Goal: Transaction & Acquisition: Purchase product/service

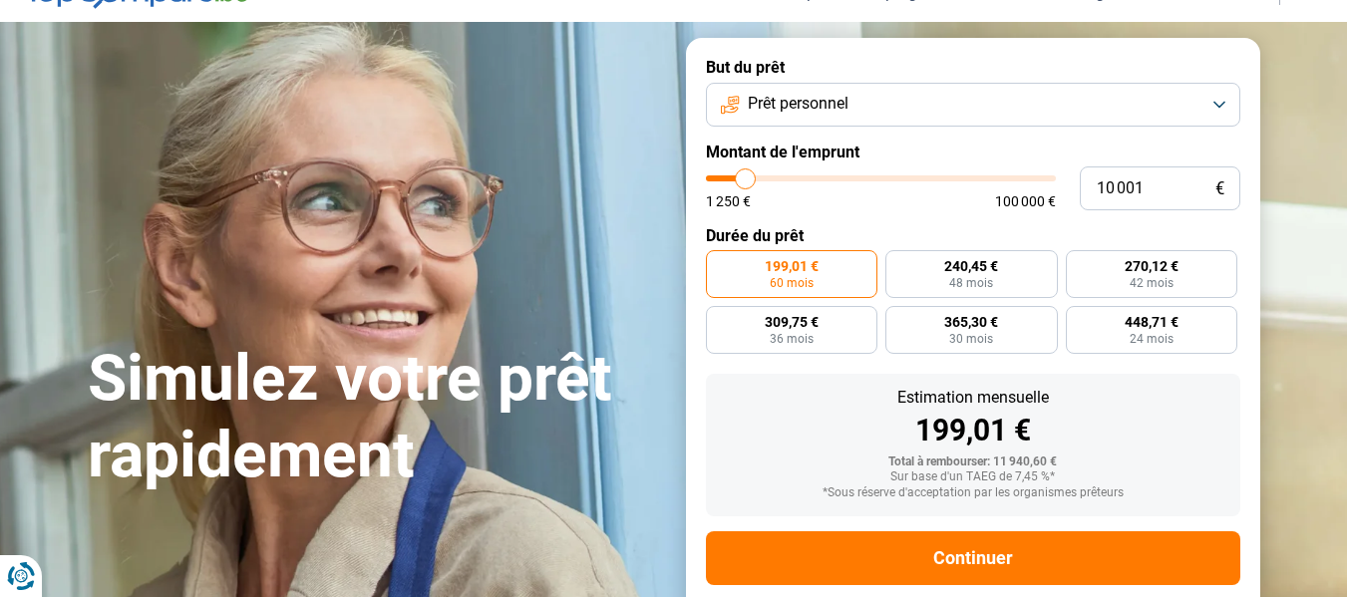
type input "11 250"
type input "11250"
type input "11 500"
type input "11500"
type input "12 500"
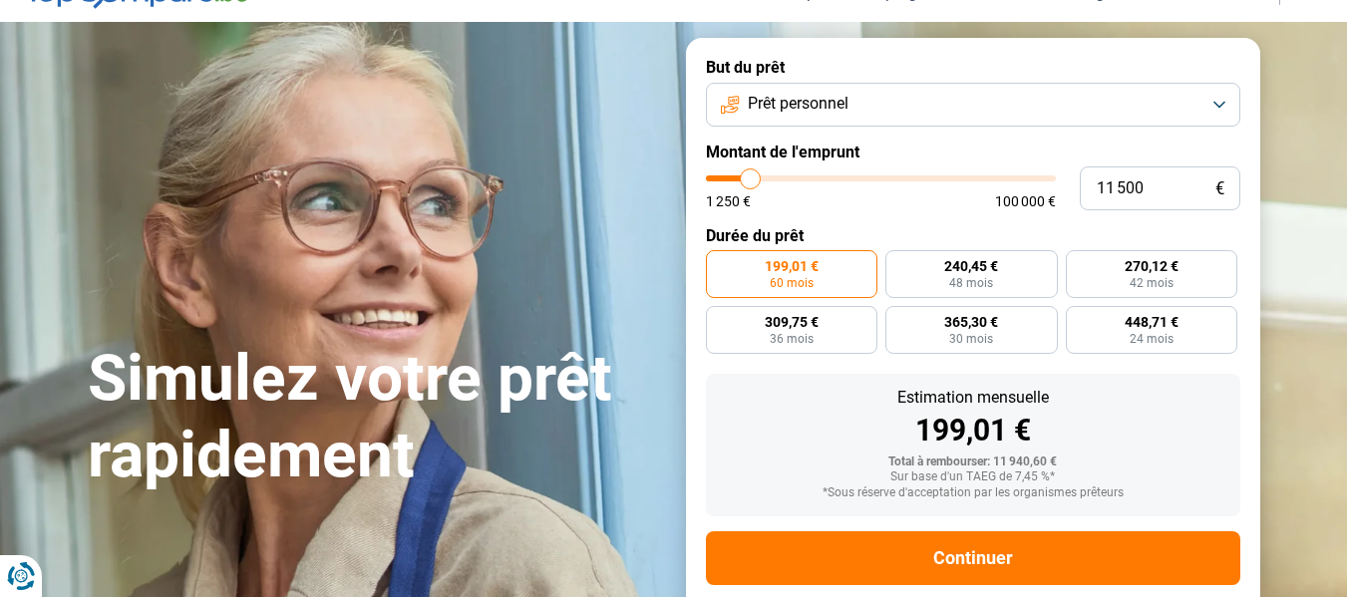
type input "12500"
type input "12 750"
type input "12750"
type input "13 250"
type input "13250"
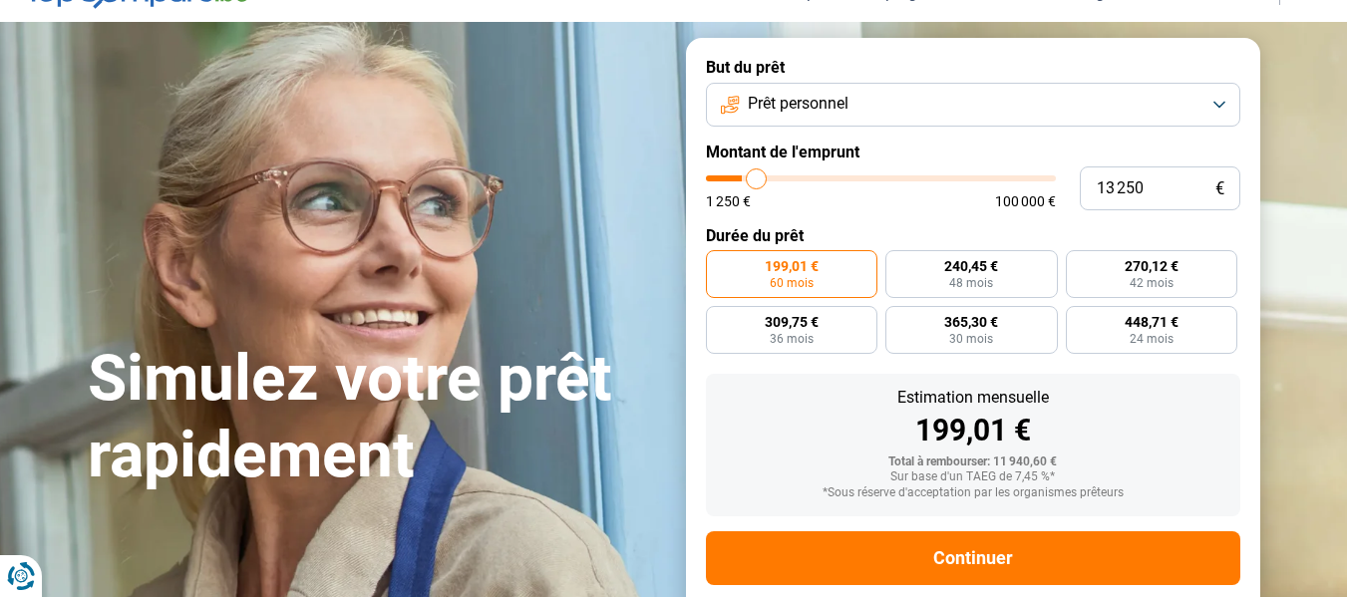
type input "14 000"
type input "14000"
type input "14 500"
type input "14500"
type input "15 000"
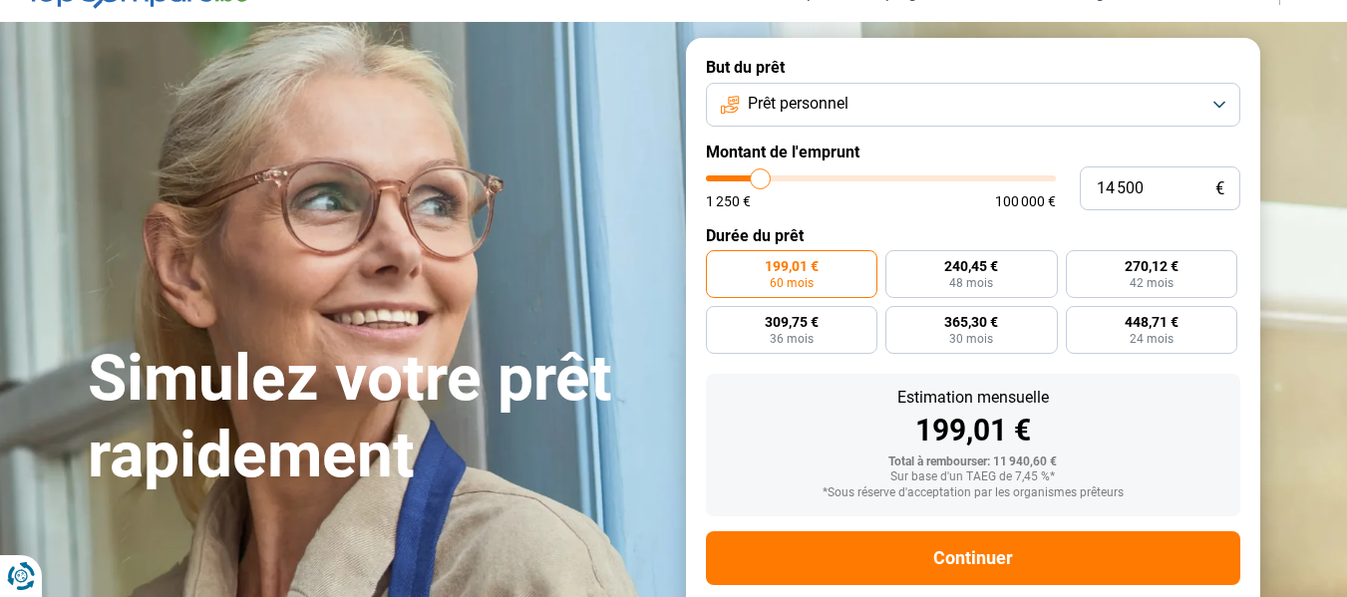
type input "15000"
type input "15 500"
type input "15500"
type input "16 000"
type input "16000"
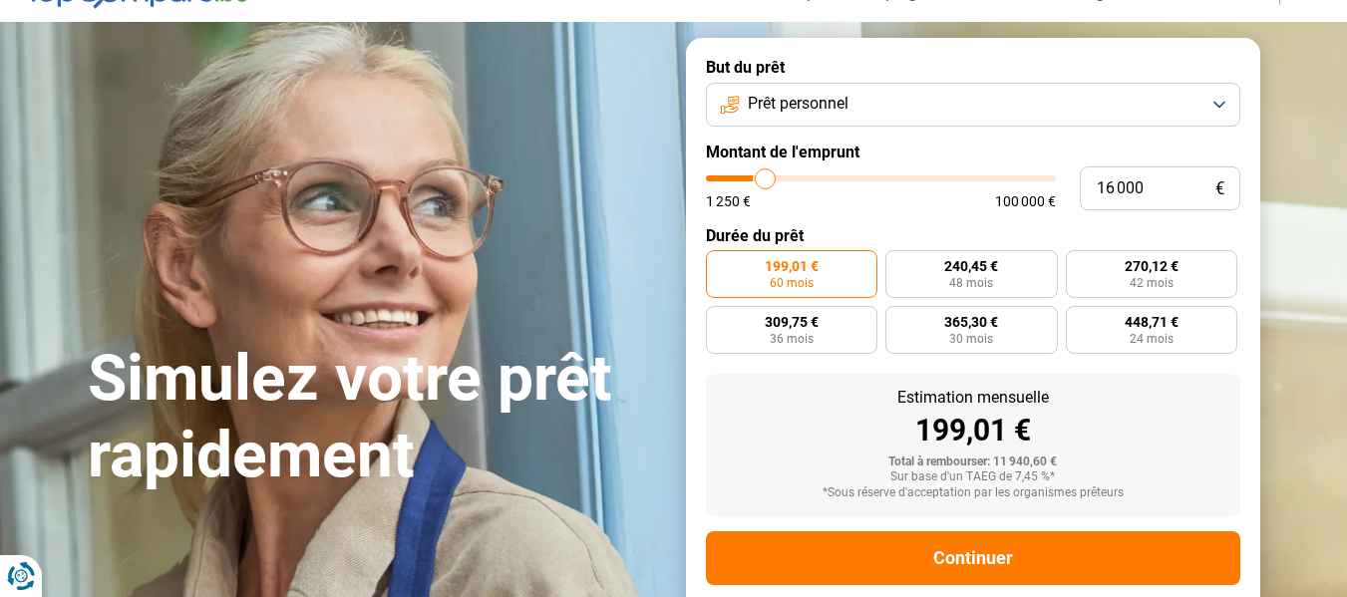
type input "16 500"
type input "16500"
type input "17 000"
type input "17000"
type input "17 250"
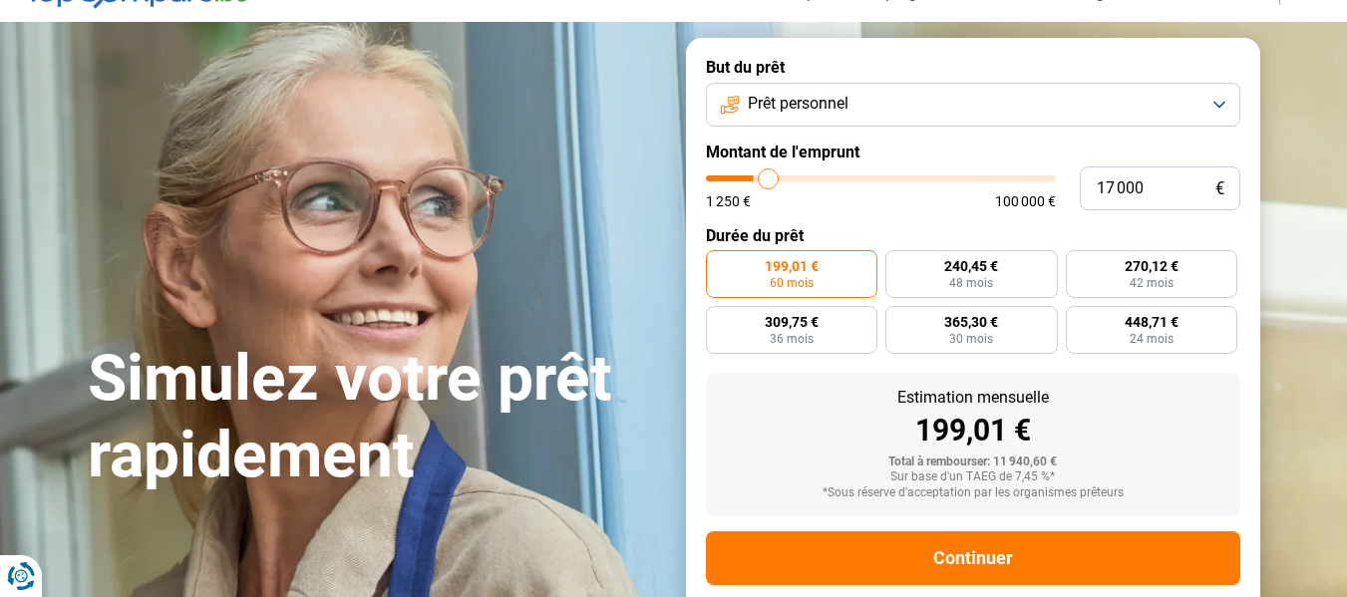
type input "17250"
type input "17 500"
type input "17500"
type input "18 000"
type input "18000"
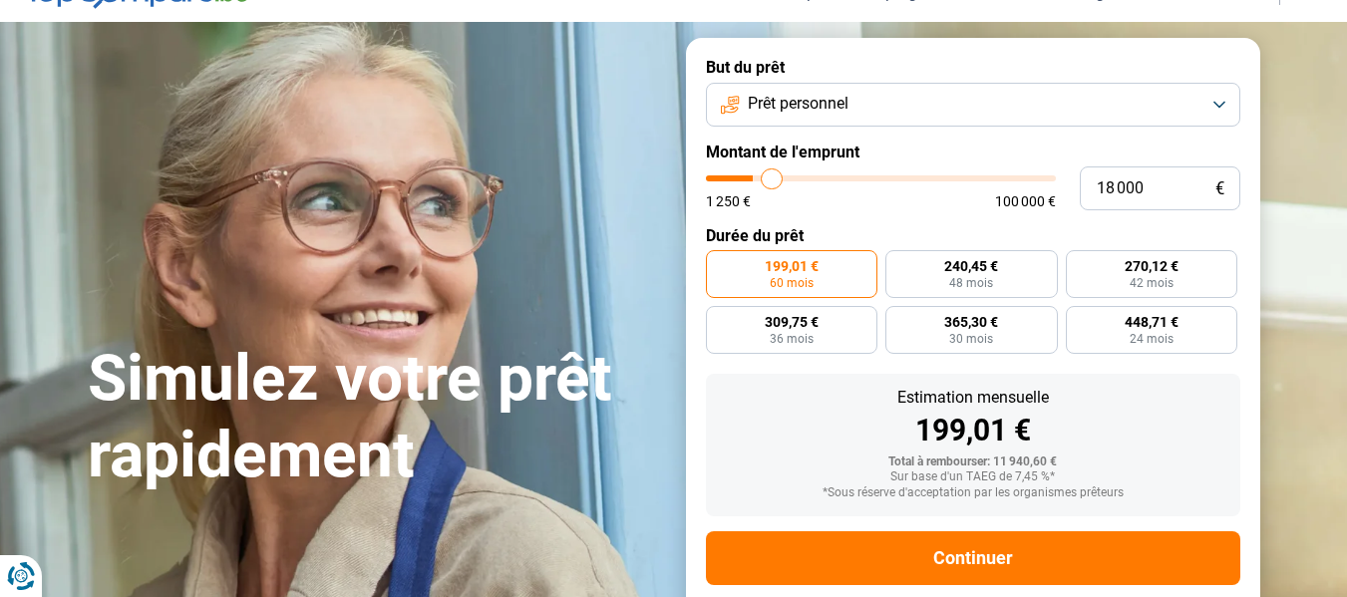
type input "18 500"
type input "18500"
type input "18 750"
type input "18750"
type input "19 250"
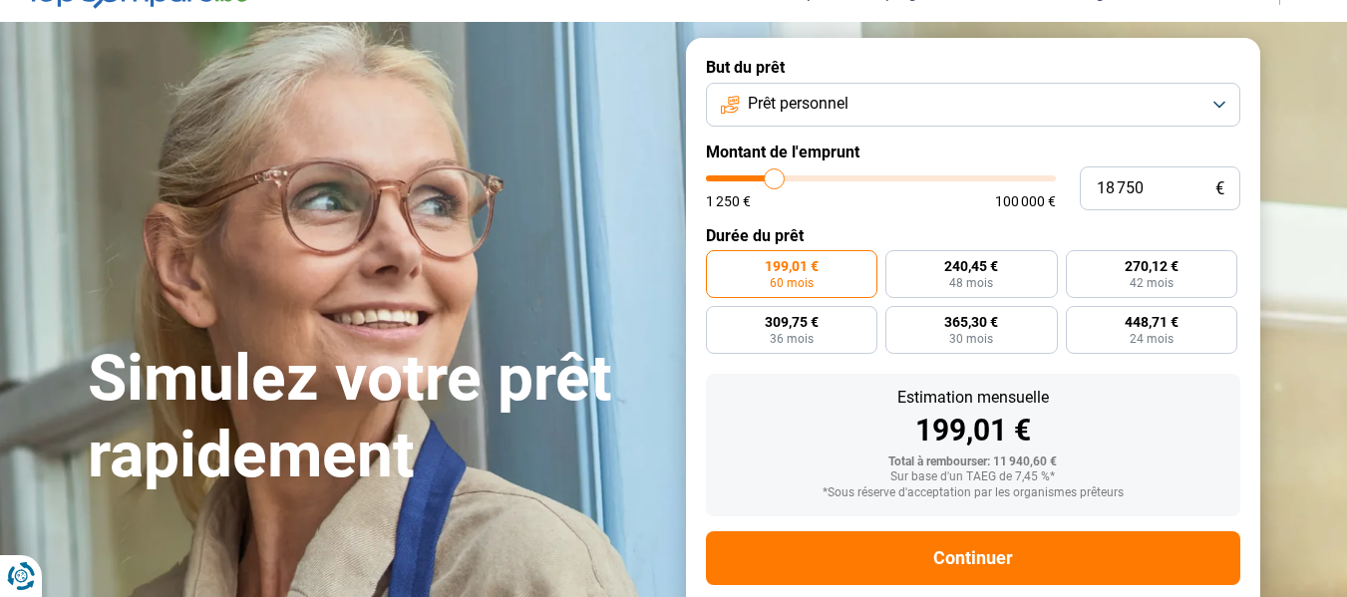
type input "19250"
type input "19 750"
type input "19750"
type input "20 250"
type input "20250"
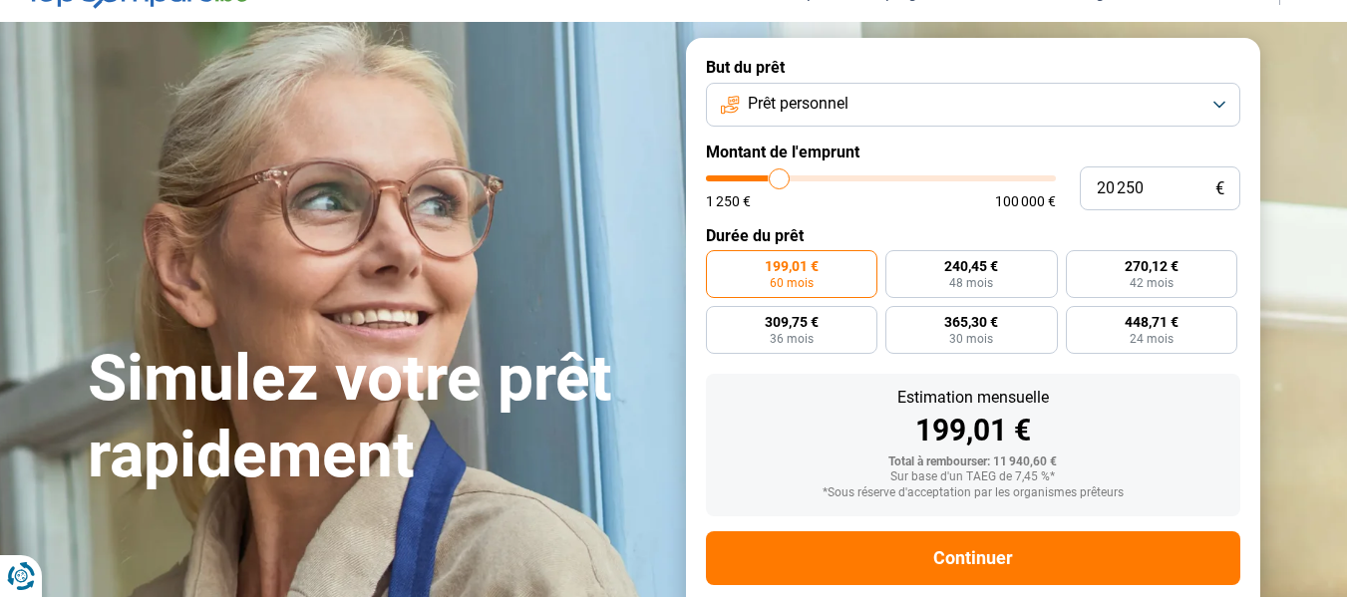
type input "20 500"
type input "20500"
type input "20 750"
type input "20750"
type input "21 500"
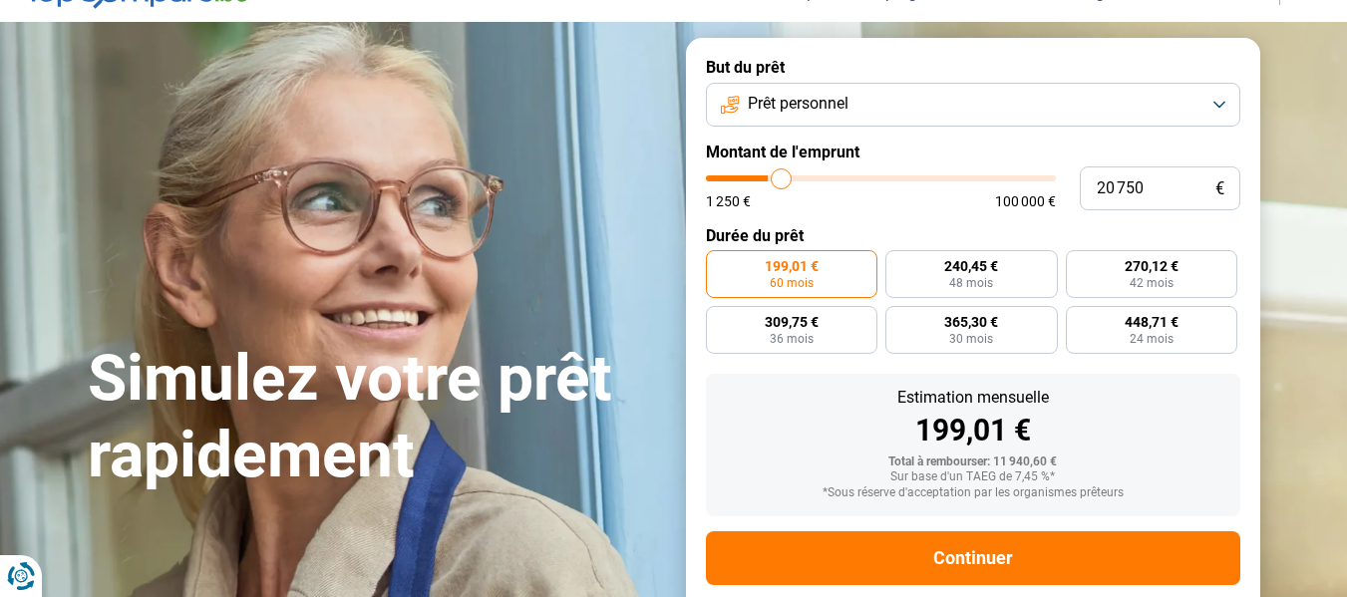
type input "21500"
type input "21 750"
type input "21750"
type input "22 250"
type input "22250"
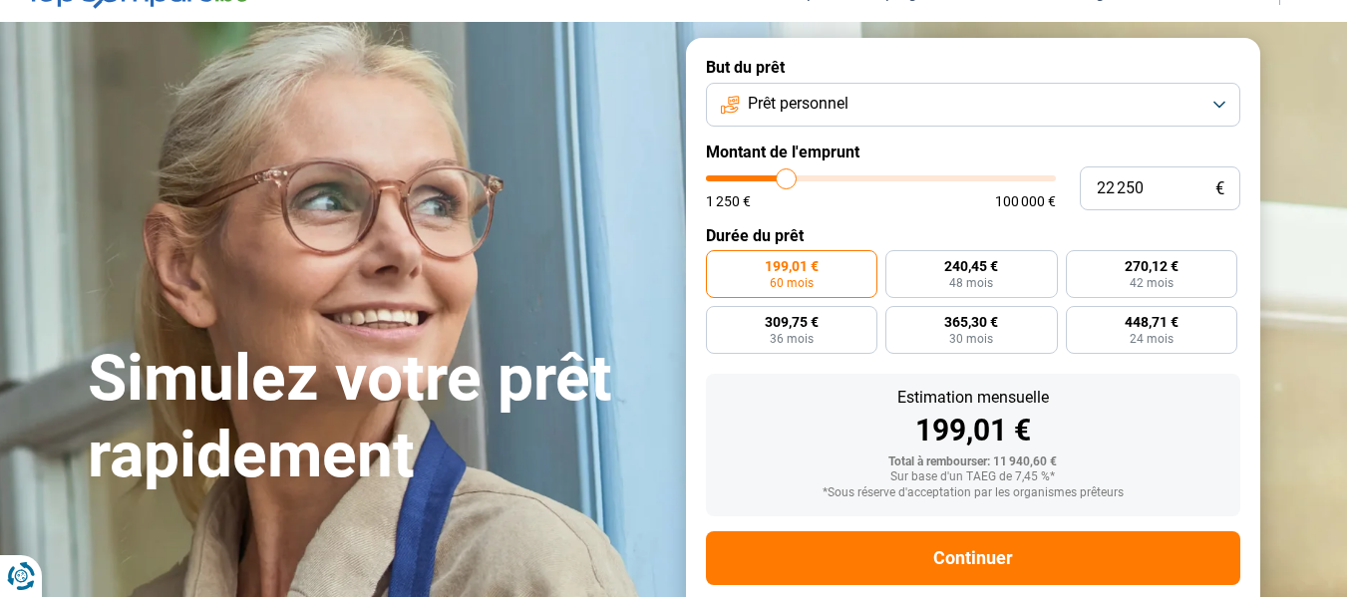
type input "22 750"
type input "22750"
type input "23 250"
type input "23250"
type input "23 750"
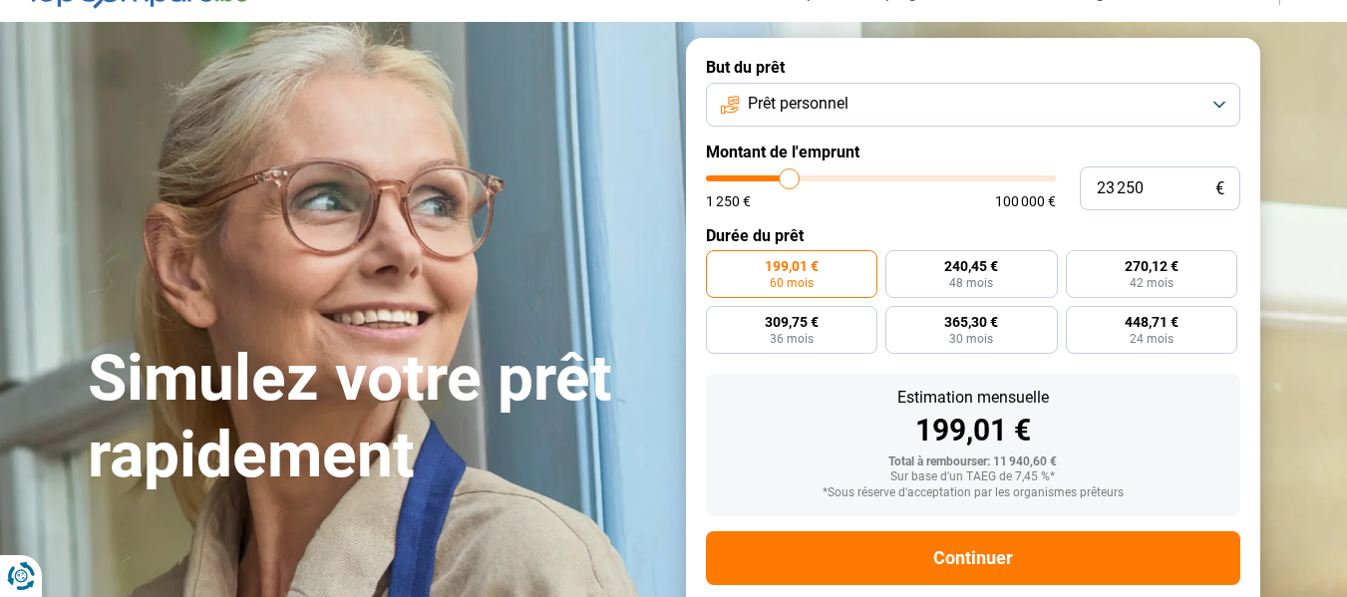
type input "23750"
type input "24 500"
type input "24500"
type input "24 750"
type input "24750"
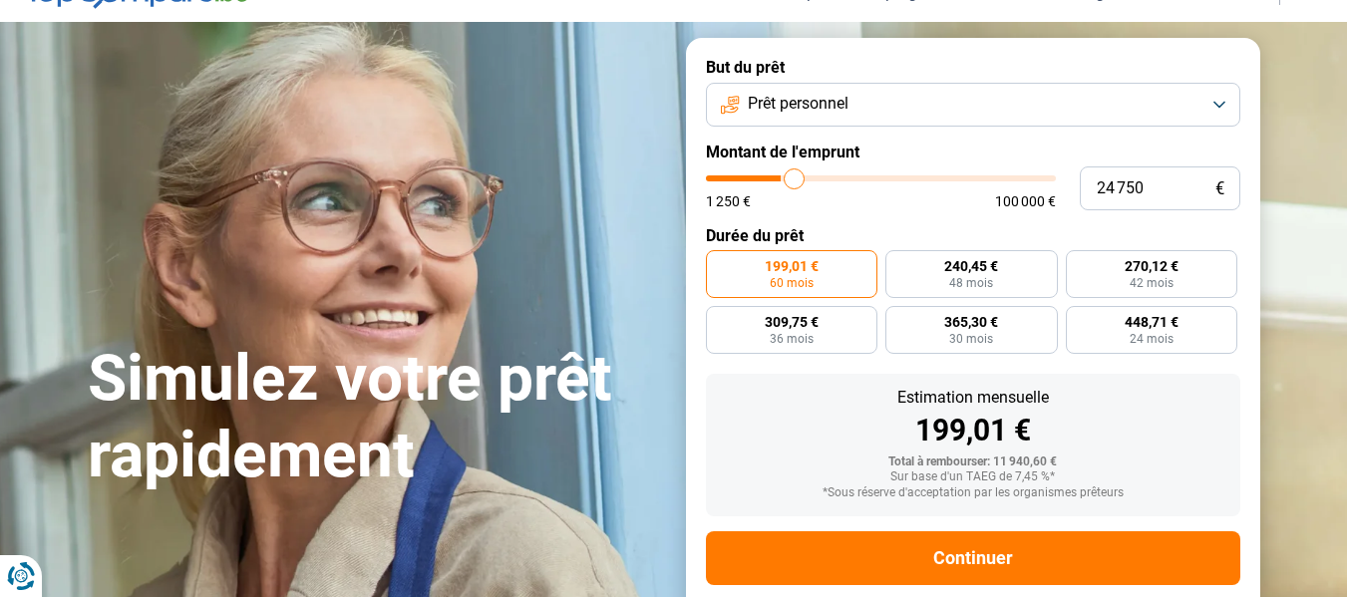
type input "26 000"
type input "26000"
type input "26 250"
type input "26250"
type input "26 500"
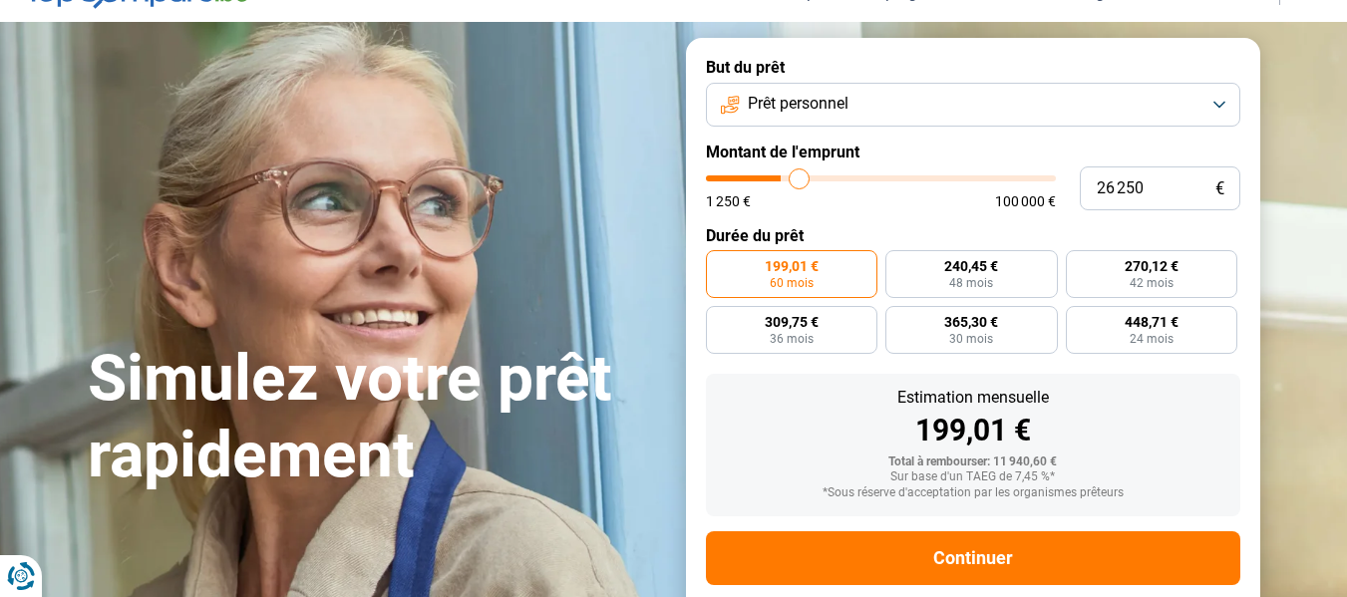
type input "26500"
type input "26 750"
type input "26750"
type input "27 250"
type input "27250"
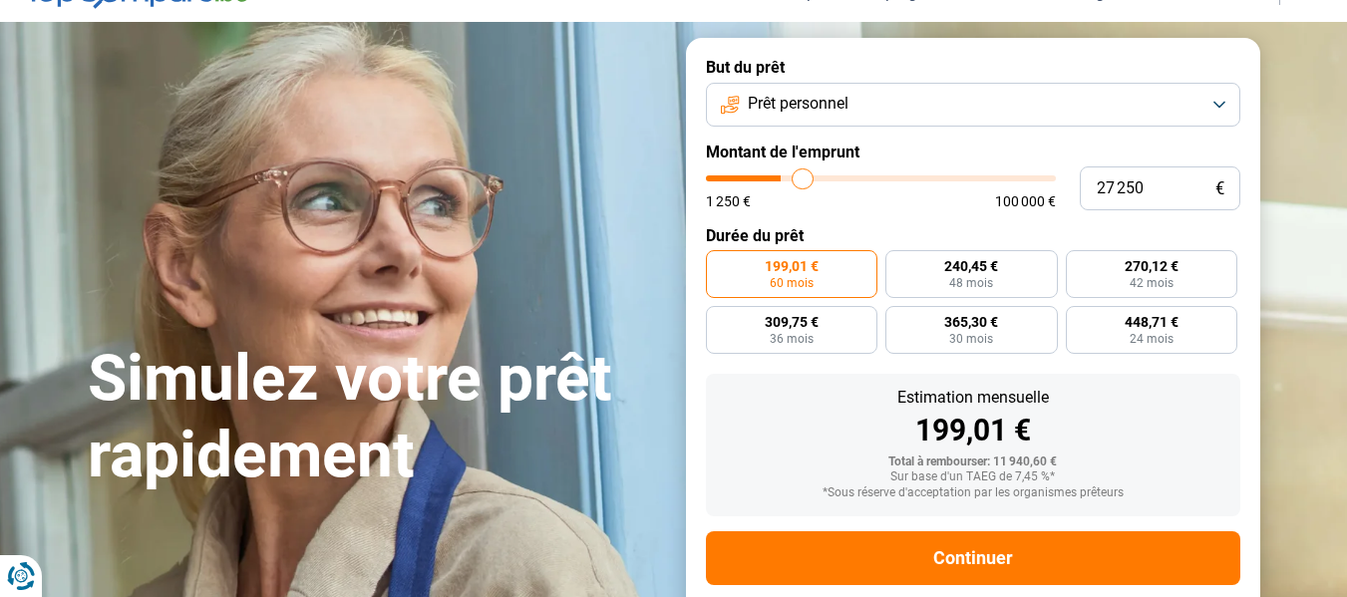
type input "27 750"
type input "27750"
type input "28 000"
type input "28000"
type input "28 250"
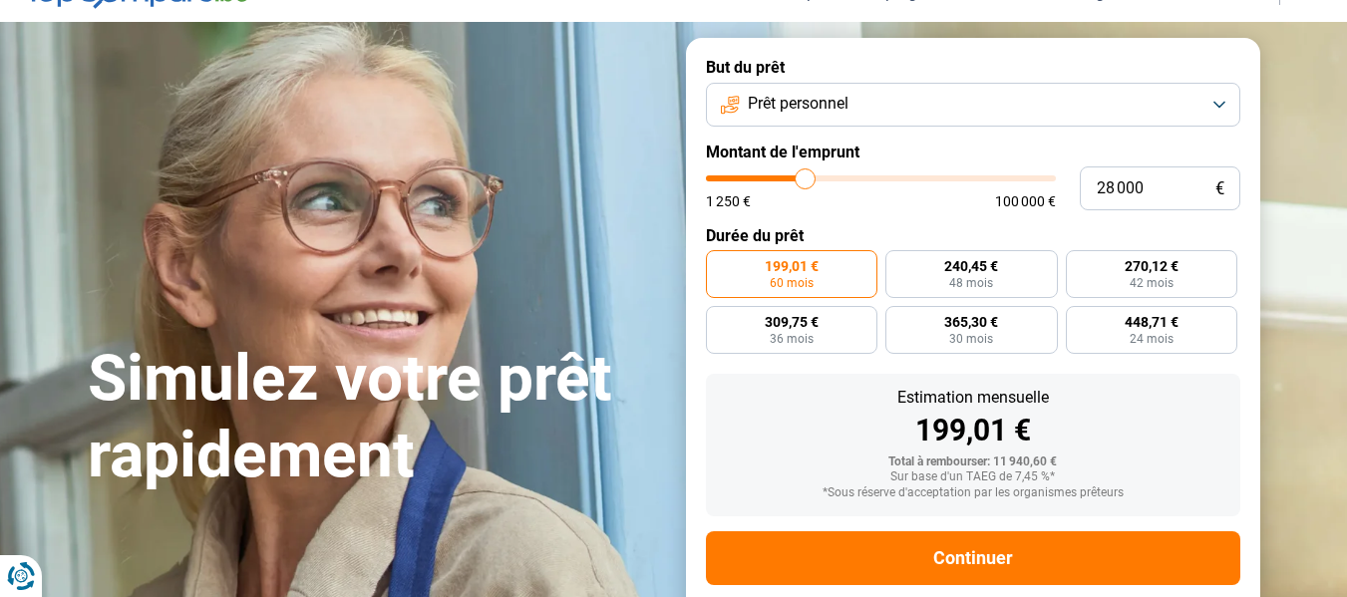
type input "28250"
type input "29 000"
type input "29000"
type input "29 250"
type input "29250"
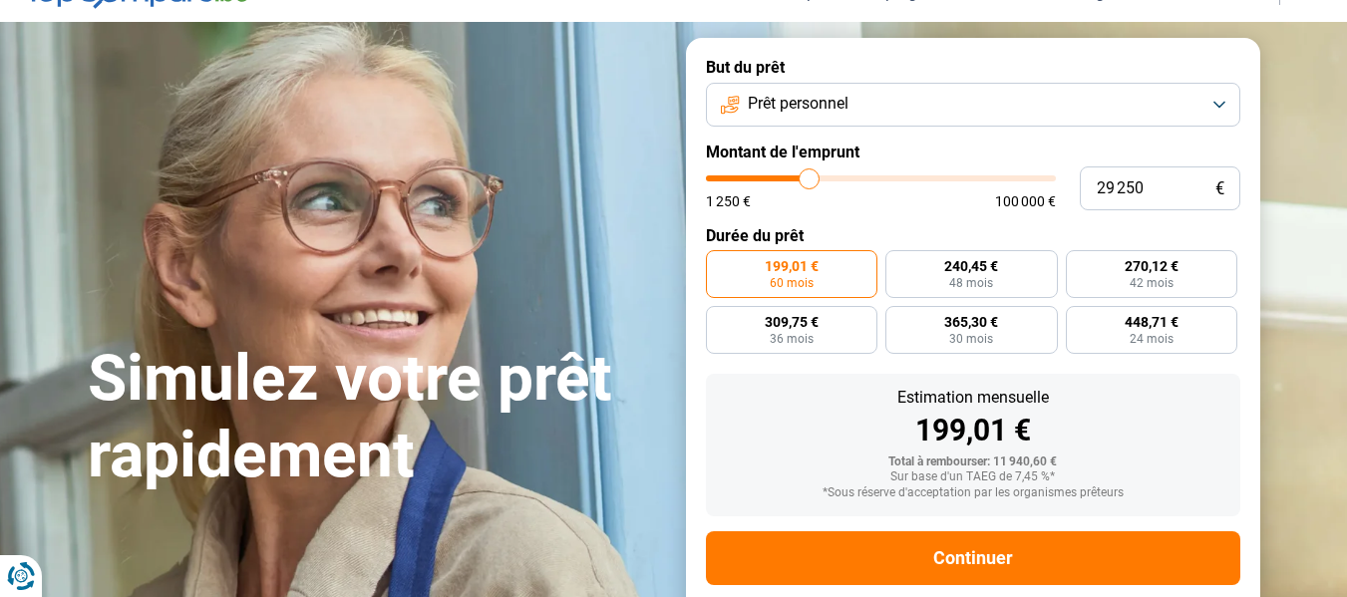
type input "29 500"
type input "29500"
type input "29 750"
type input "29750"
type input "30 500"
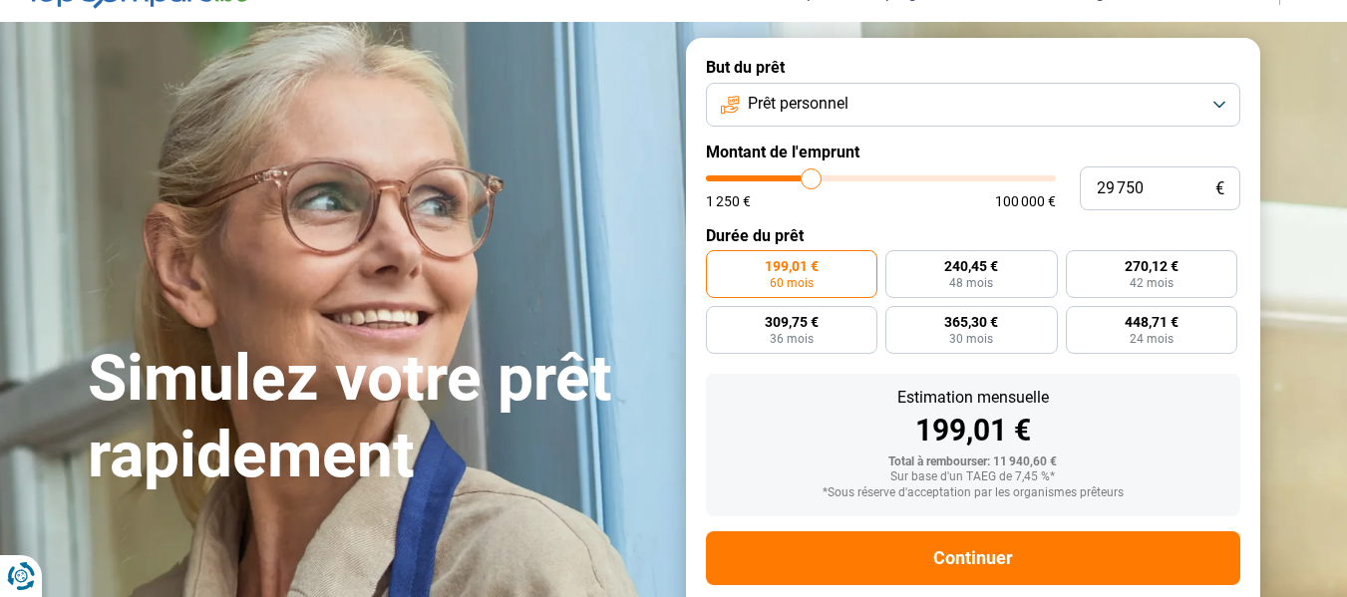
type input "30500"
type input "30 750"
type input "30750"
type input "31 250"
type input "31250"
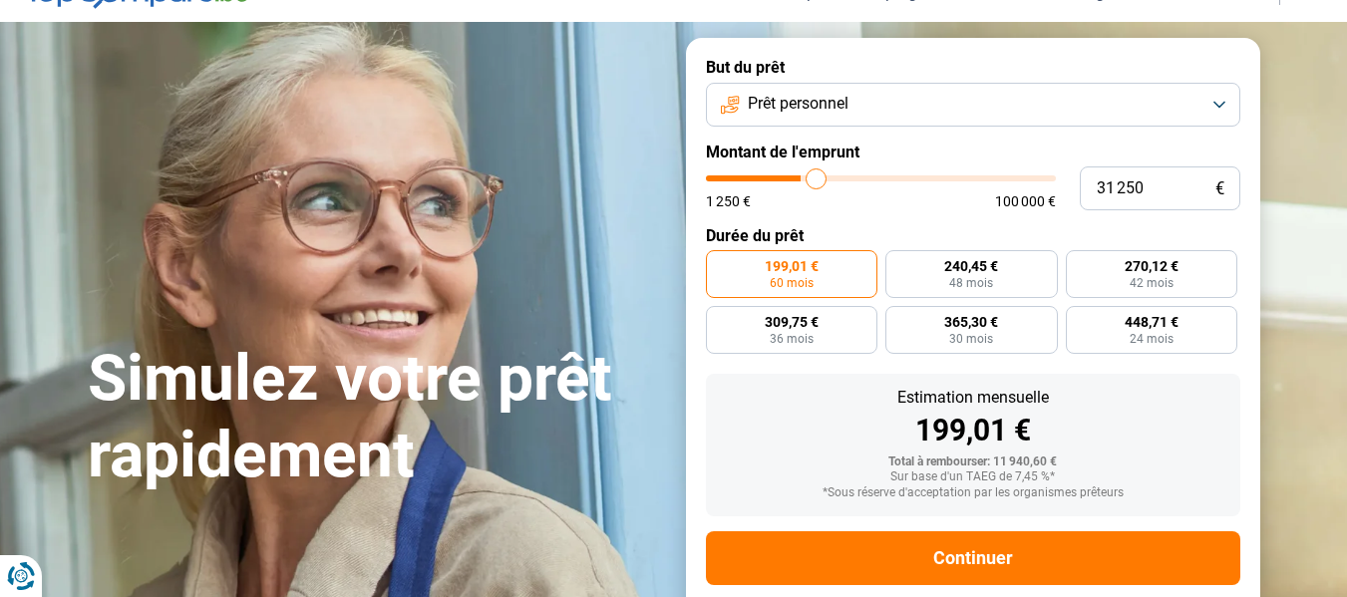
type input "31 750"
type input "31750"
type input "32 000"
type input "32000"
type input "32 500"
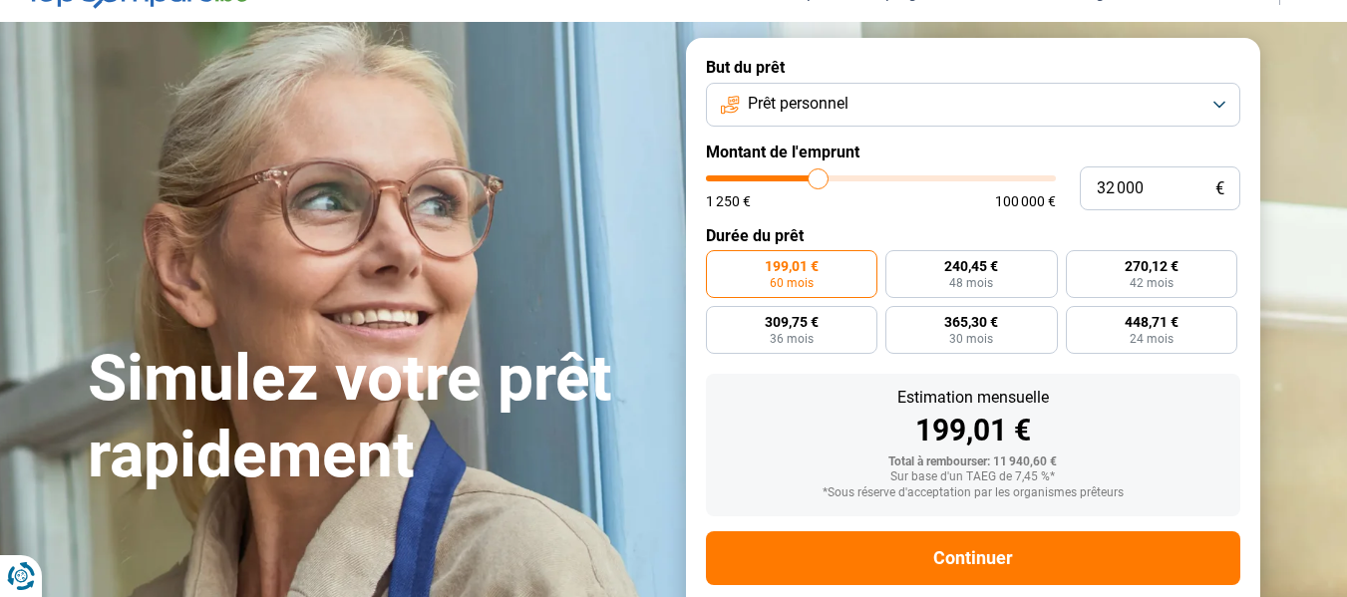
type input "32500"
type input "32 750"
type input "32750"
type input "33 250"
type input "33250"
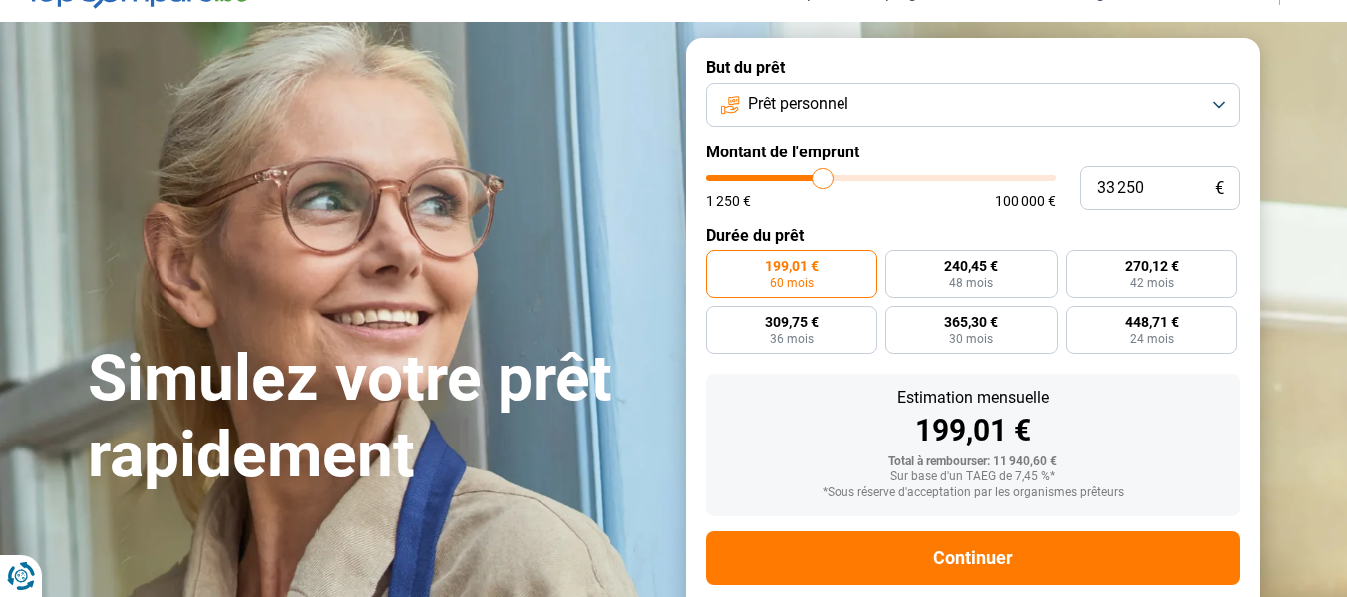
type input "33 750"
type input "33750"
type input "34 000"
drag, startPoint x: 750, startPoint y: 180, endPoint x: 825, endPoint y: 178, distance: 75.8
type input "34000"
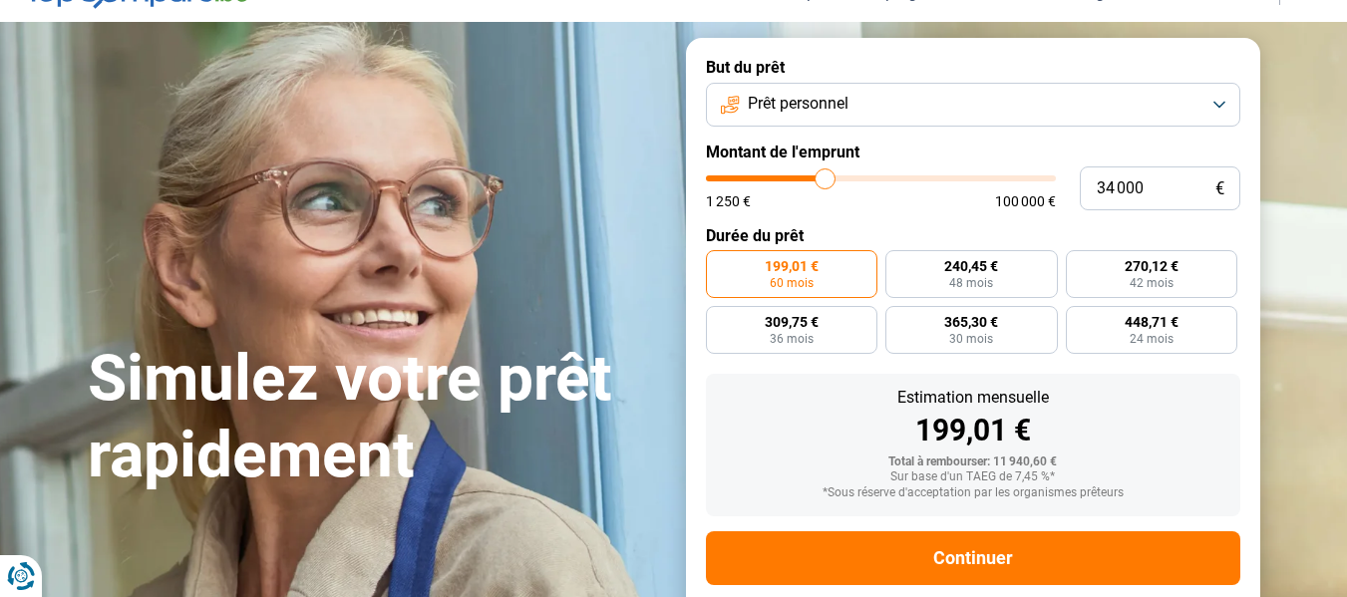
click at [825, 178] on input "range" at bounding box center [881, 178] width 350 height 6
radio input "false"
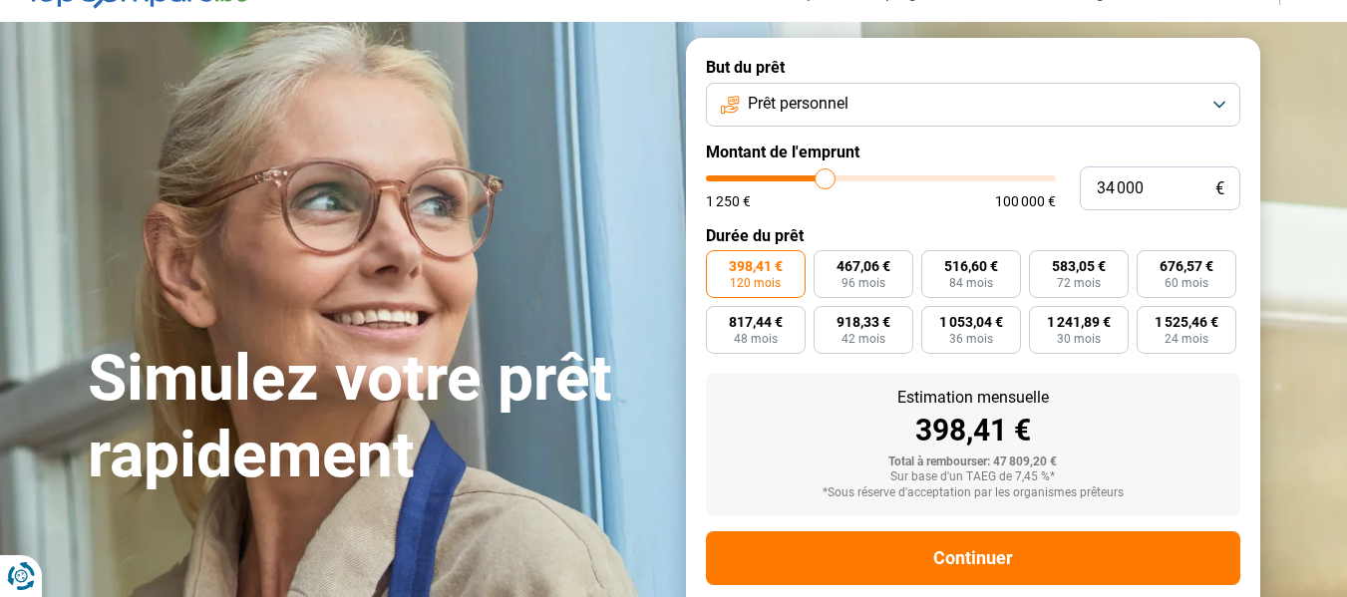
scroll to position [135, 0]
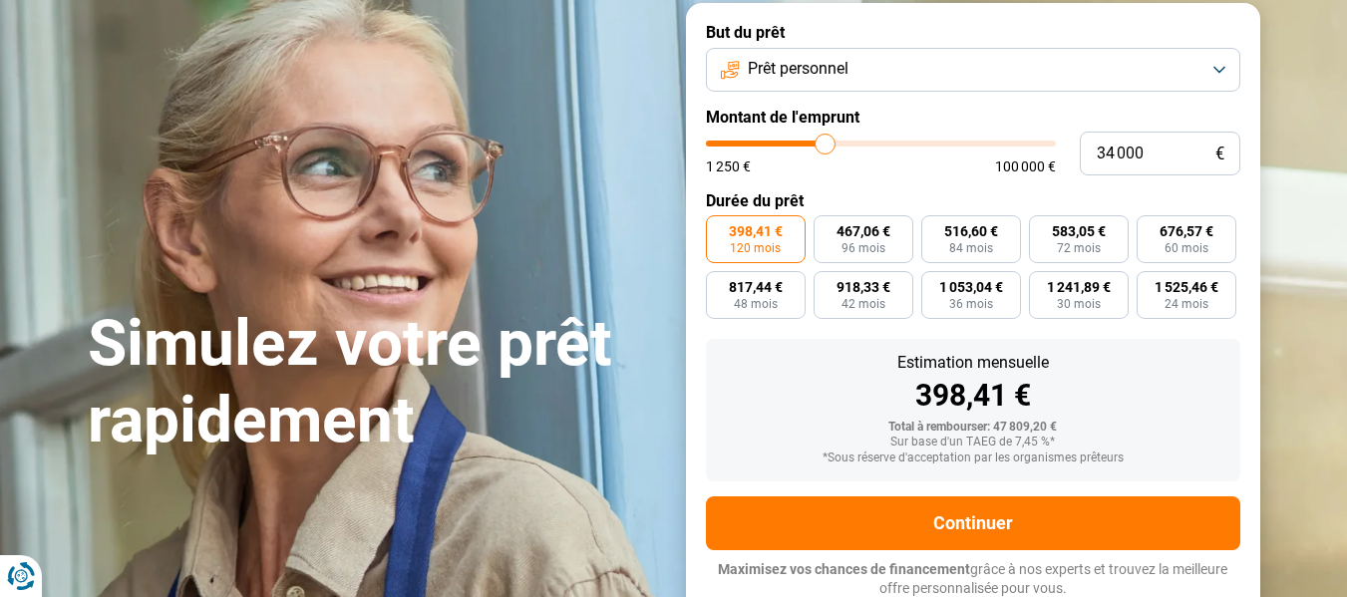
type input "32 500"
type input "32500"
type input "32 250"
type input "32250"
type input "32 000"
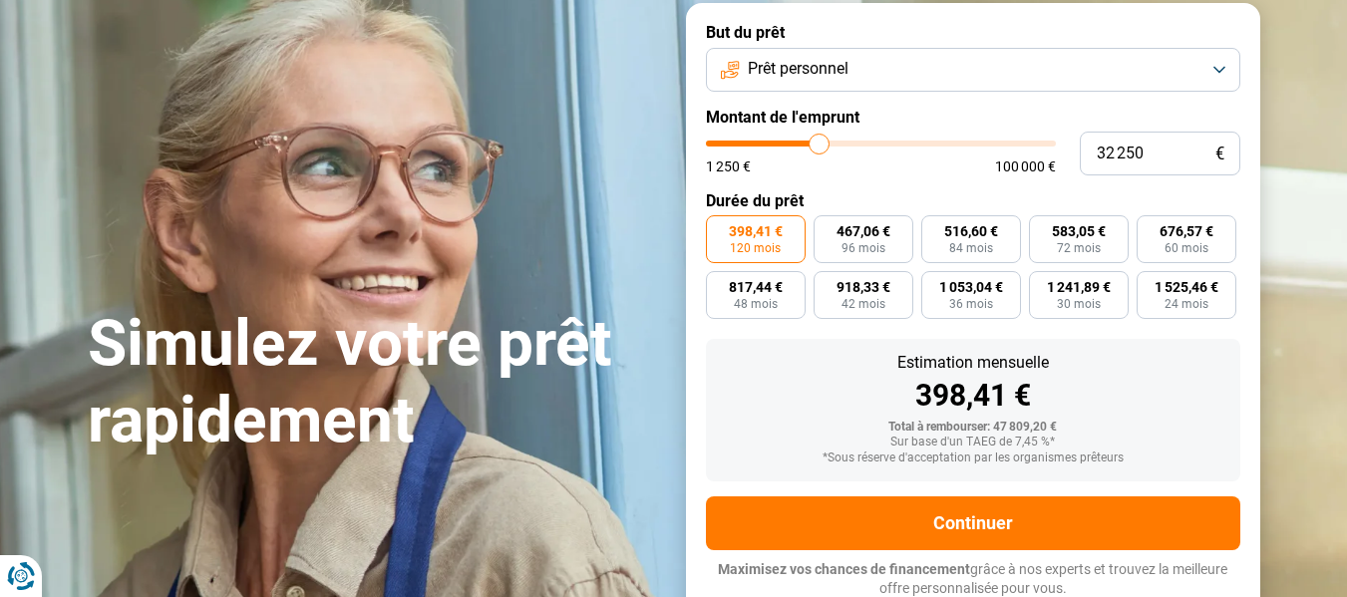
type input "32000"
type input "31 750"
type input "31750"
type input "31 250"
type input "31250"
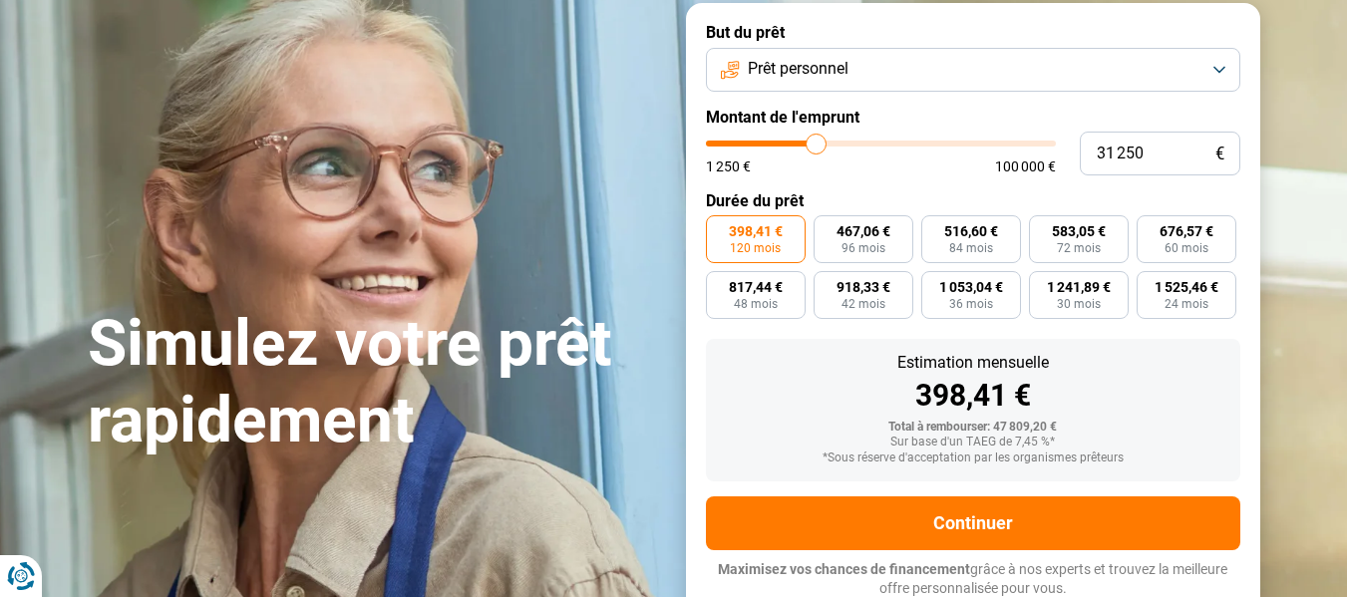
type input "30 750"
type input "30750"
type input "30 500"
type input "30500"
type input "30 250"
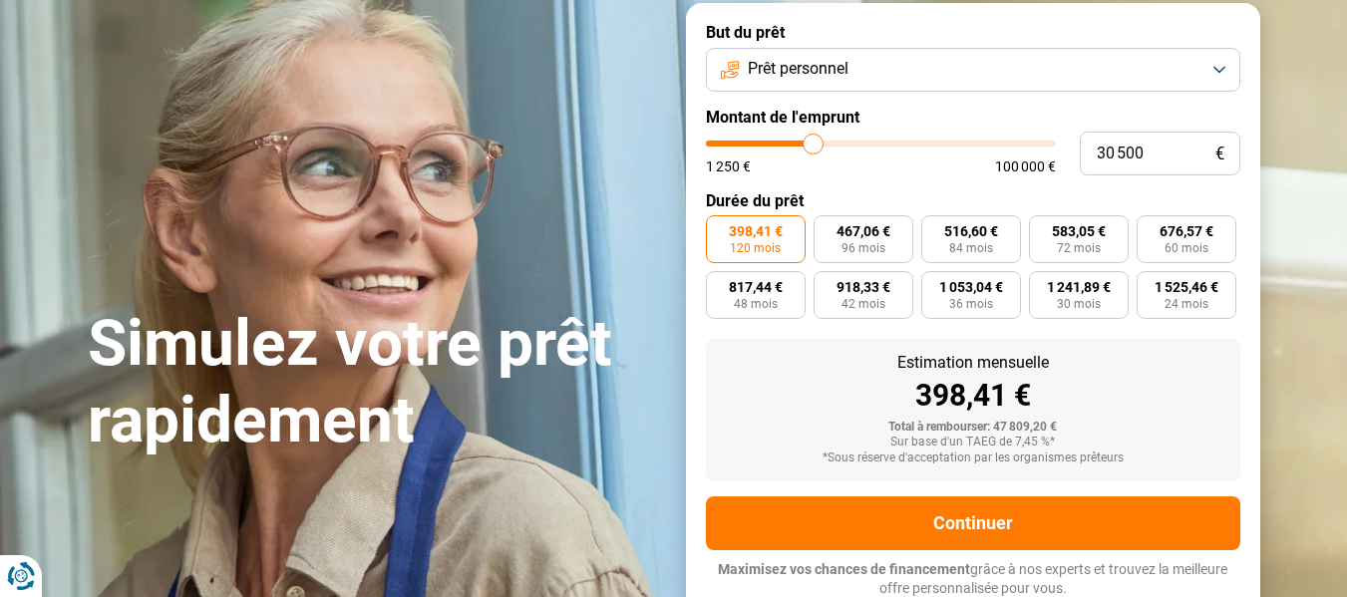
type input "30250"
type input "29 500"
type input "29500"
type input "29 250"
type input "29250"
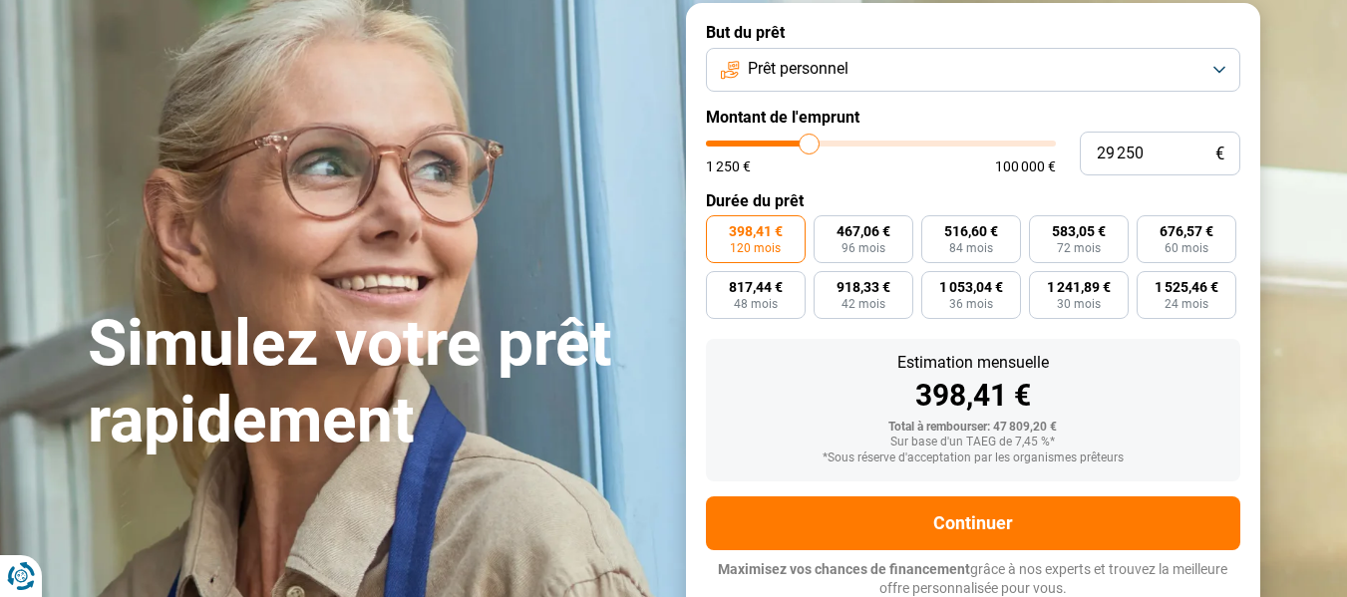
type input "29 000"
type input "29000"
type input "28 250"
type input "28250"
type input "28 000"
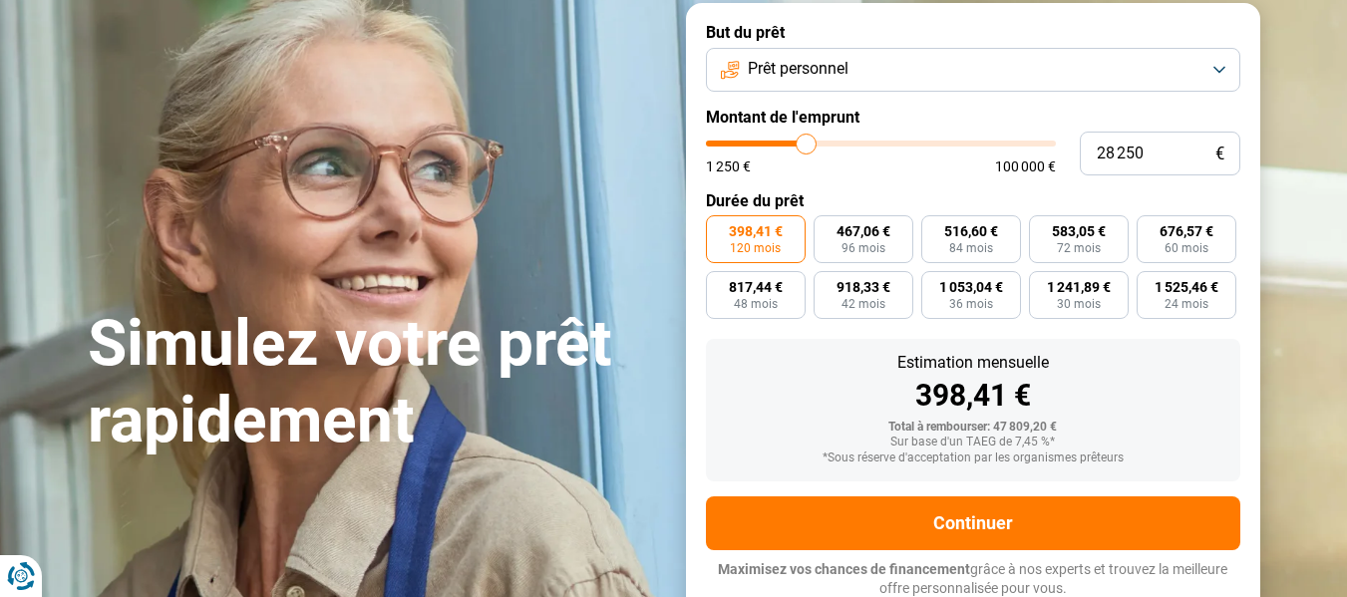
type input "28000"
type input "27 750"
type input "27750"
type input "27 500"
type input "27500"
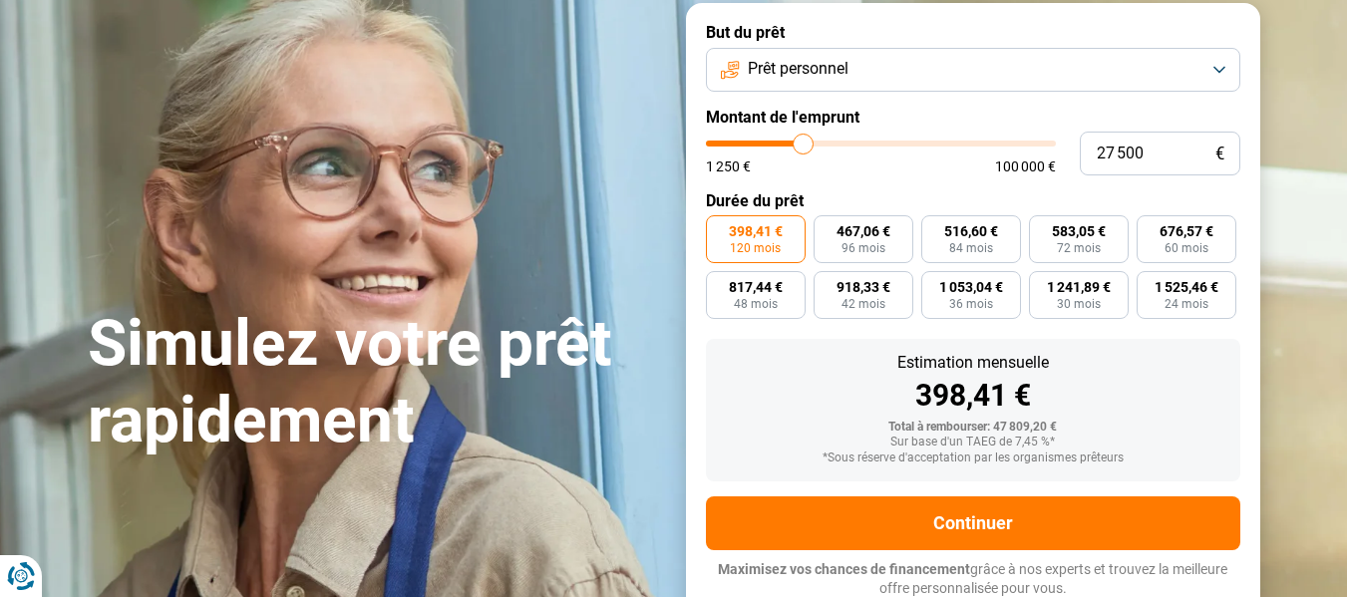
type input "27 250"
type input "27250"
type input "26 750"
type input "26750"
type input "26 500"
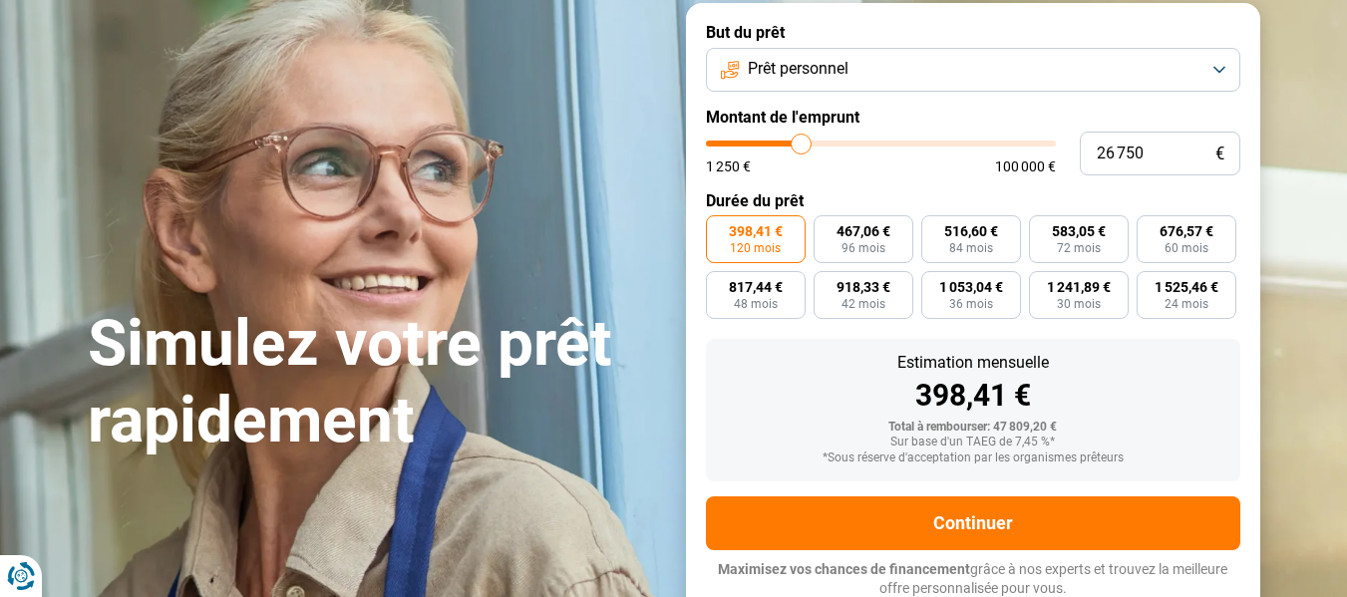
type input "26500"
type input "26 250"
type input "26250"
type input "26 000"
type input "26000"
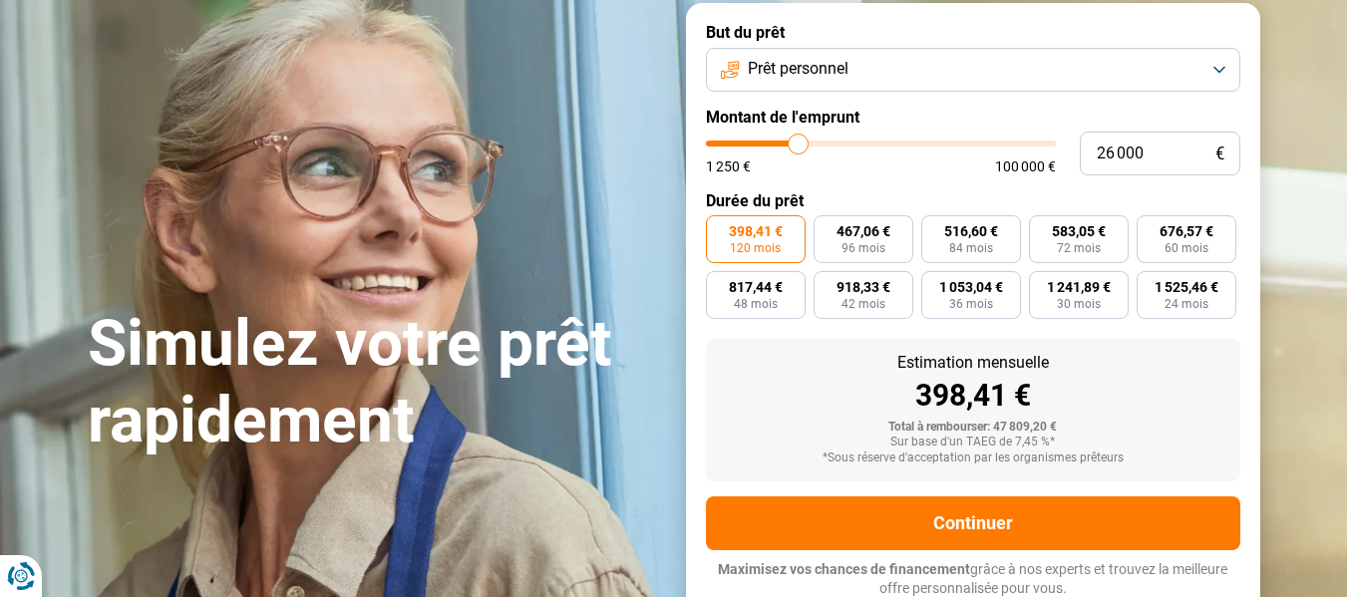
type input "25 750"
type input "25750"
type input "25 250"
type input "25250"
type input "25 000"
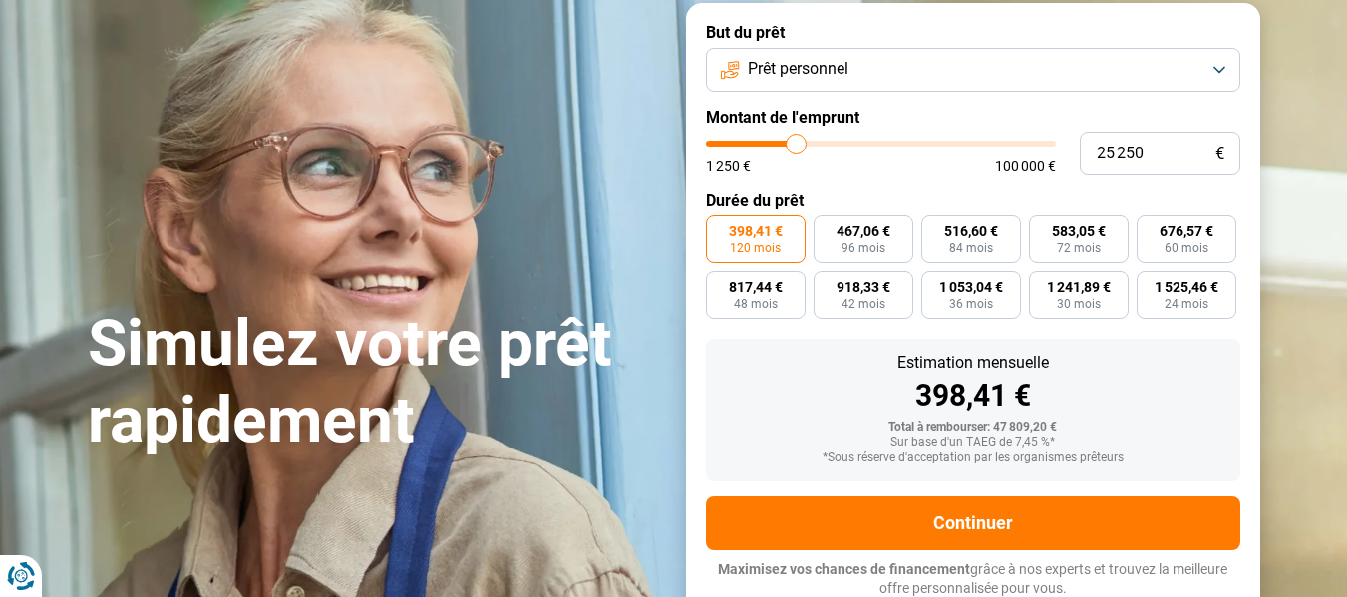
type input "25000"
type input "24 750"
type input "24750"
type input "24 500"
type input "24500"
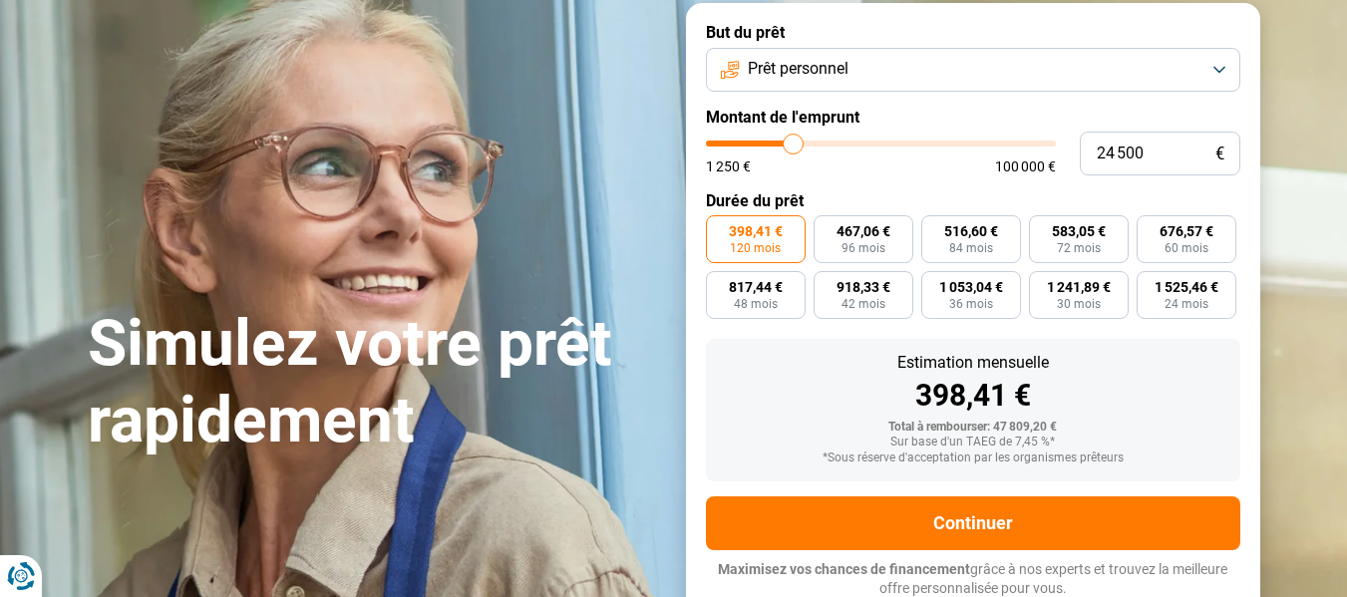
type input "24 250"
type input "24250"
type input "23 750"
type input "23750"
type input "23 500"
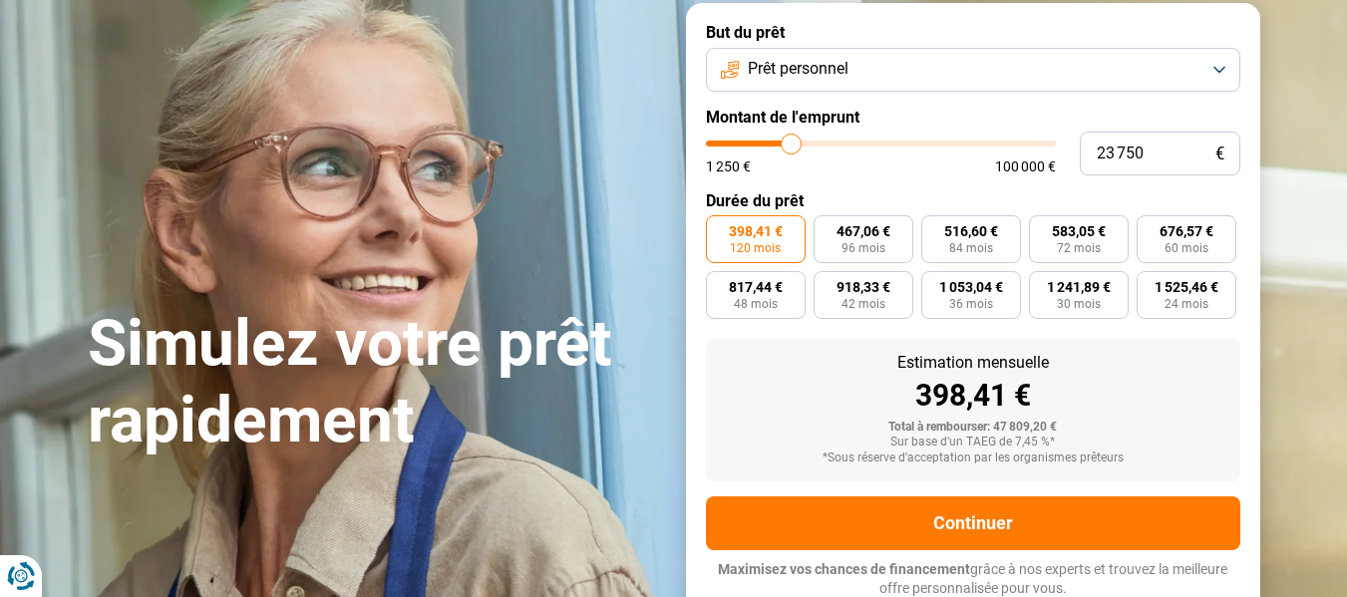
type input "23500"
type input "23 250"
type input "23250"
type input "23 000"
type input "23000"
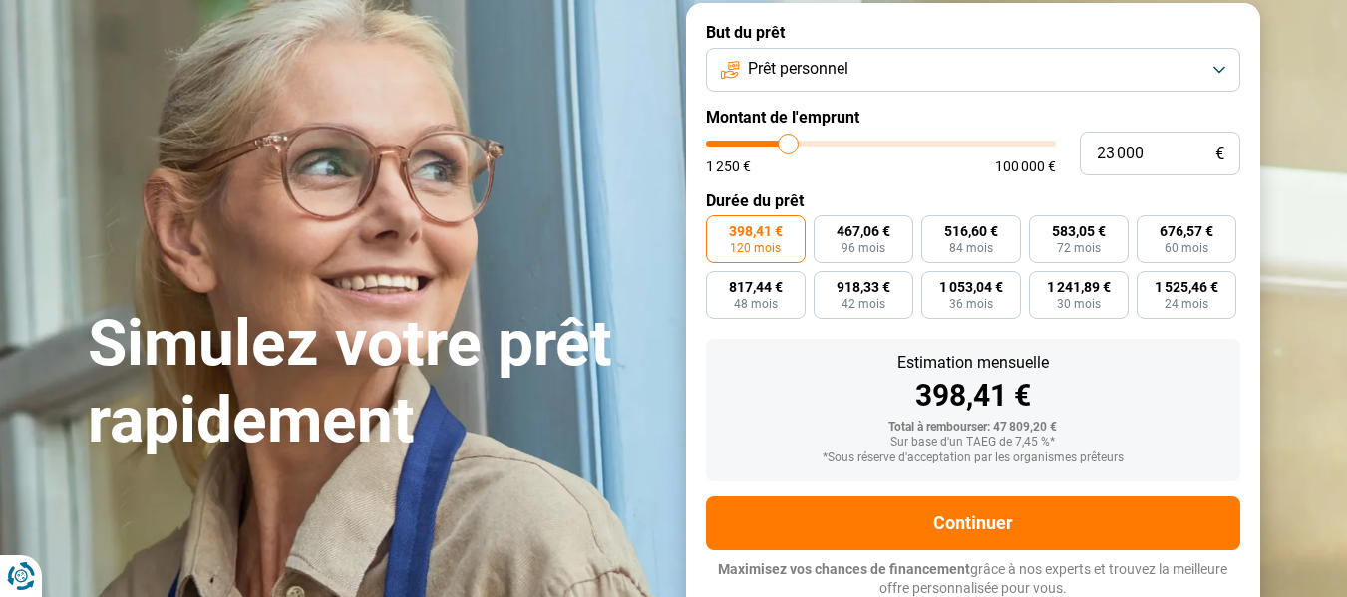
type input "22 750"
type input "22750"
type input "22 250"
type input "22250"
type input "22 000"
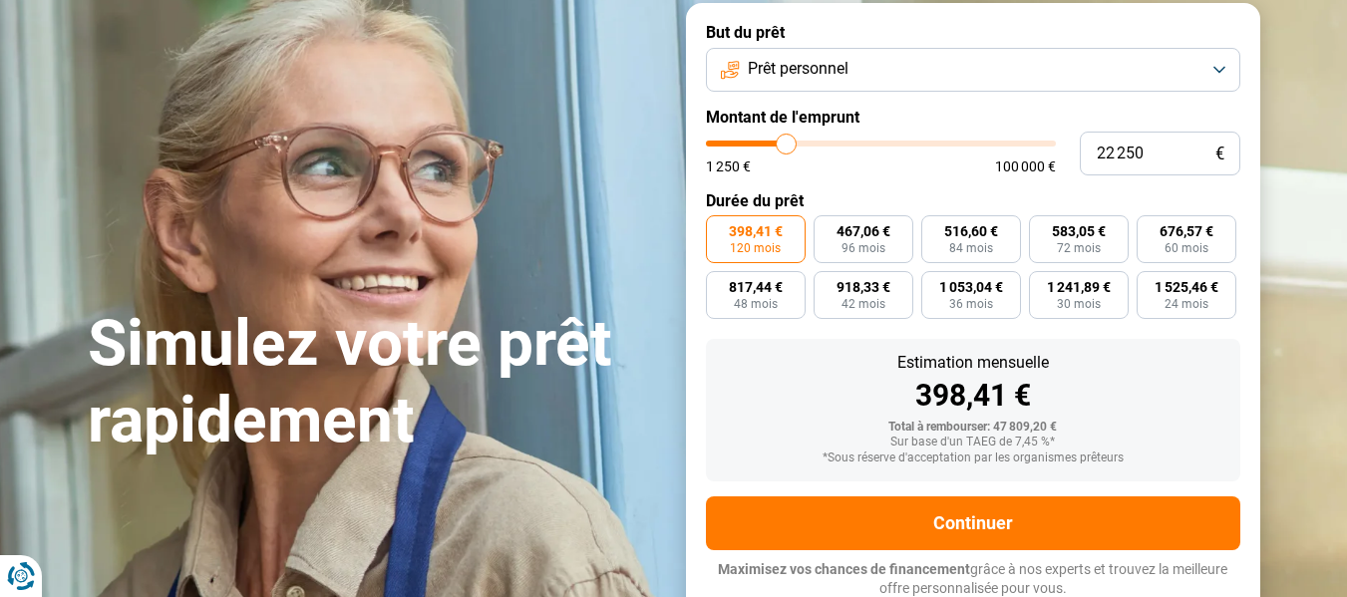
type input "22000"
type input "21 500"
type input "21500"
type input "21 250"
type input "21250"
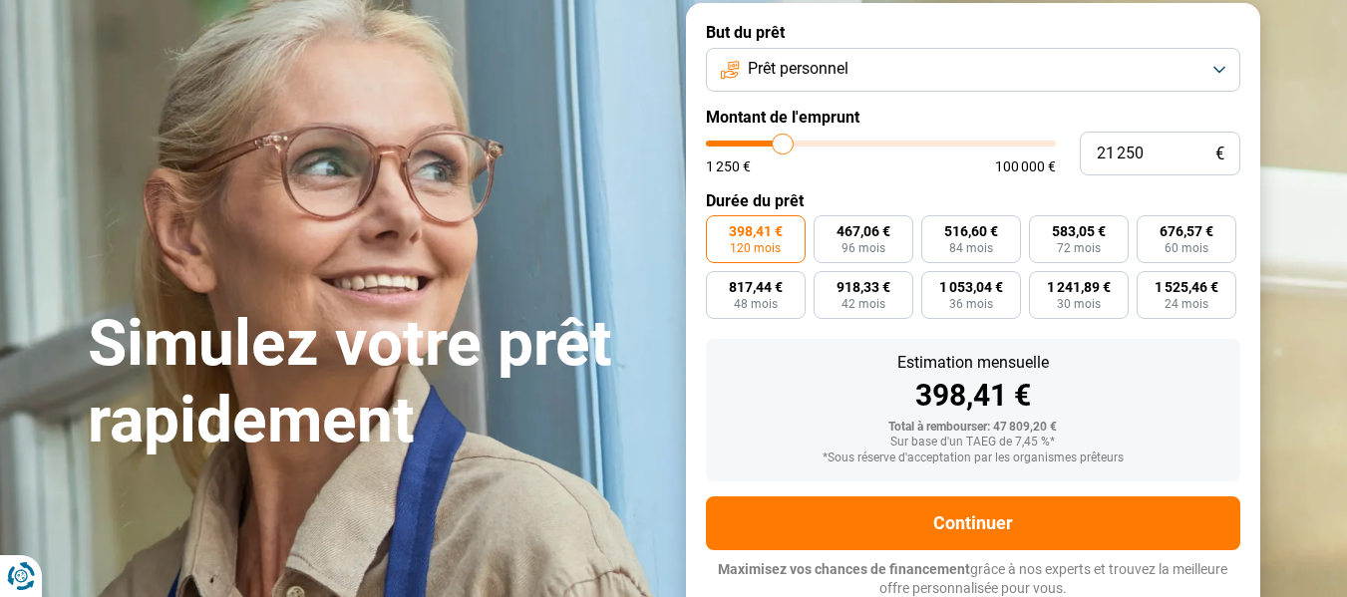
type input "20 500"
type input "20500"
type input "20 250"
type input "20250"
type input "20 000"
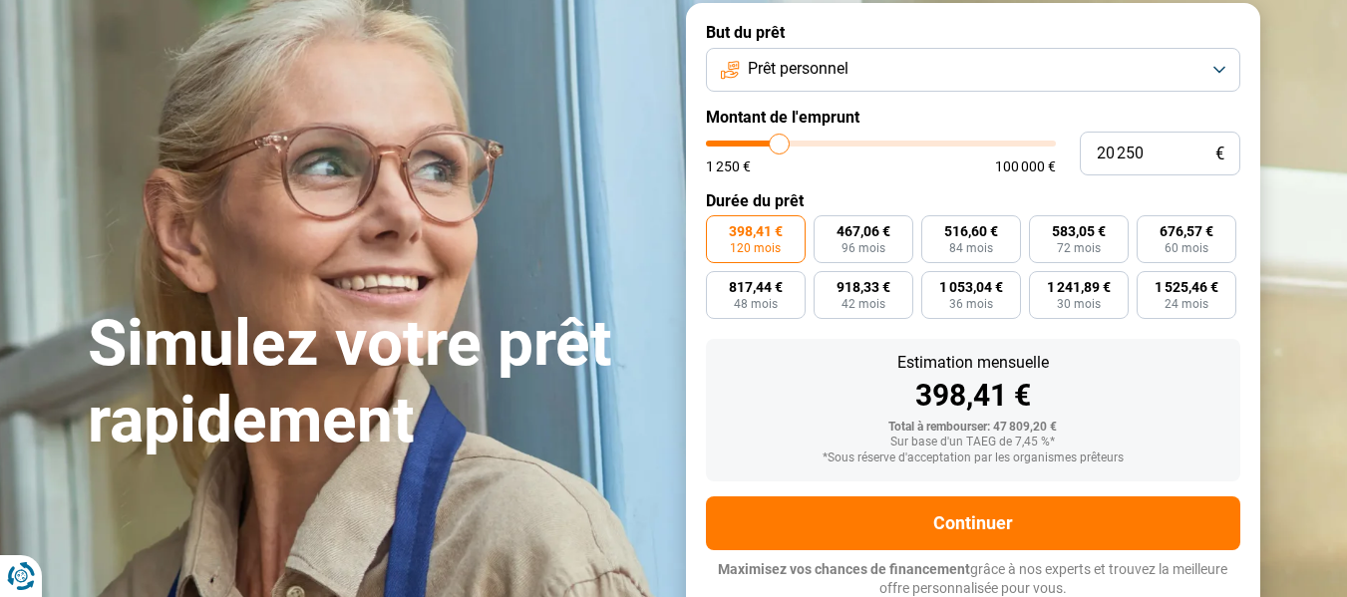
type input "20000"
type input "19 750"
type input "19750"
type input "19 000"
type input "19000"
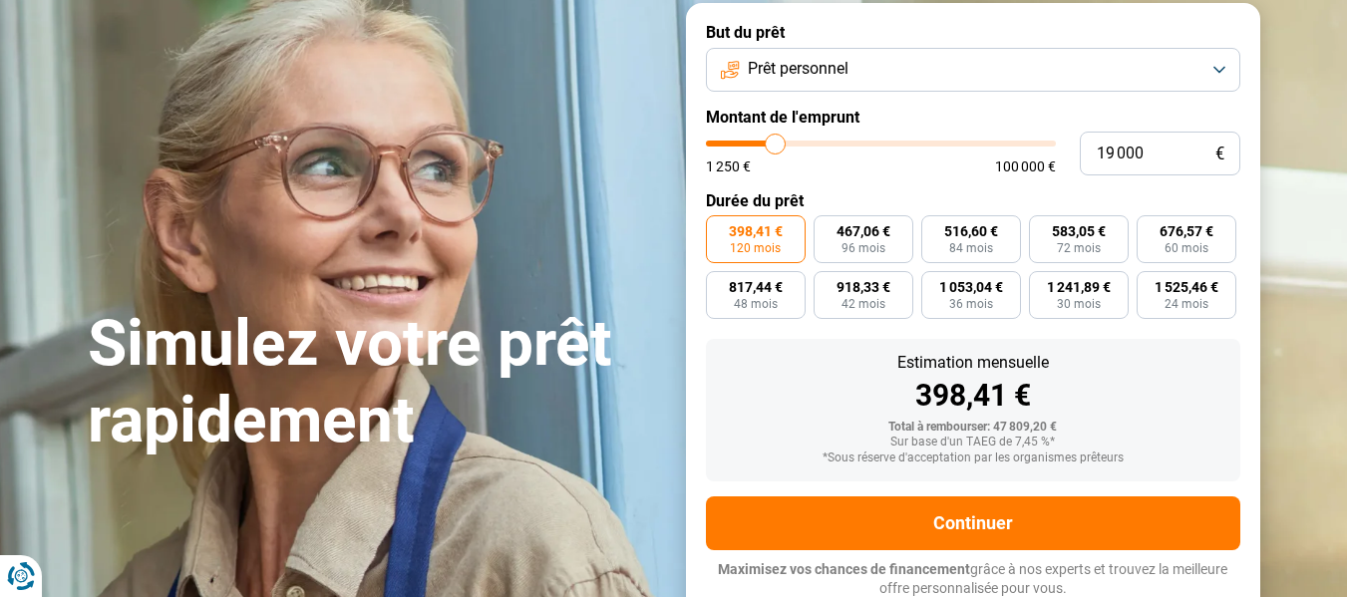
type input "18 750"
type input "18750"
type input "18 500"
type input "18500"
type input "18 000"
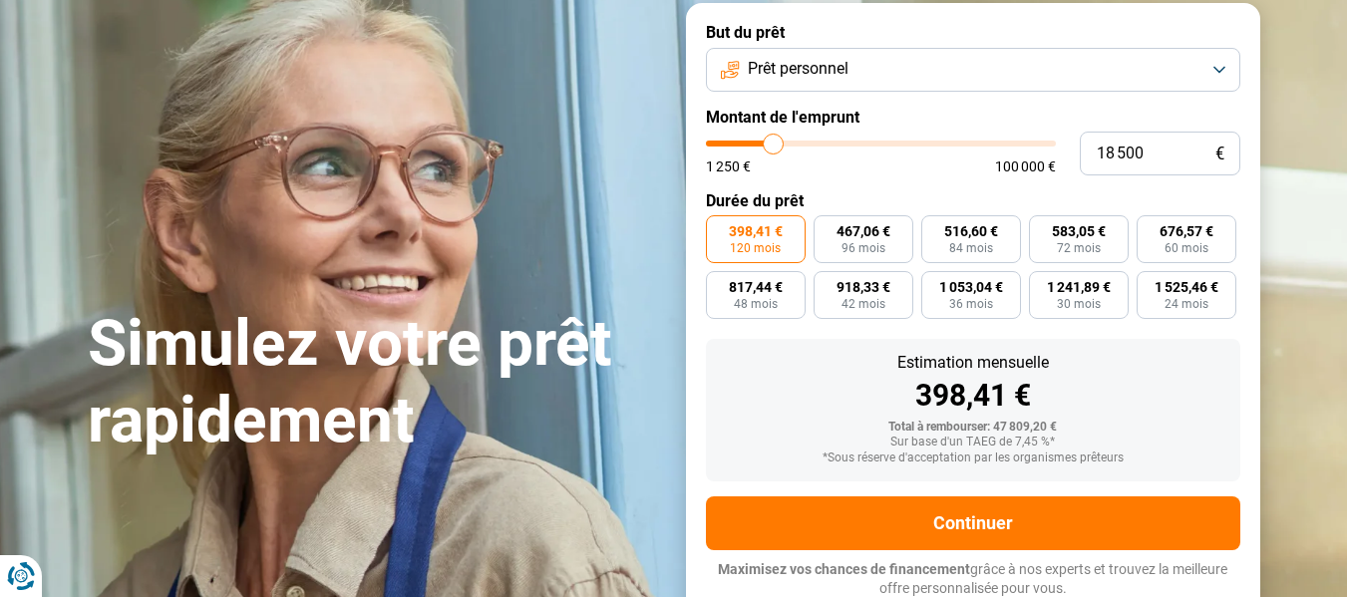
type input "18000"
type input "17 750"
type input "17750"
type input "17 500"
type input "17500"
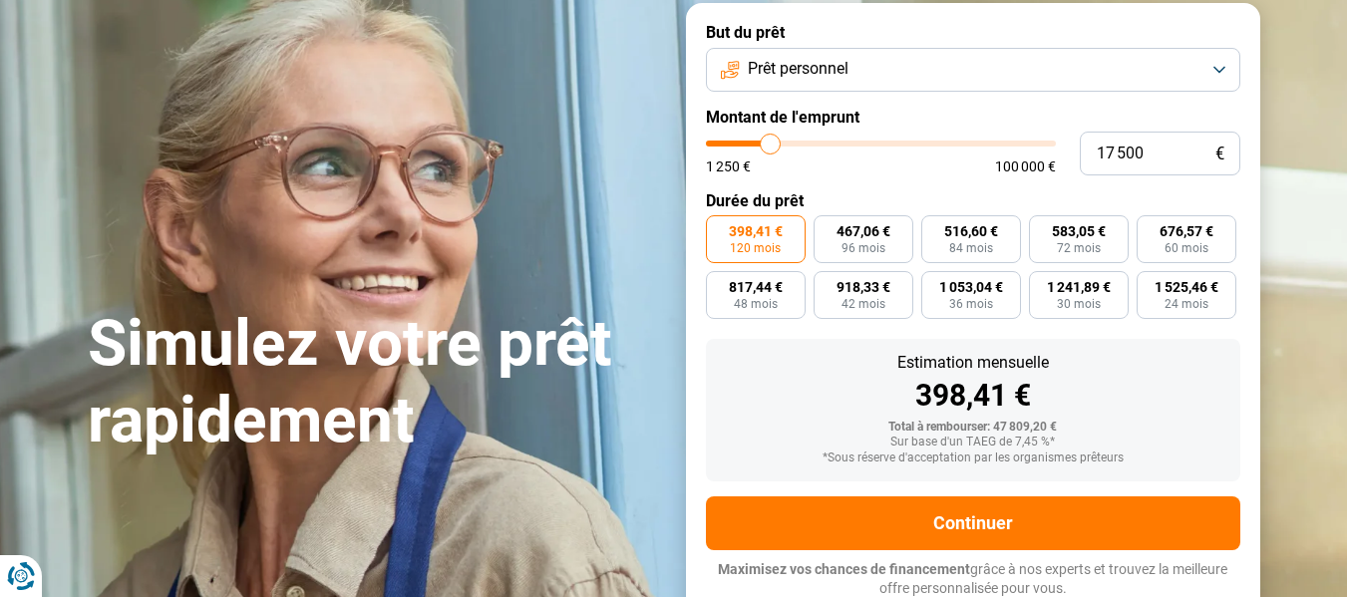
type input "17 250"
type input "17250"
type input "17 000"
type input "17000"
type input "16 500"
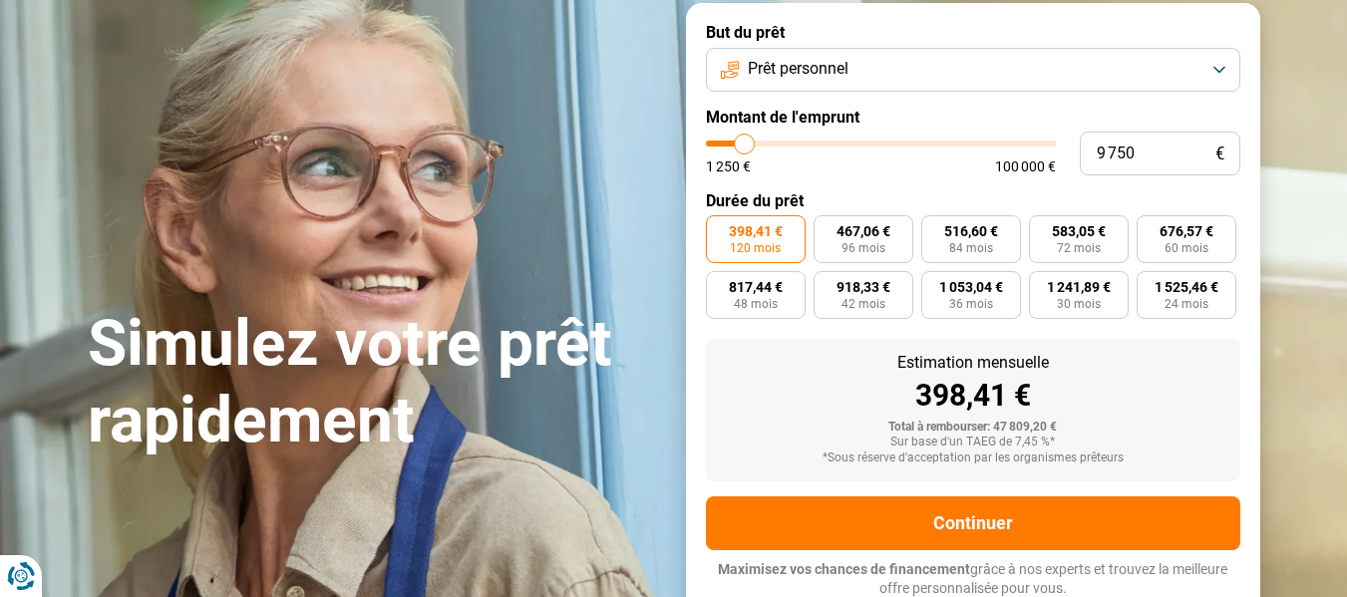
drag, startPoint x: 821, startPoint y: 145, endPoint x: 744, endPoint y: 146, distance: 77.7
click at [744, 147] on input "range" at bounding box center [881, 144] width 350 height 6
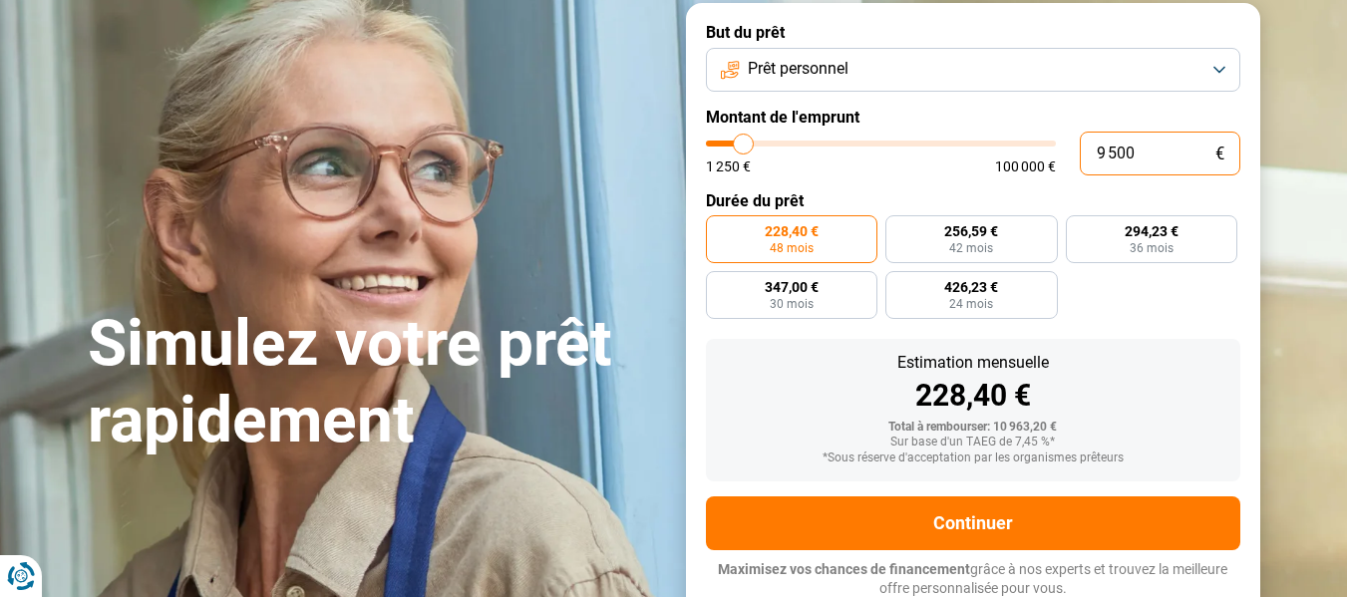
click at [1132, 152] on input "9 500" at bounding box center [1159, 154] width 160 height 44
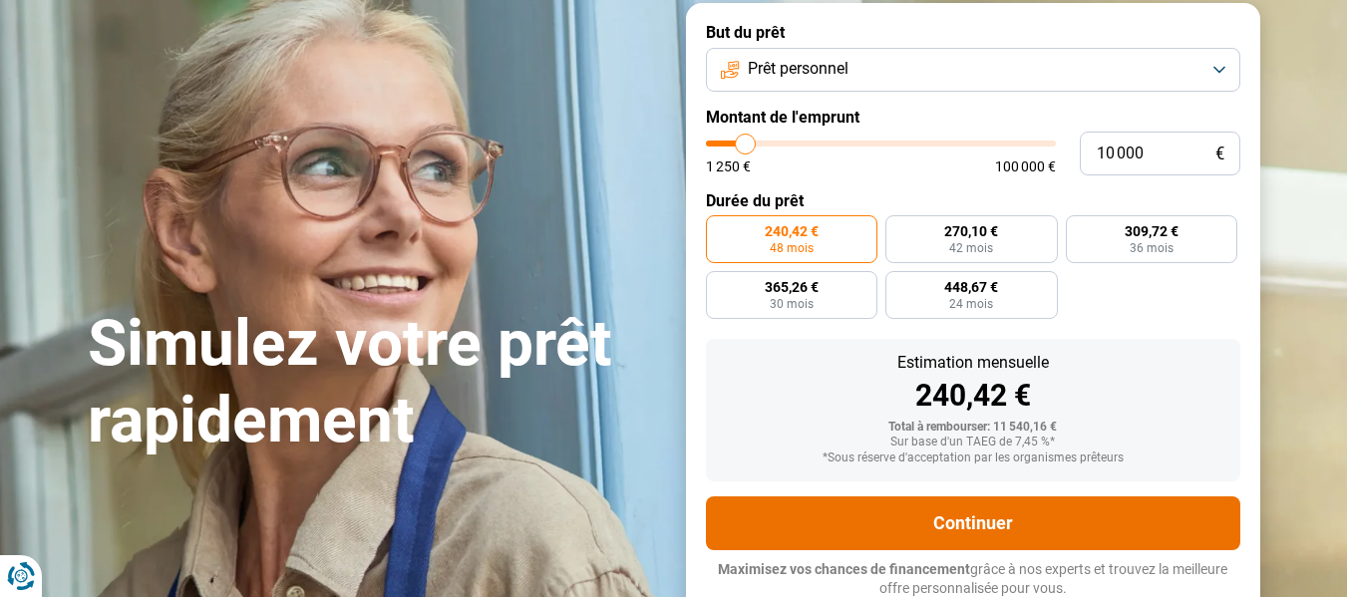
click at [957, 524] on button "Continuer" at bounding box center [973, 523] width 534 height 54
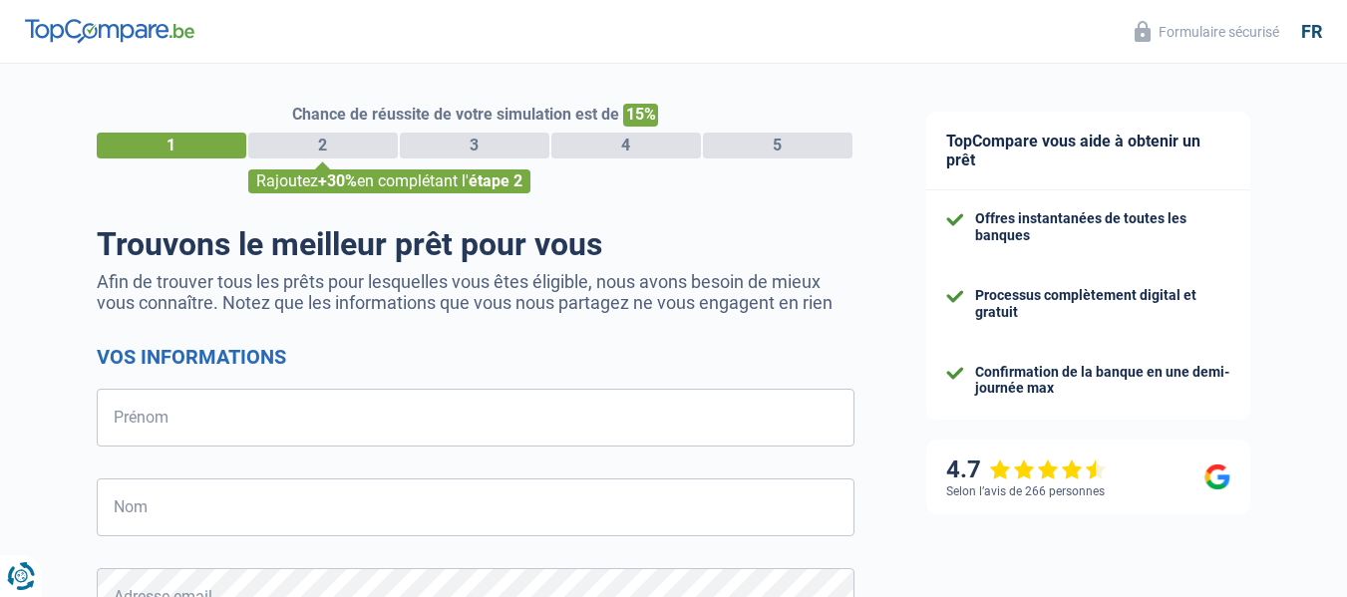
select select "32"
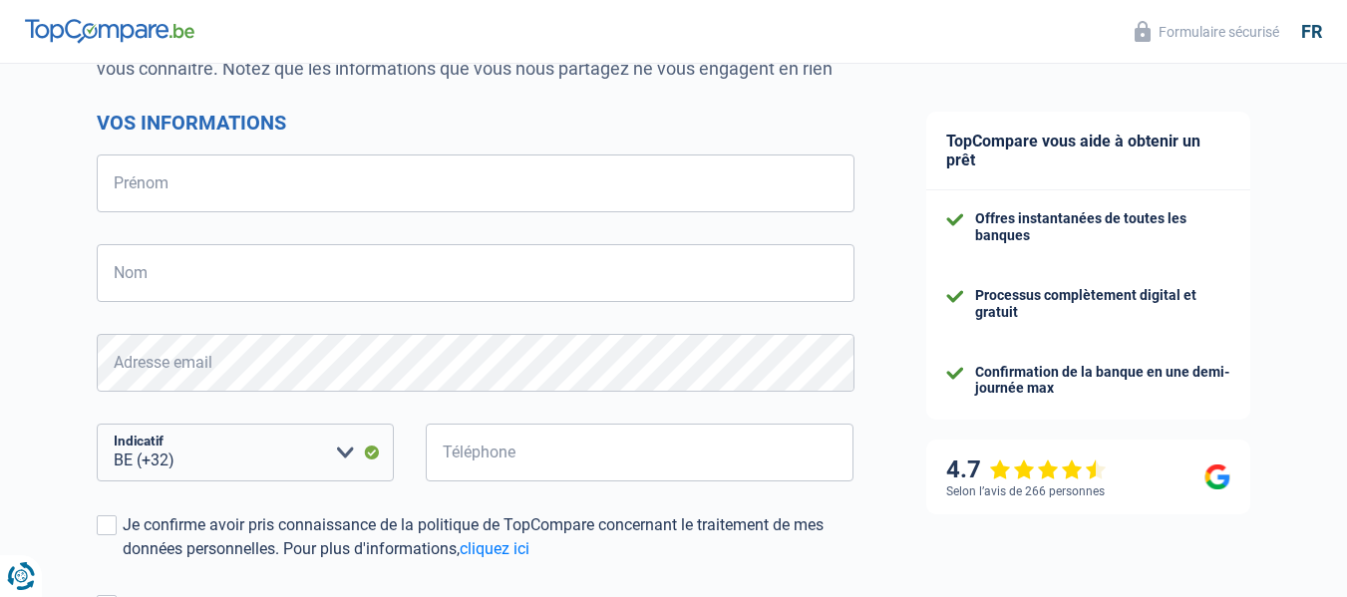
scroll to position [199, 0]
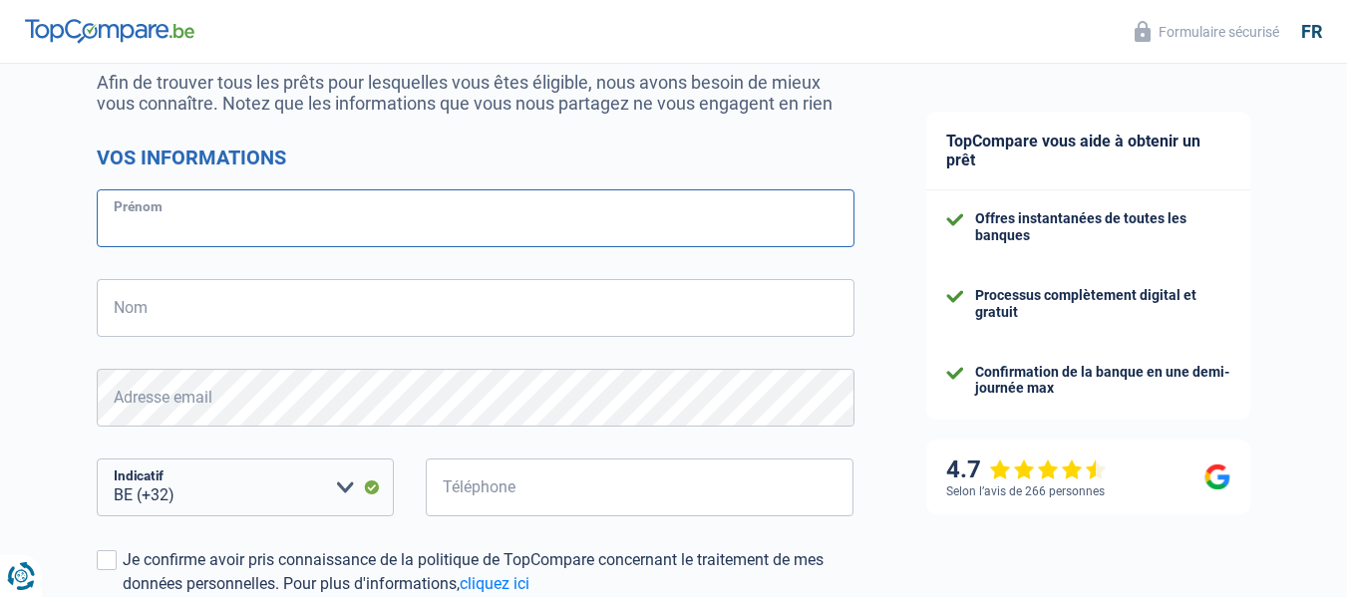
click at [235, 227] on input "Prénom" at bounding box center [475, 218] width 757 height 58
type input "[PERSON_NAME]"
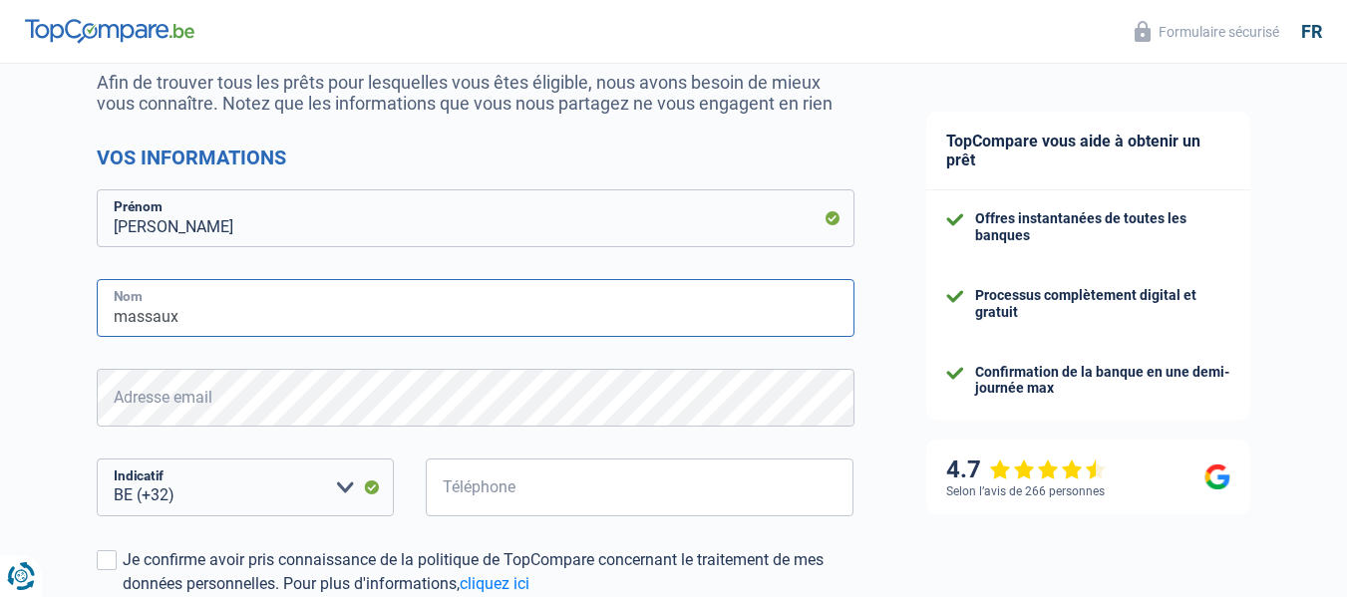
type input "massaux"
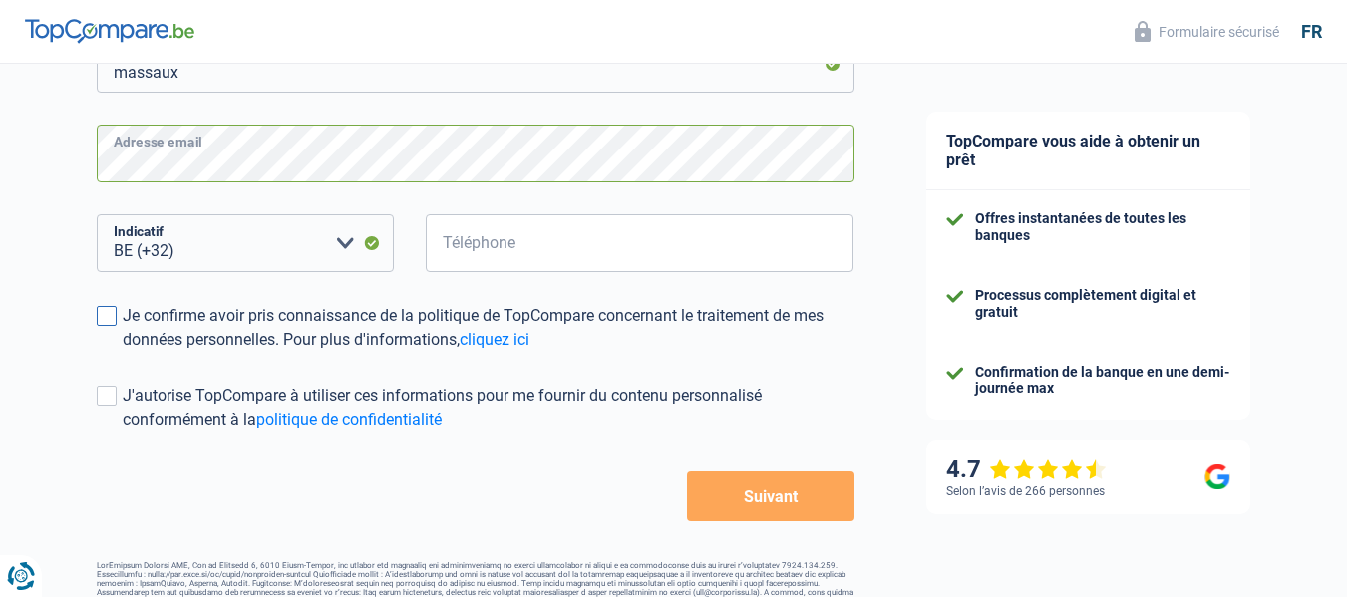
scroll to position [485, 0]
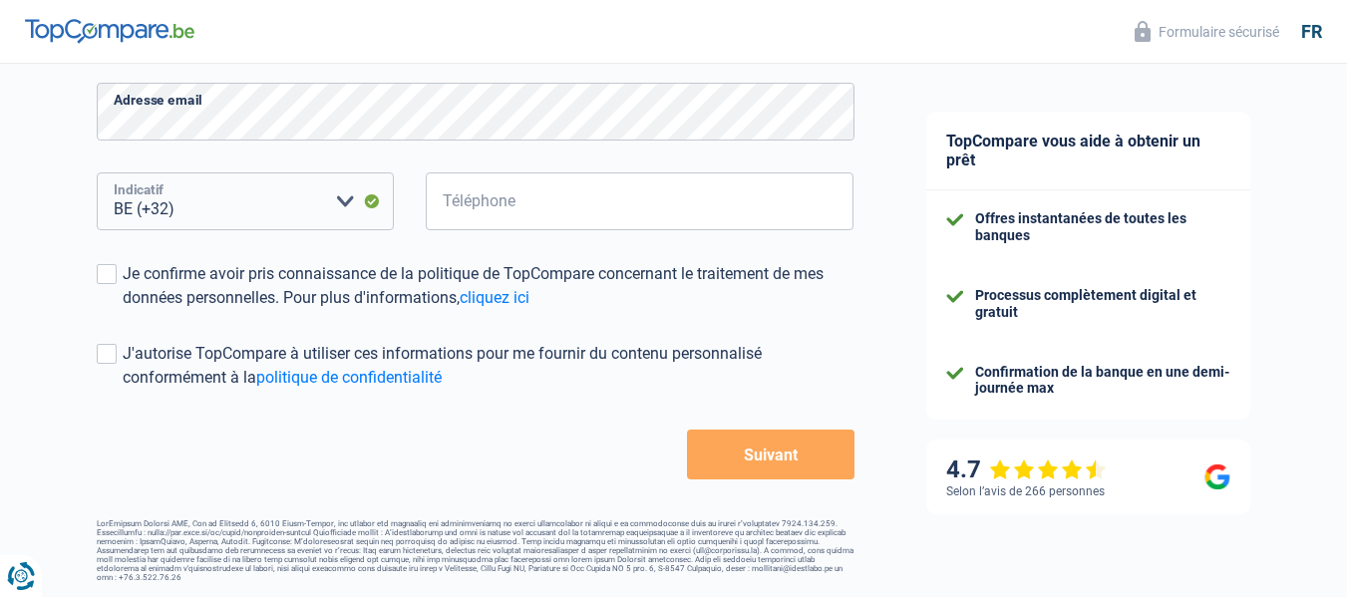
click at [248, 202] on select "BE (+32) LU (+352) Veuillez sélectionner une option" at bounding box center [245, 201] width 297 height 58
click at [506, 210] on input "Téléphone" at bounding box center [640, 201] width 429 height 58
type input "479058481"
click at [106, 276] on span at bounding box center [107, 274] width 20 height 20
click at [123, 310] on input "Je confirme avoir pris connaissance de la politique de TopCompare concernant le…" at bounding box center [123, 310] width 0 height 0
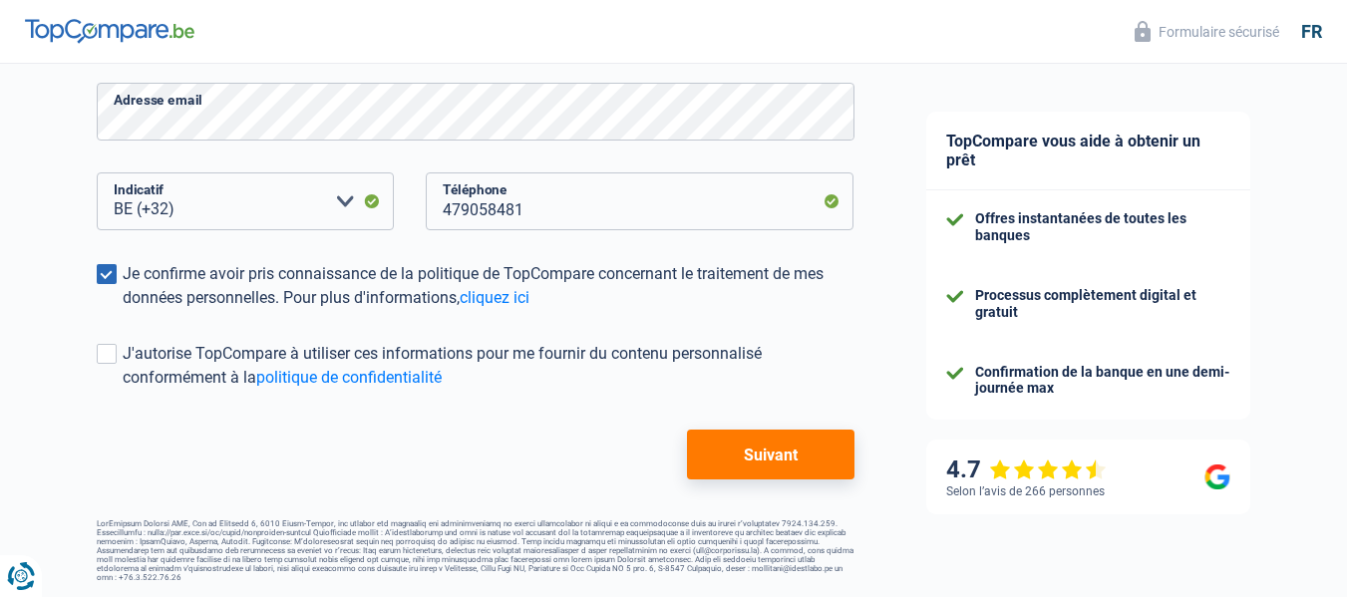
click at [774, 458] on button "Suivant" at bounding box center [770, 455] width 166 height 50
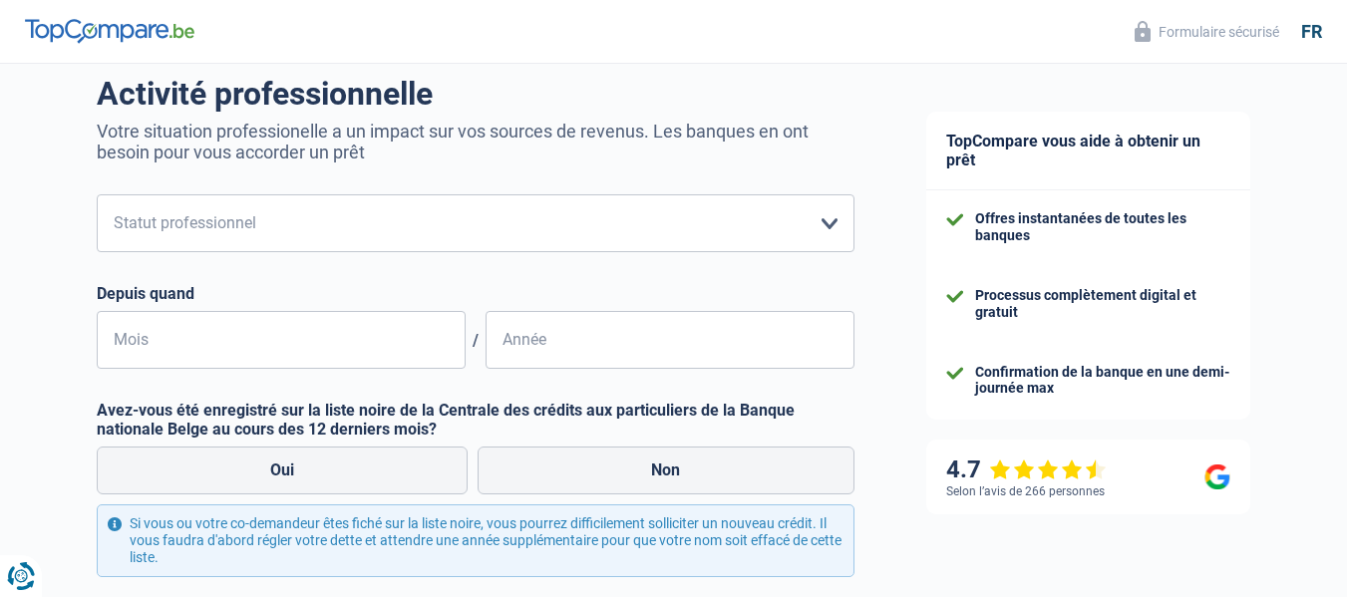
scroll to position [199, 0]
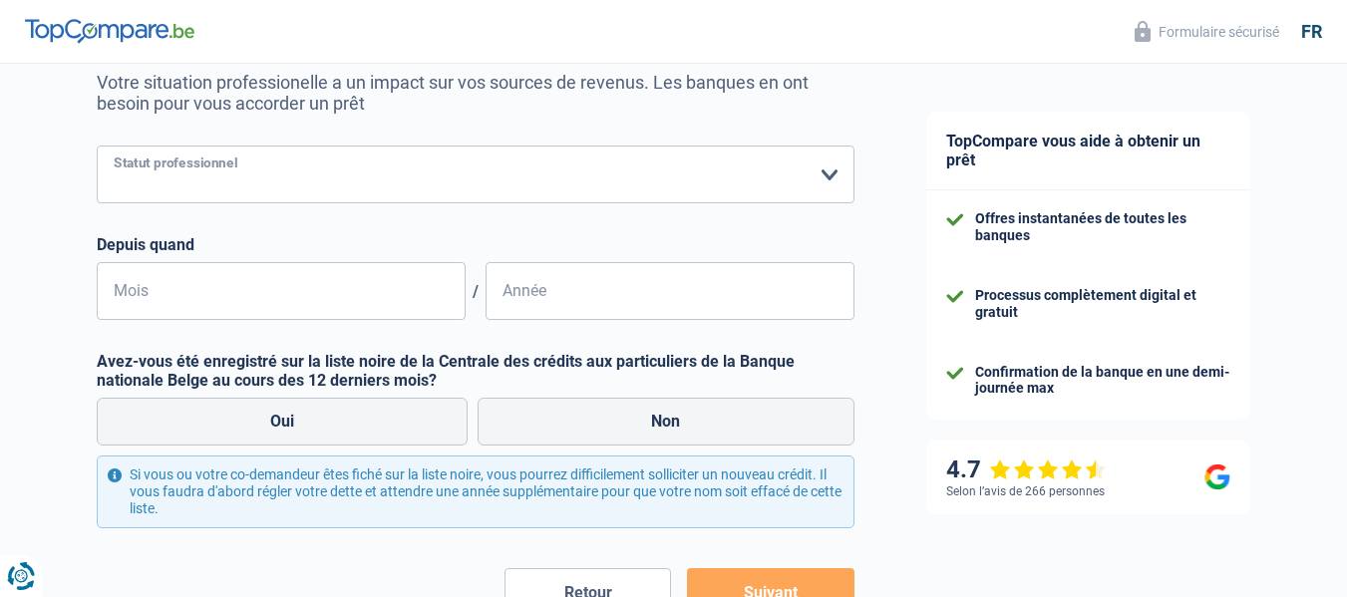
click at [832, 177] on select "Ouvrier Employé privé Employé public Invalide Indépendant Pensionné Chômeur Mut…" at bounding box center [475, 175] width 757 height 58
select select "unemployed"
click at [97, 148] on select "Ouvrier Employé privé Employé public Invalide Indépendant Pensionné Chômeur Mut…" at bounding box center [475, 175] width 757 height 58
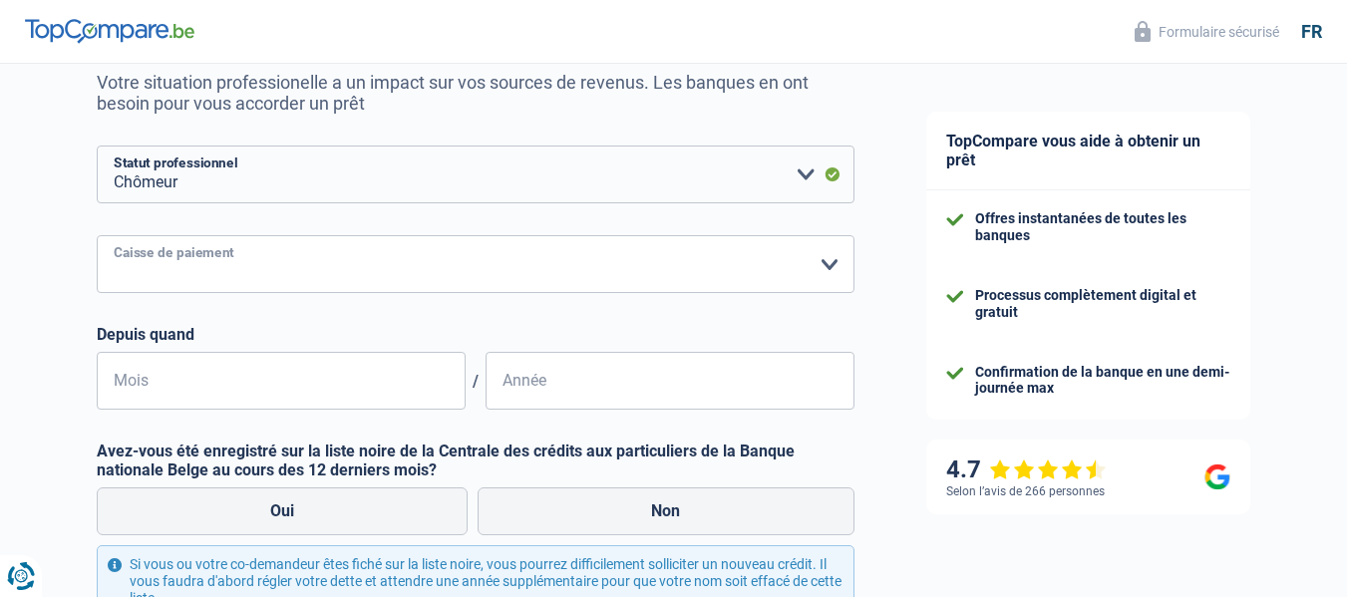
click at [823, 263] on select "CAPAC FGTB CSC CGSLB Autre Veuillez sélectionner une option" at bounding box center [475, 264] width 757 height 58
select select "fgtb"
click at [97, 237] on select "CAPAC FGTB CSC CGSLB Autre Veuillez sélectionner une option" at bounding box center [475, 264] width 757 height 58
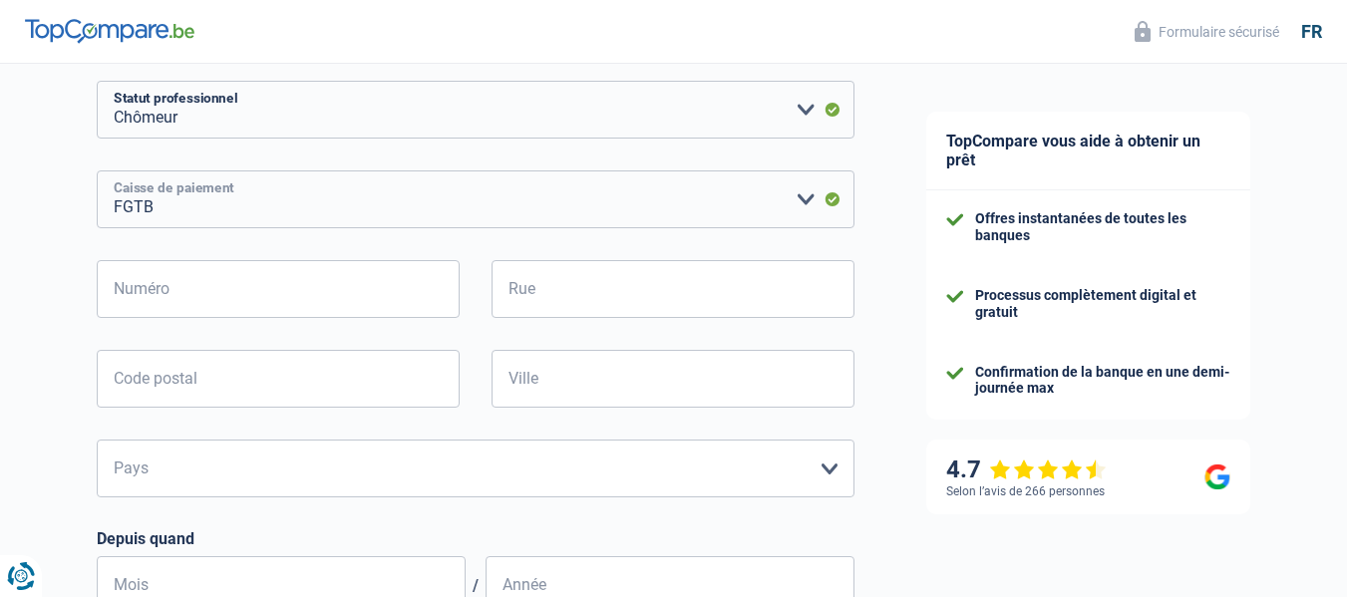
scroll to position [299, 0]
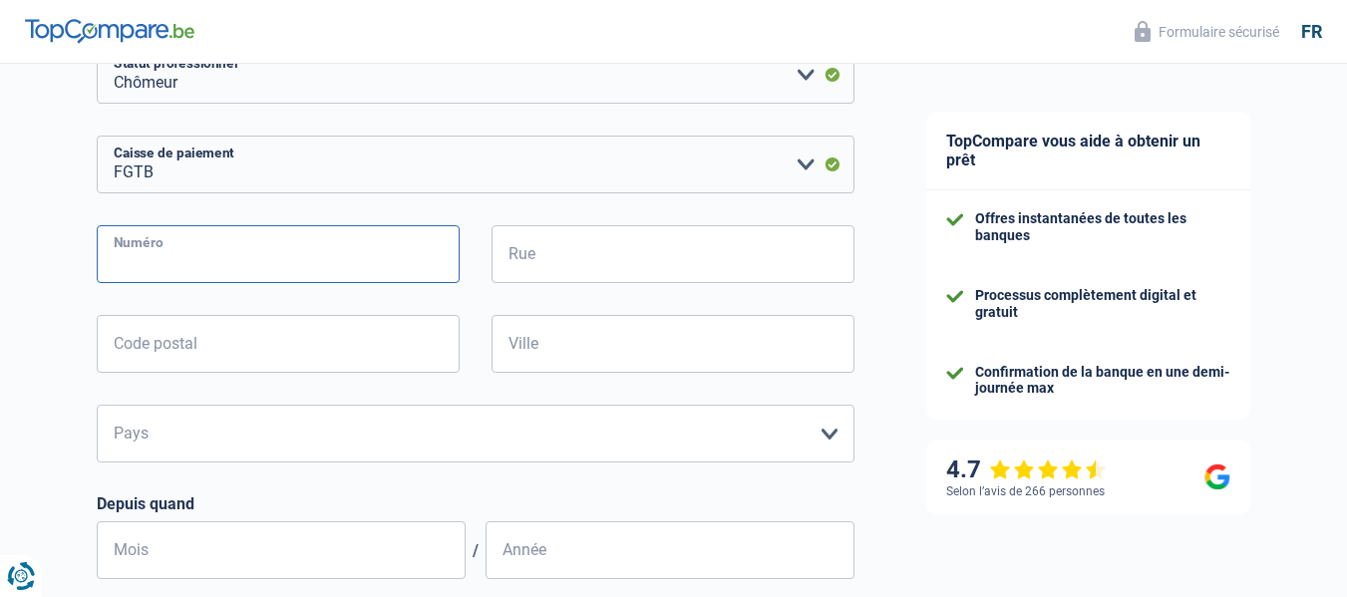
click at [274, 261] on input "Numéro" at bounding box center [278, 254] width 363 height 58
type input "39"
type input "rue muzet"
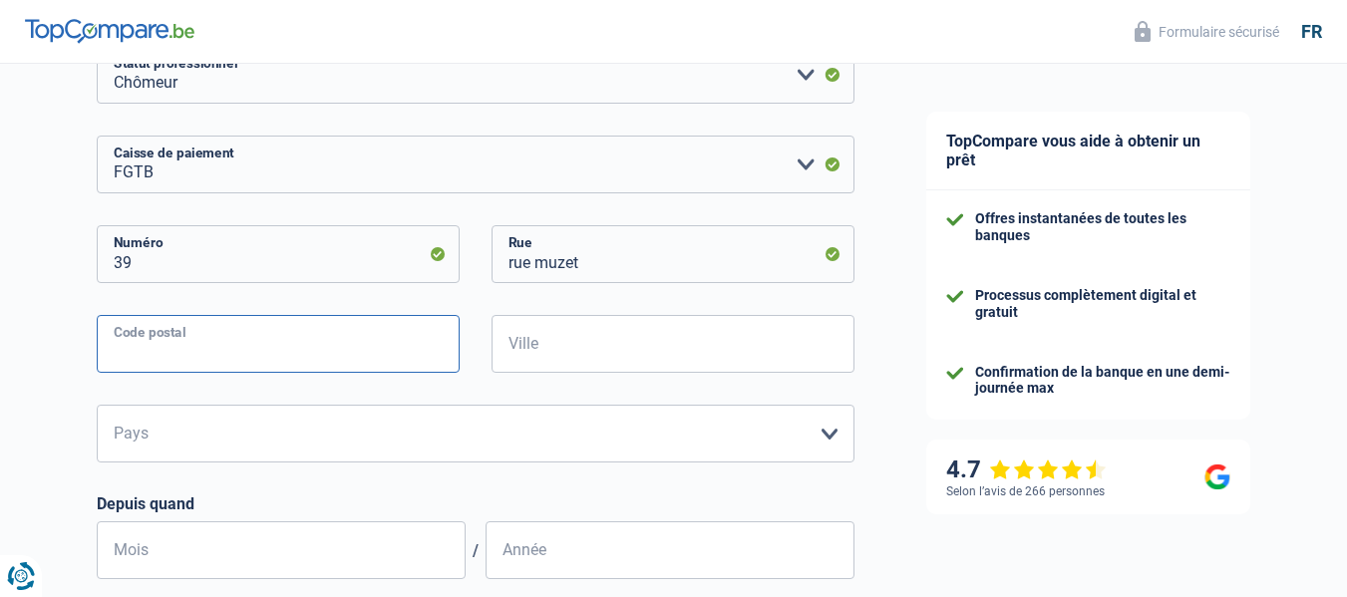
click at [261, 346] on input "Code postal" at bounding box center [278, 344] width 363 height 58
type input "5002"
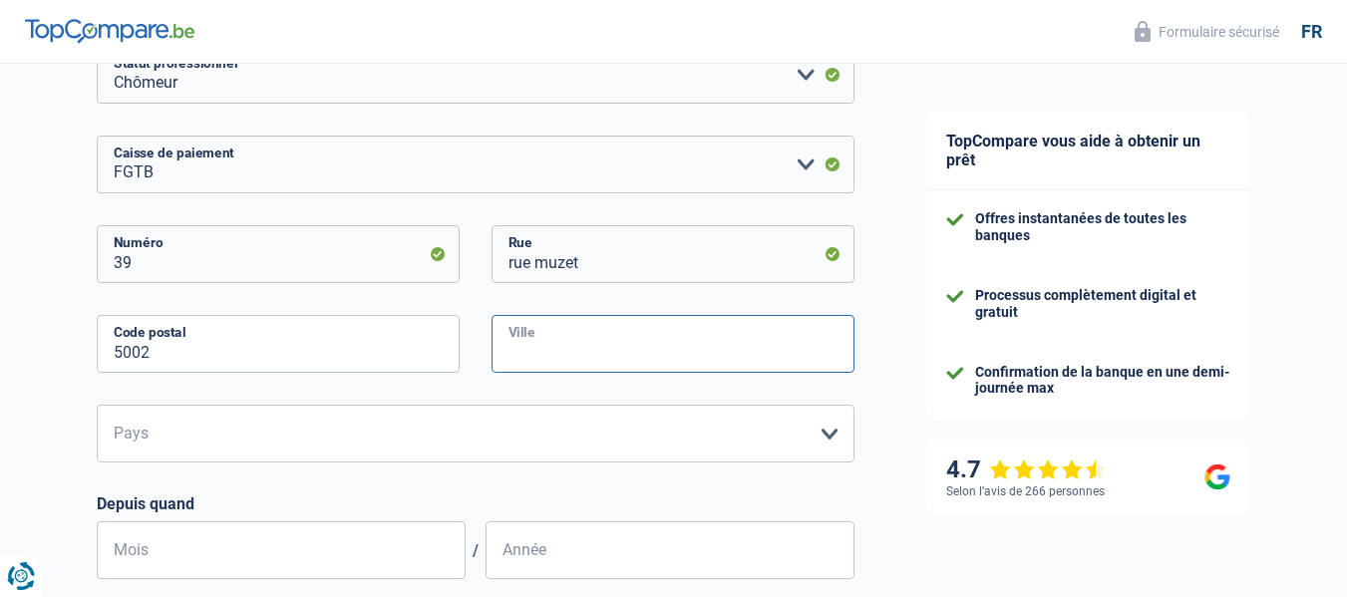
click at [563, 347] on input "Ville" at bounding box center [672, 344] width 363 height 58
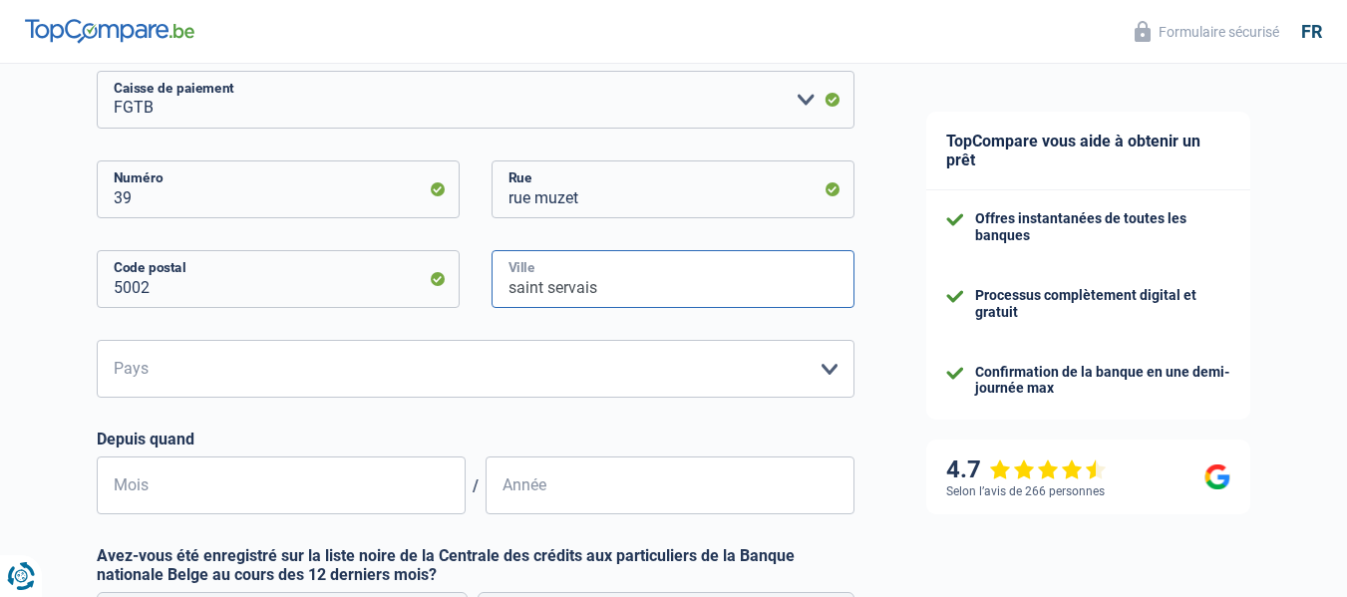
scroll to position [399, 0]
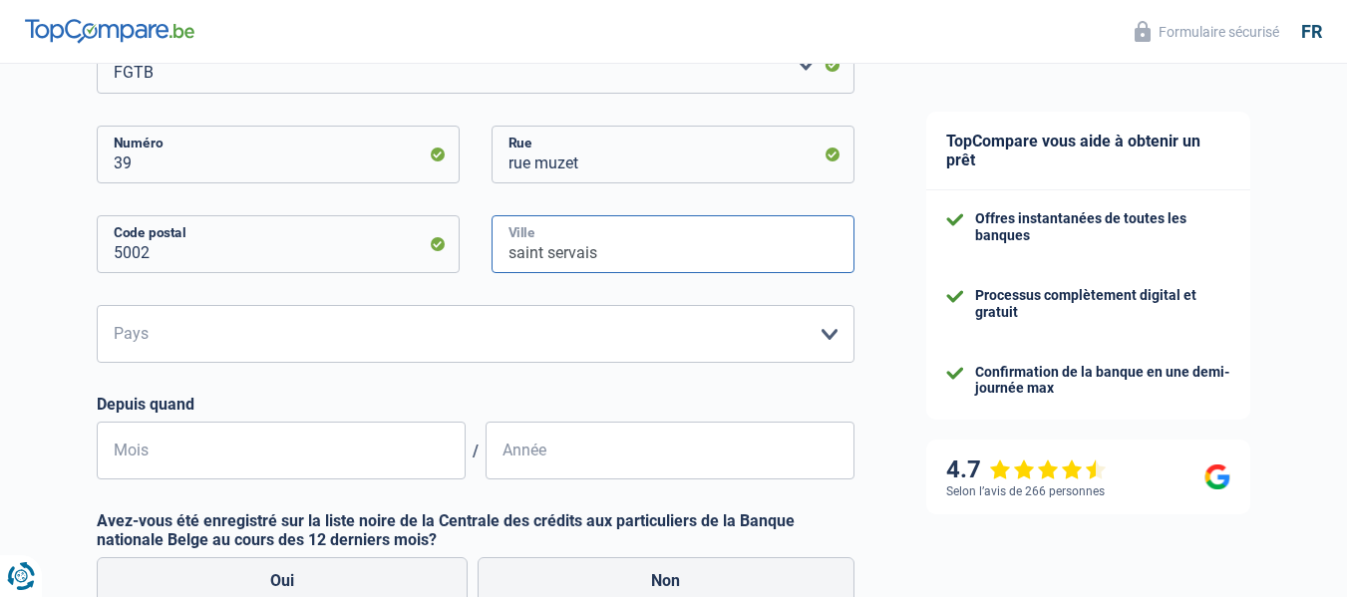
type input "saint servais"
click at [226, 336] on select "Belgique Luxembourg Veuillez sélectionner une option" at bounding box center [475, 334] width 757 height 58
select select "BE"
click at [97, 307] on select "Belgique Luxembourg Veuillez sélectionner une option" at bounding box center [475, 334] width 757 height 58
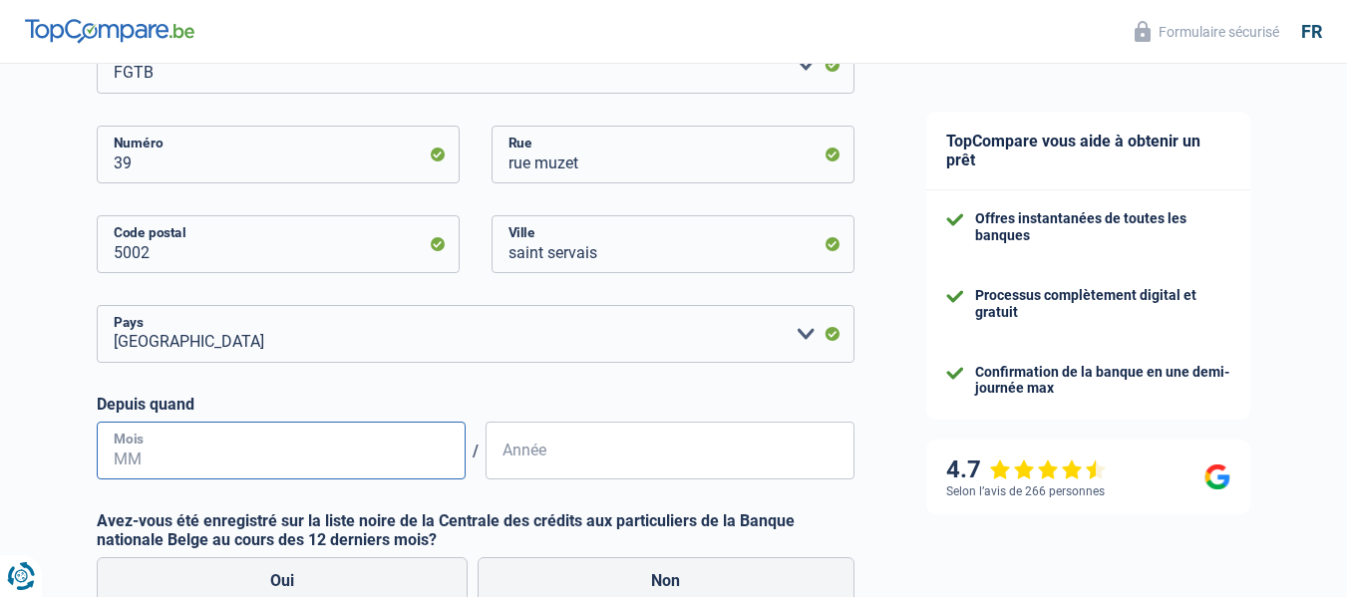
click at [187, 456] on input "Mois" at bounding box center [281, 451] width 369 height 58
type input "03"
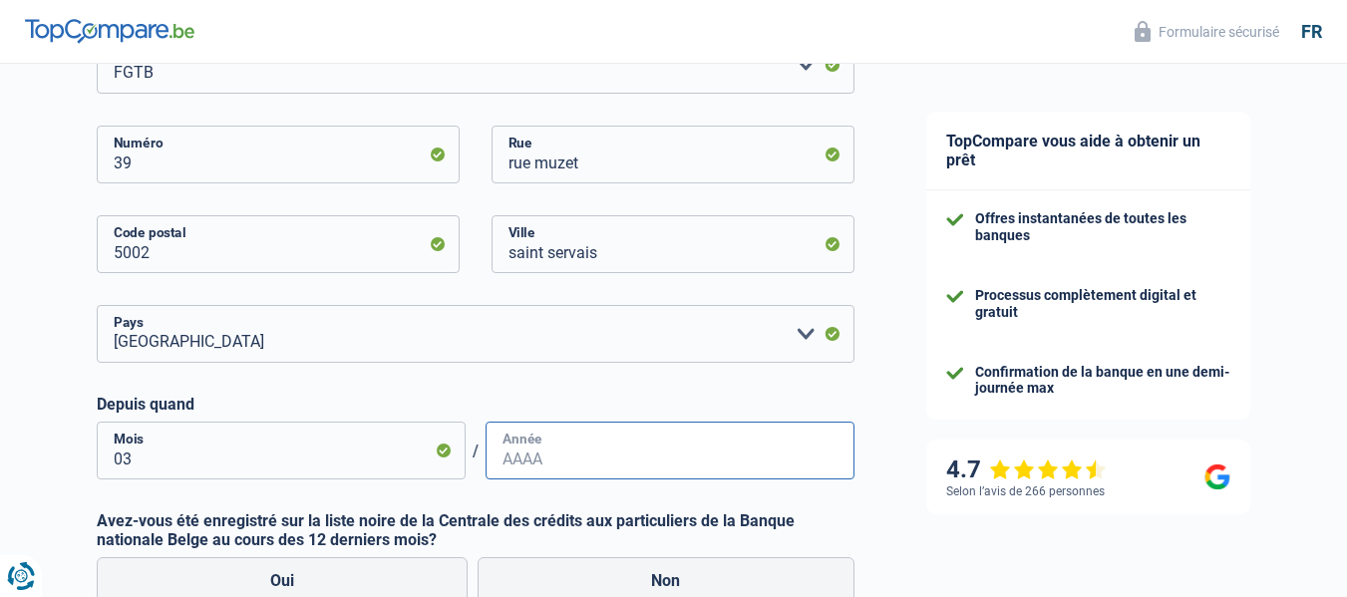
click at [585, 459] on input "Année" at bounding box center [669, 451] width 369 height 58
type input "2023"
click at [135, 465] on input "03" at bounding box center [281, 451] width 369 height 58
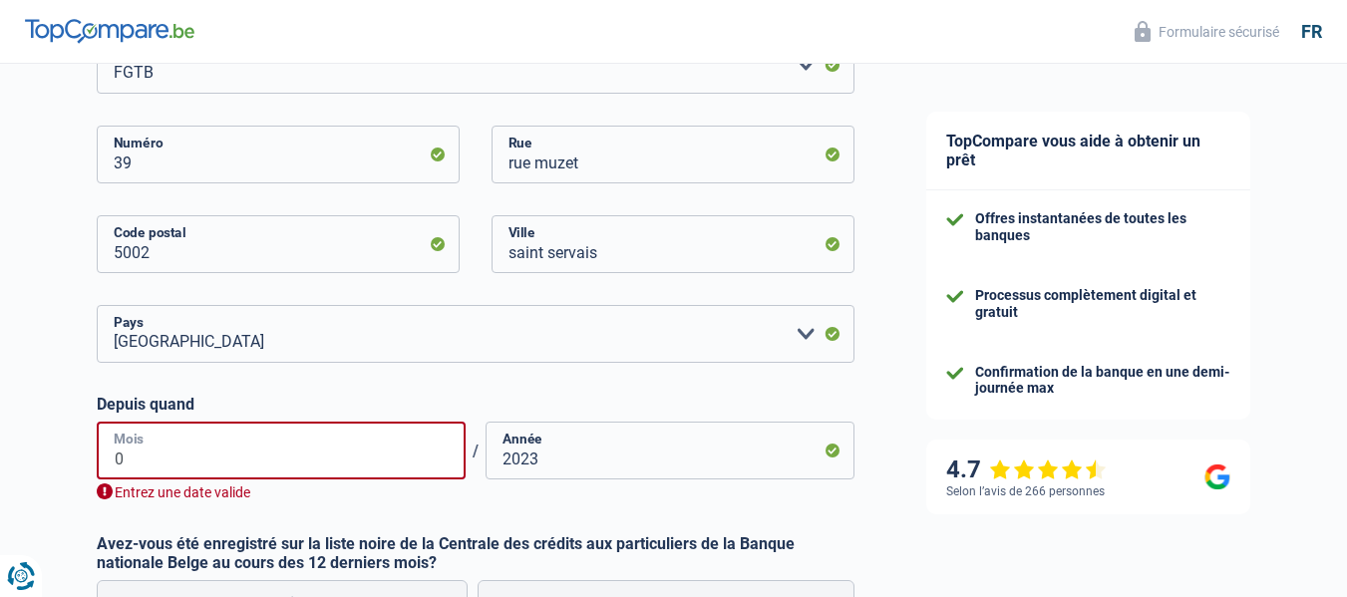
type input "08"
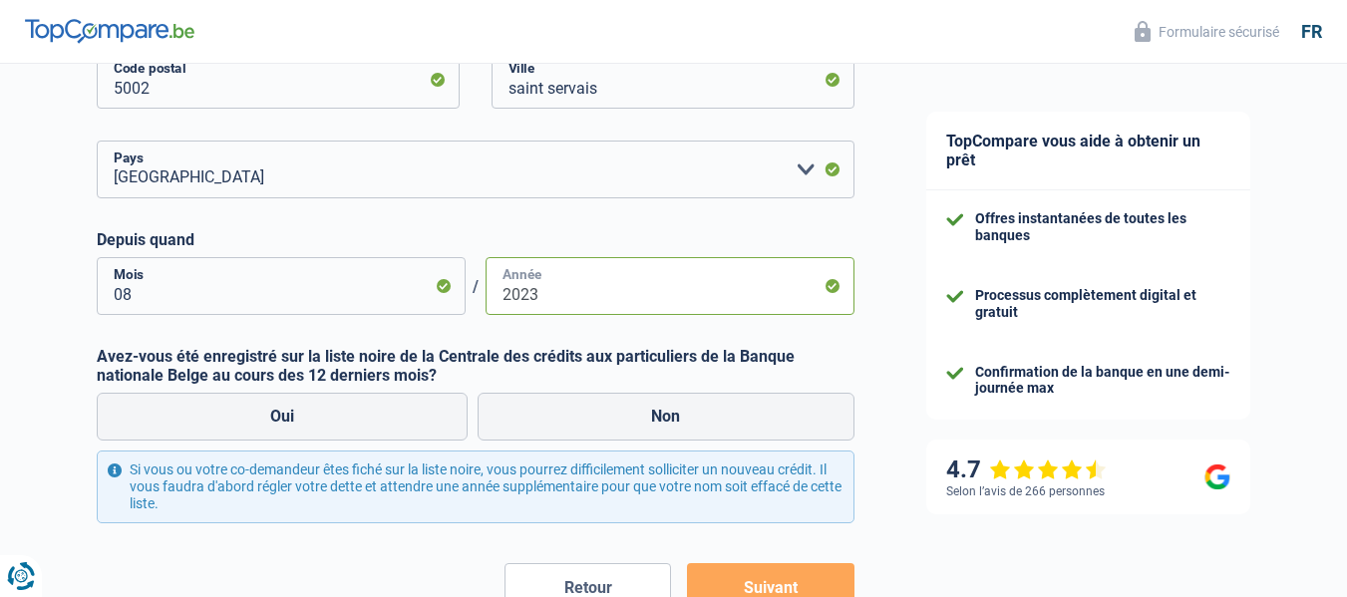
scroll to position [598, 0]
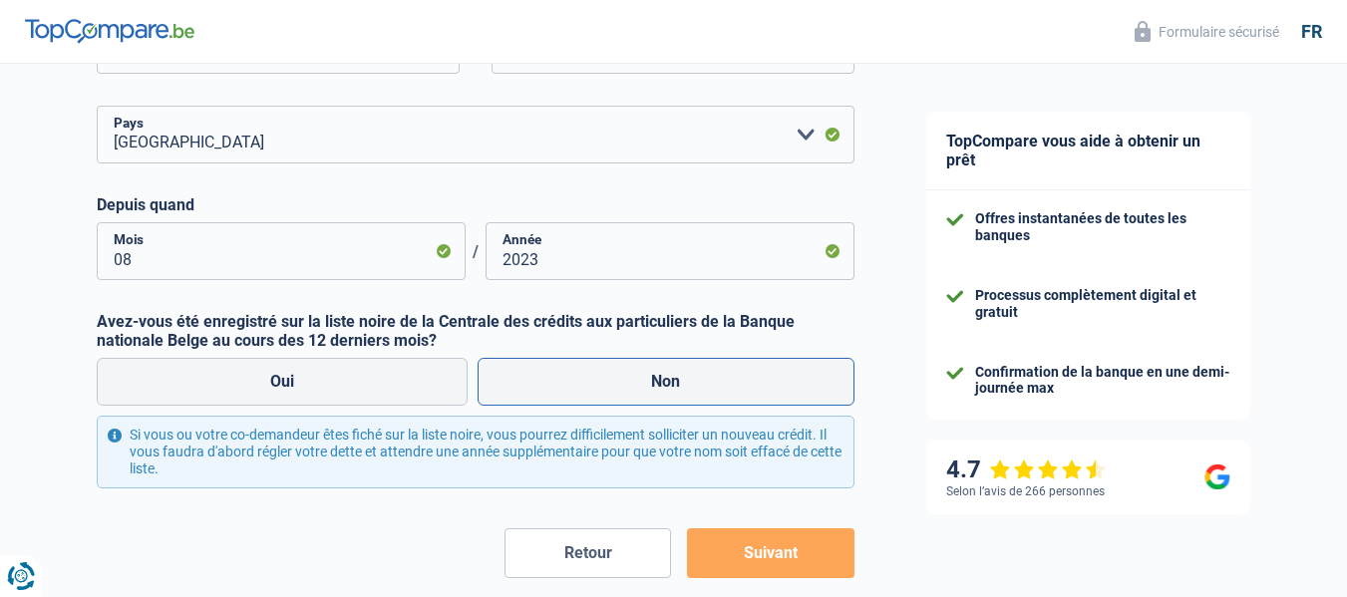
click at [543, 389] on label "Non" at bounding box center [665, 382] width 377 height 48
click at [543, 389] on input "Non" at bounding box center [665, 382] width 377 height 48
radio input "true"
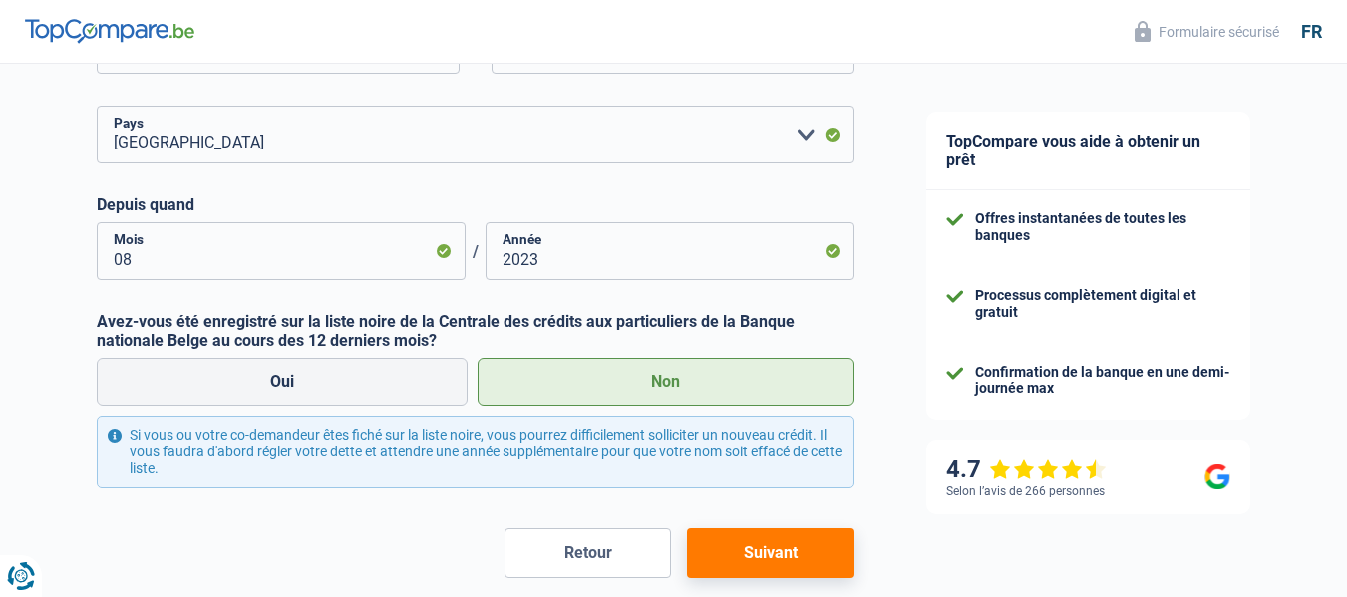
scroll to position [697, 0]
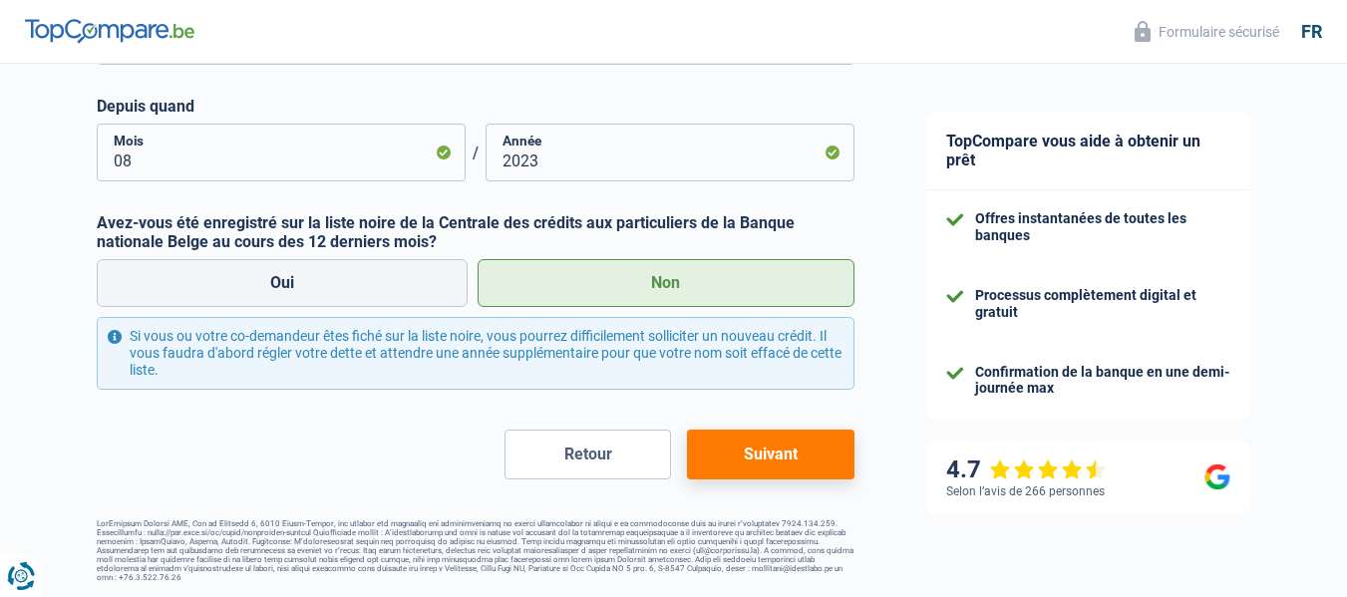
click at [743, 453] on button "Suivant" at bounding box center [770, 455] width 166 height 50
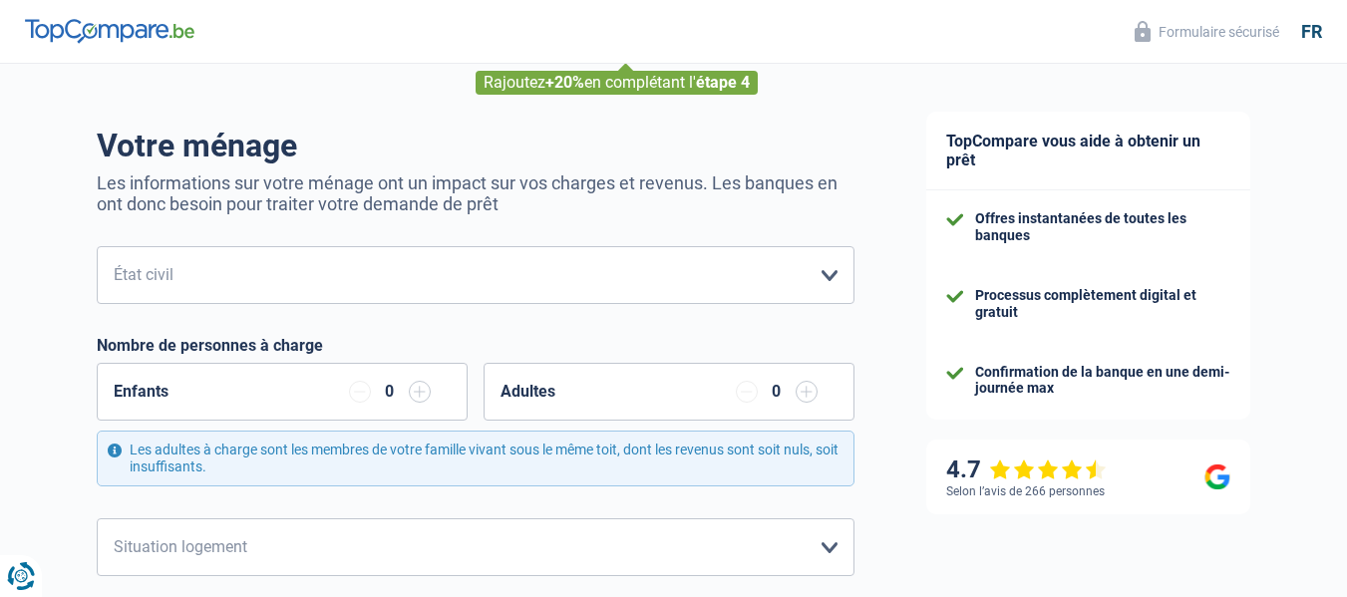
scroll to position [100, 0]
click at [827, 277] on select "Célibataire Marié(e) Cohabitant(e) légal(e) Divorcé(e) Veuf(ve) Séparé (de fait…" at bounding box center [475, 274] width 757 height 58
select select "single"
click at [97, 247] on select "Célibataire Marié(e) Cohabitant(e) légal(e) Divorcé(e) Veuf(ve) Séparé (de fait…" at bounding box center [475, 274] width 757 height 58
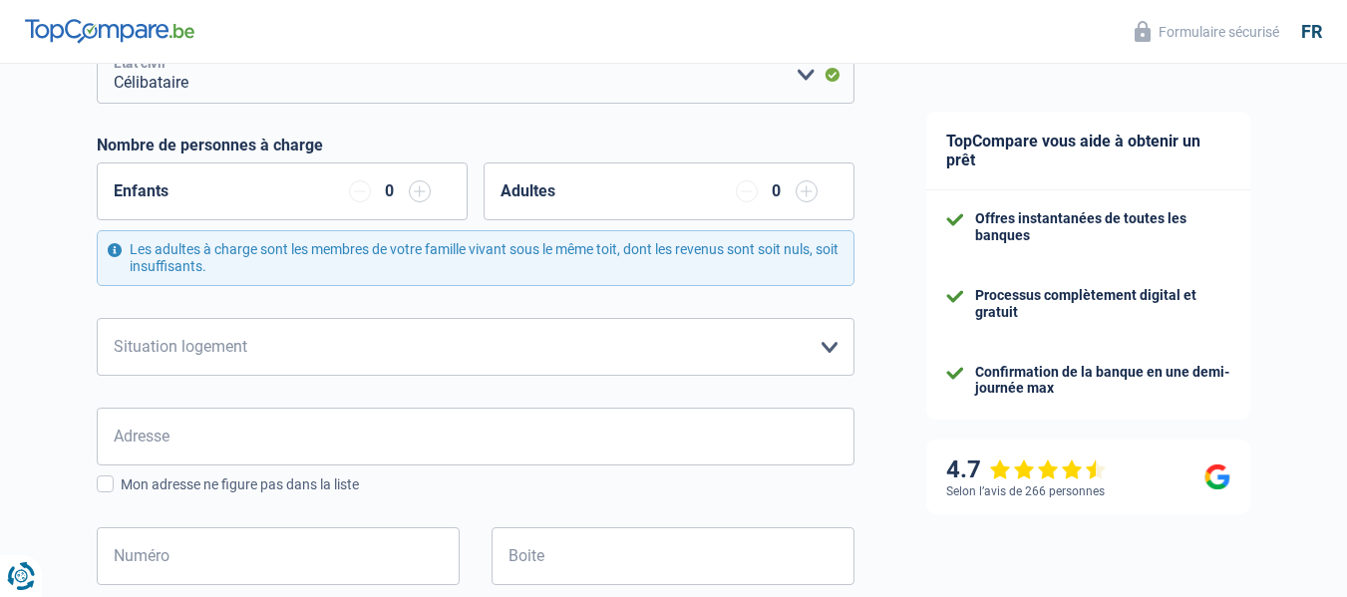
scroll to position [399, 0]
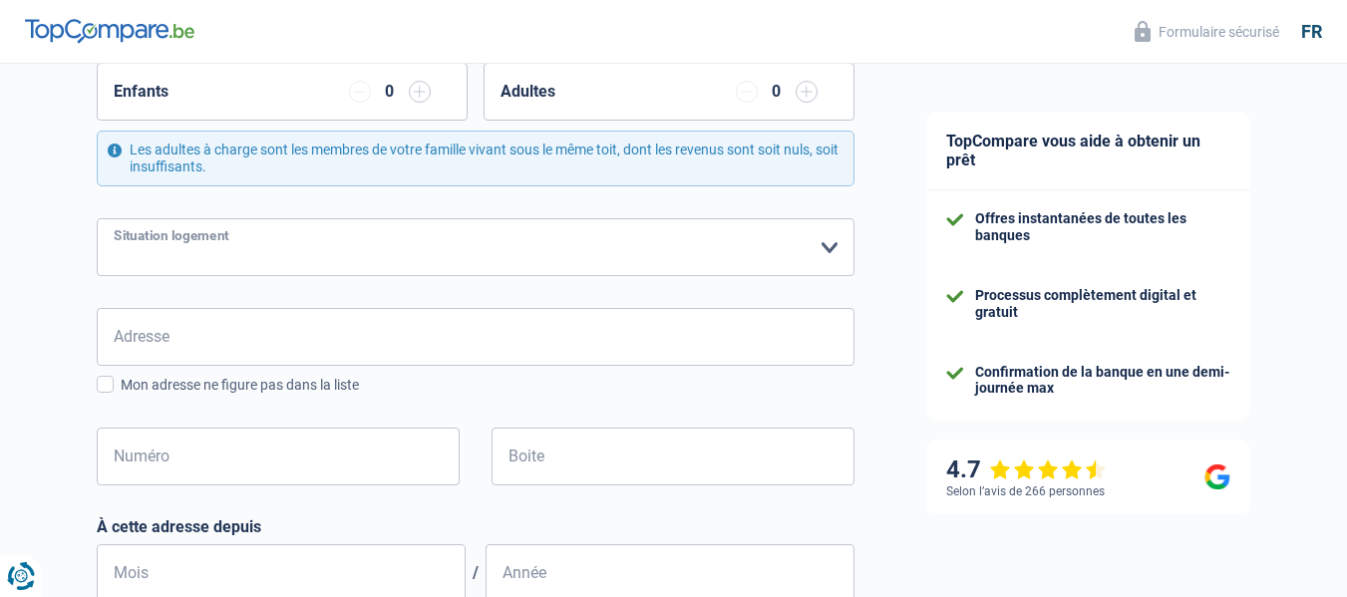
click at [829, 247] on select "Locataire Propriétaire avec prêt hypothécaire Propriétaire sans prêt hypothécai…" at bounding box center [475, 247] width 757 height 58
select select "rents"
click at [97, 219] on select "Locataire Propriétaire avec prêt hypothécaire Propriétaire sans prêt hypothécai…" at bounding box center [475, 247] width 757 height 58
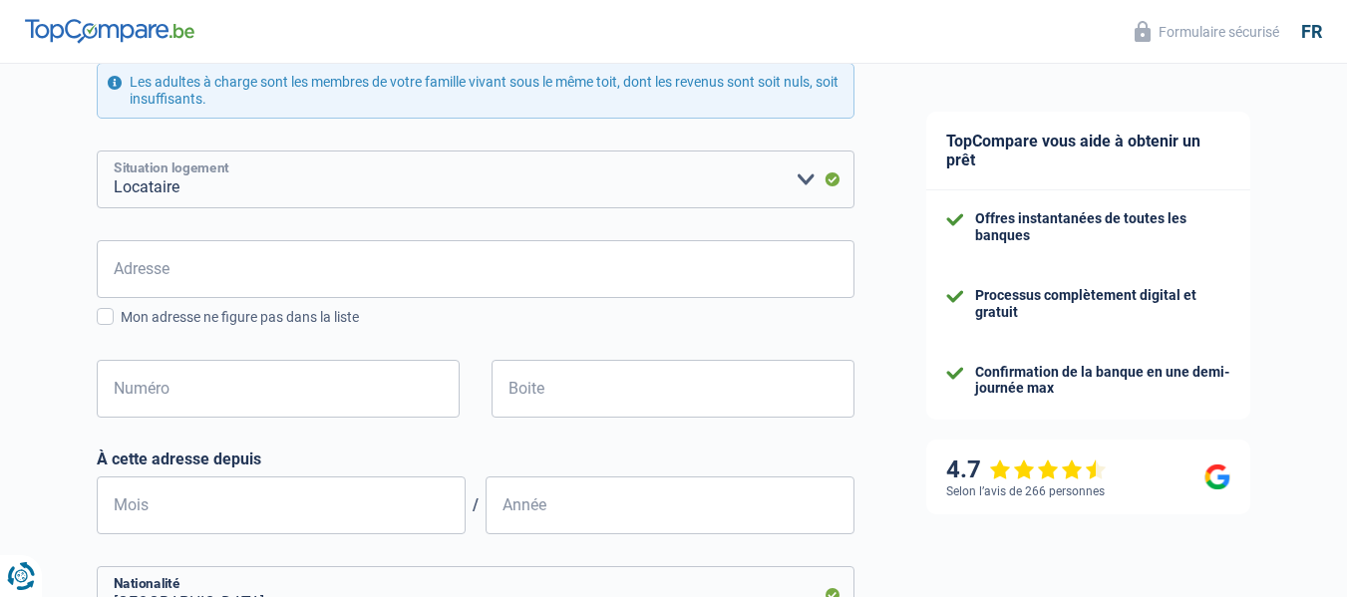
scroll to position [498, 0]
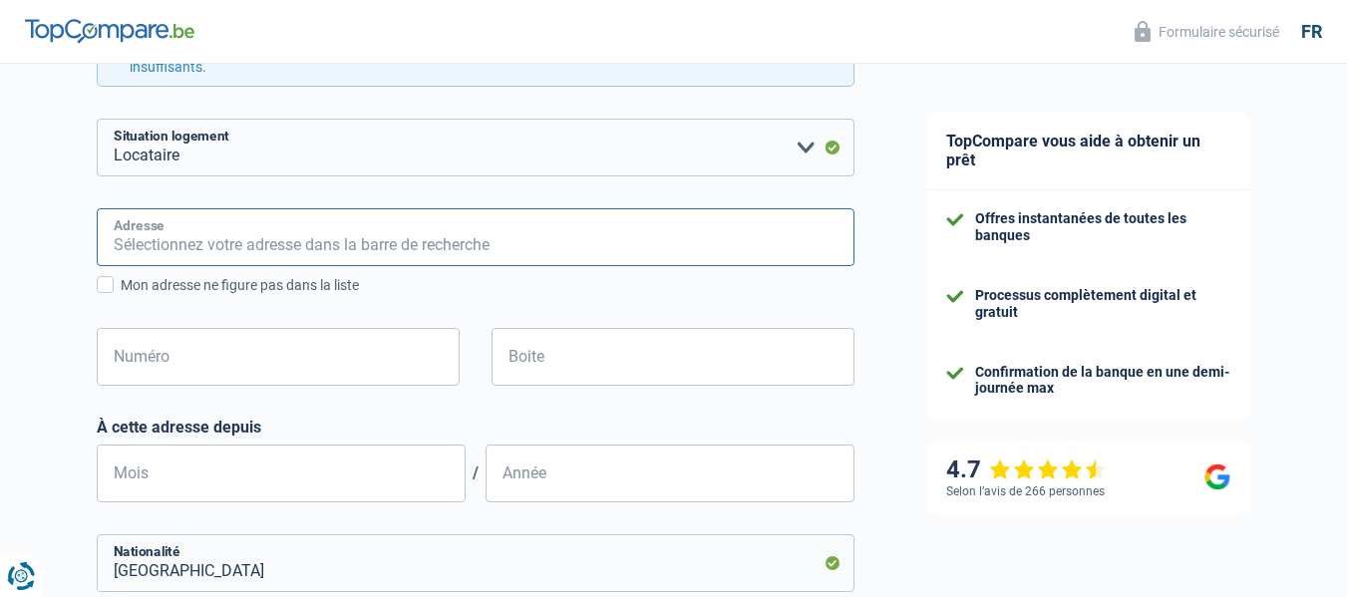
click at [206, 234] on input "Adresse" at bounding box center [475, 237] width 757 height 58
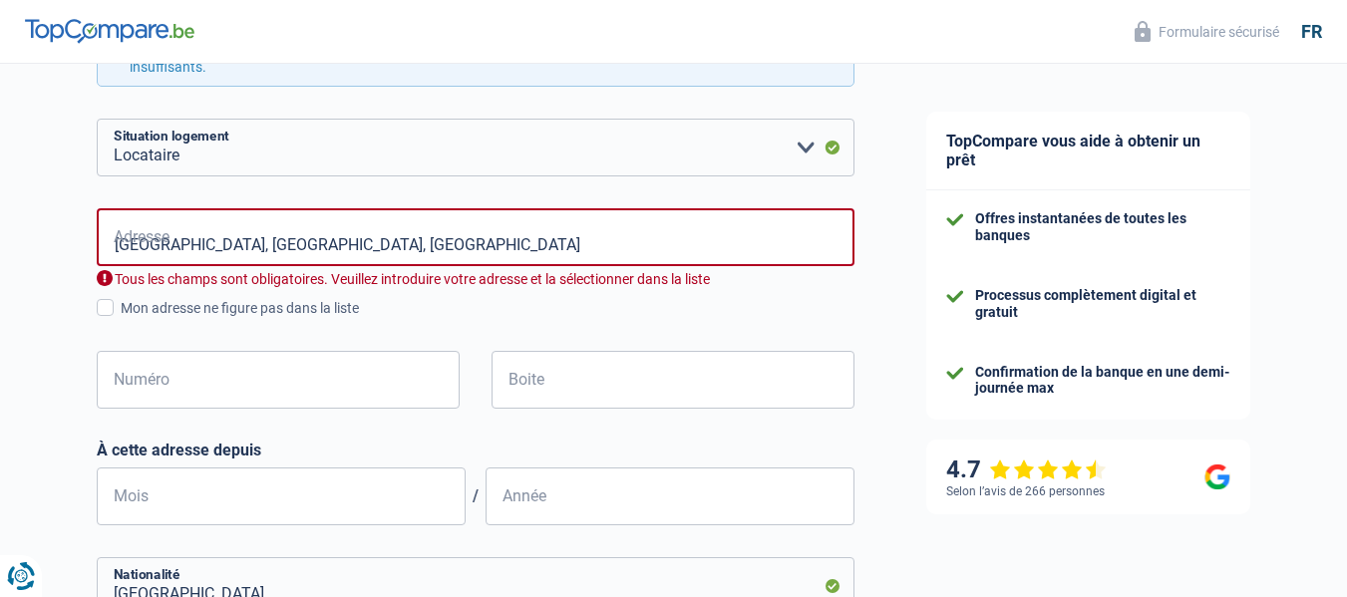
type input "Rue Muzet, 5000, Namur, BE"
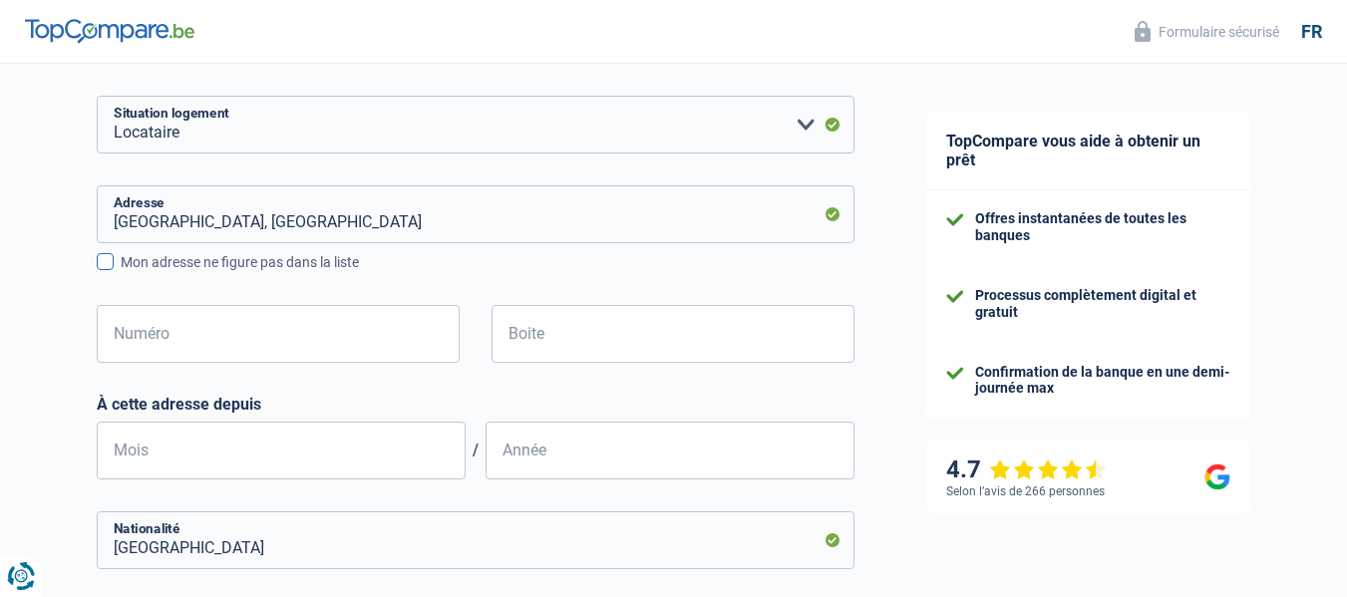
scroll to position [598, 0]
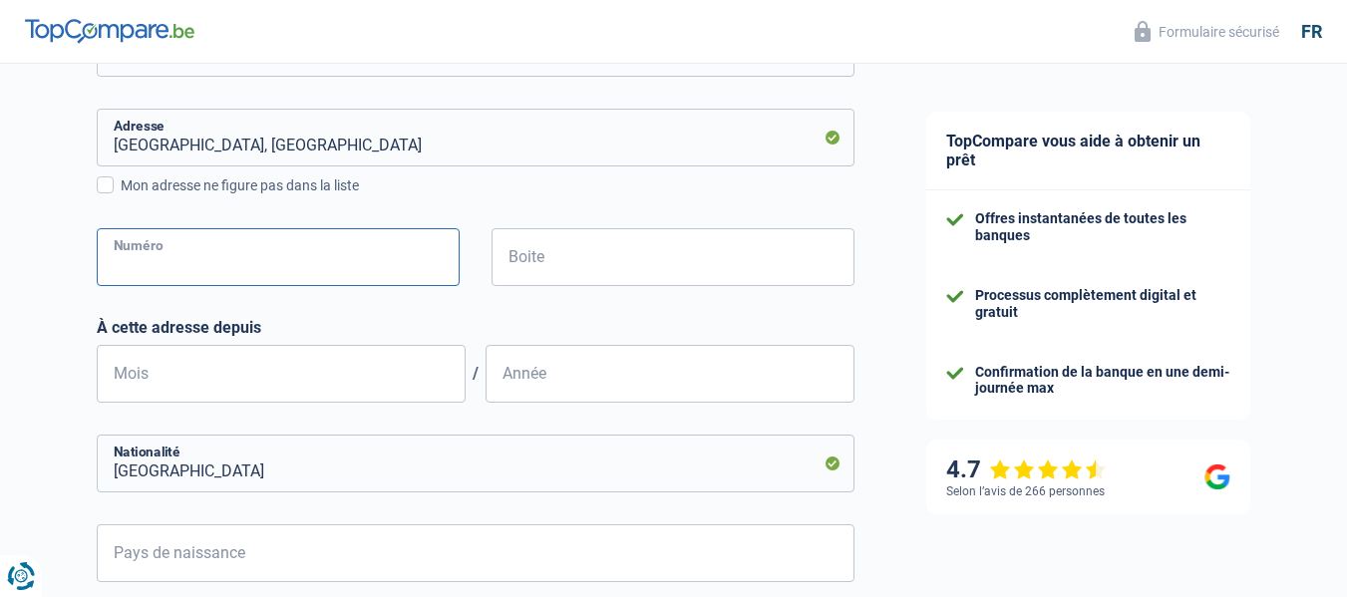
click at [195, 263] on input "Numéro" at bounding box center [278, 257] width 363 height 58
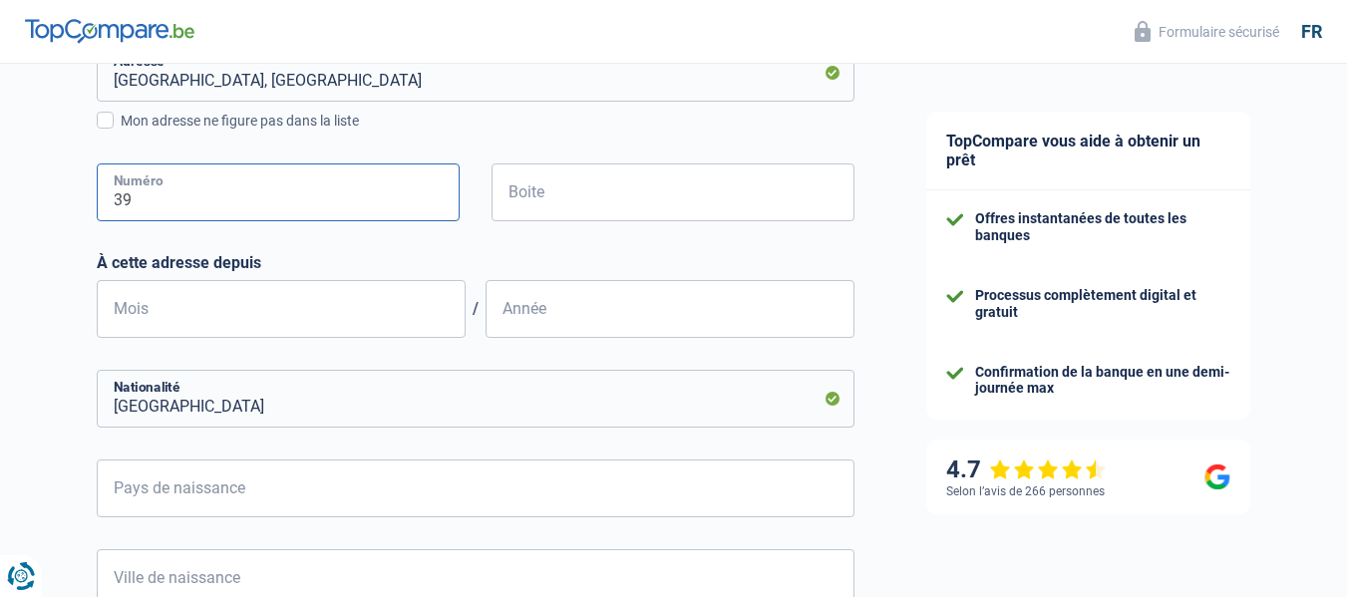
scroll to position [698, 0]
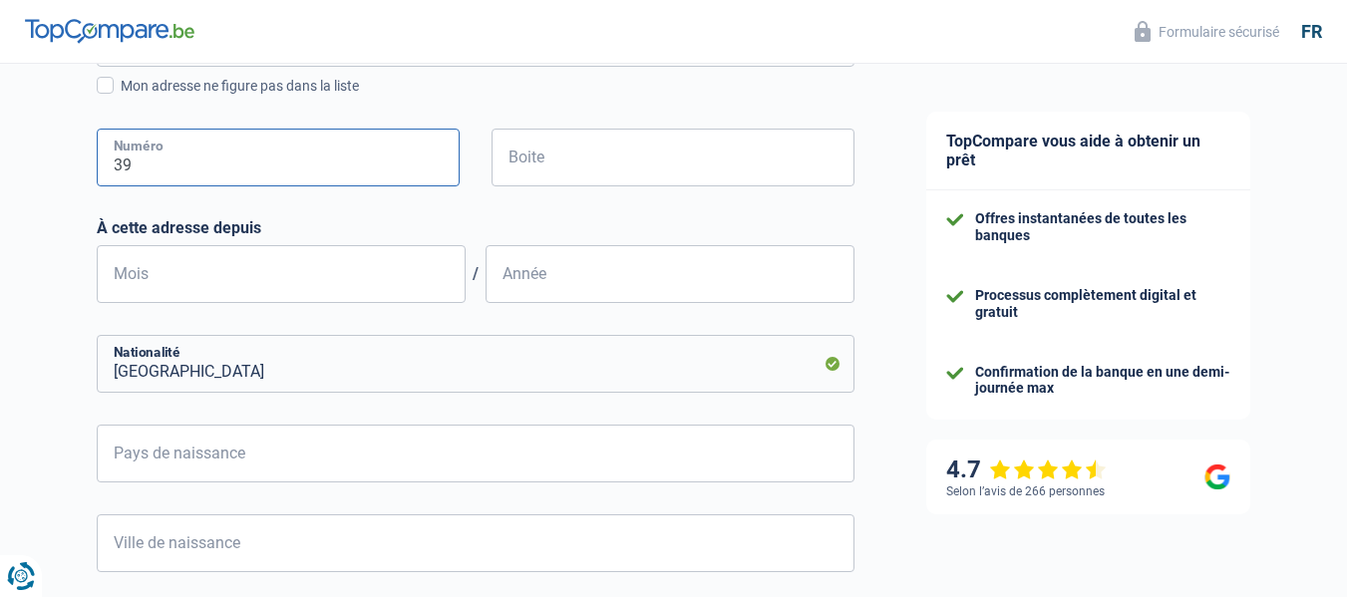
type input "39"
click at [235, 274] on input "Mois" at bounding box center [281, 274] width 369 height 58
type input "08"
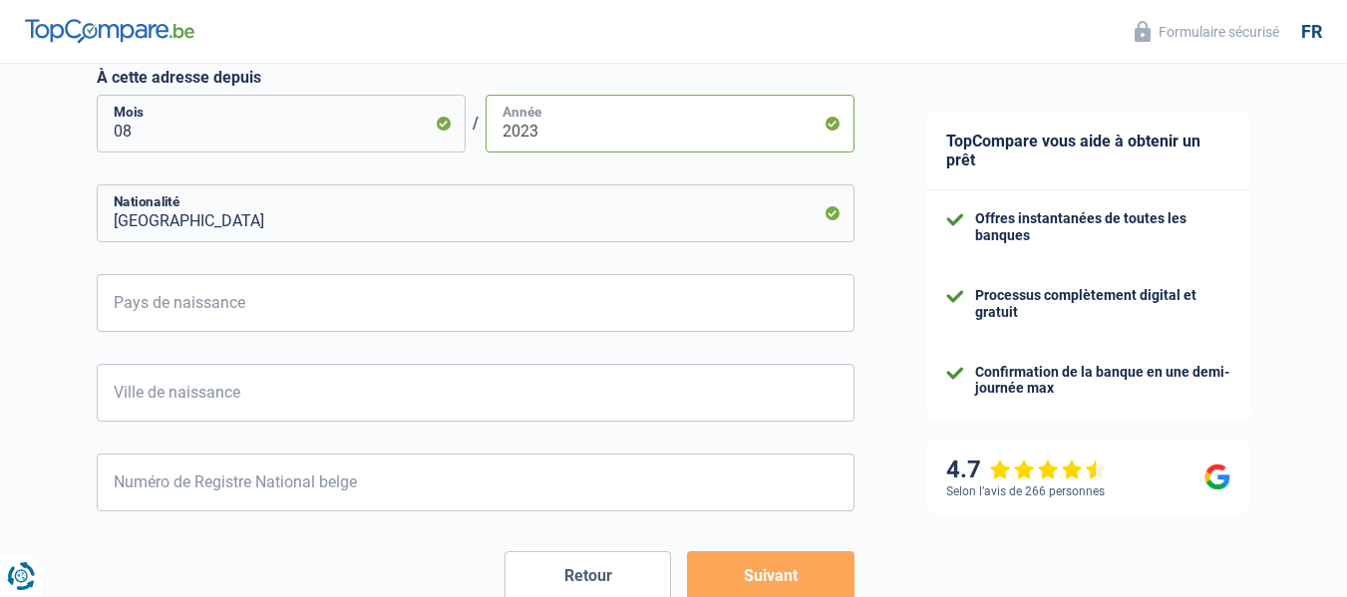
scroll to position [897, 0]
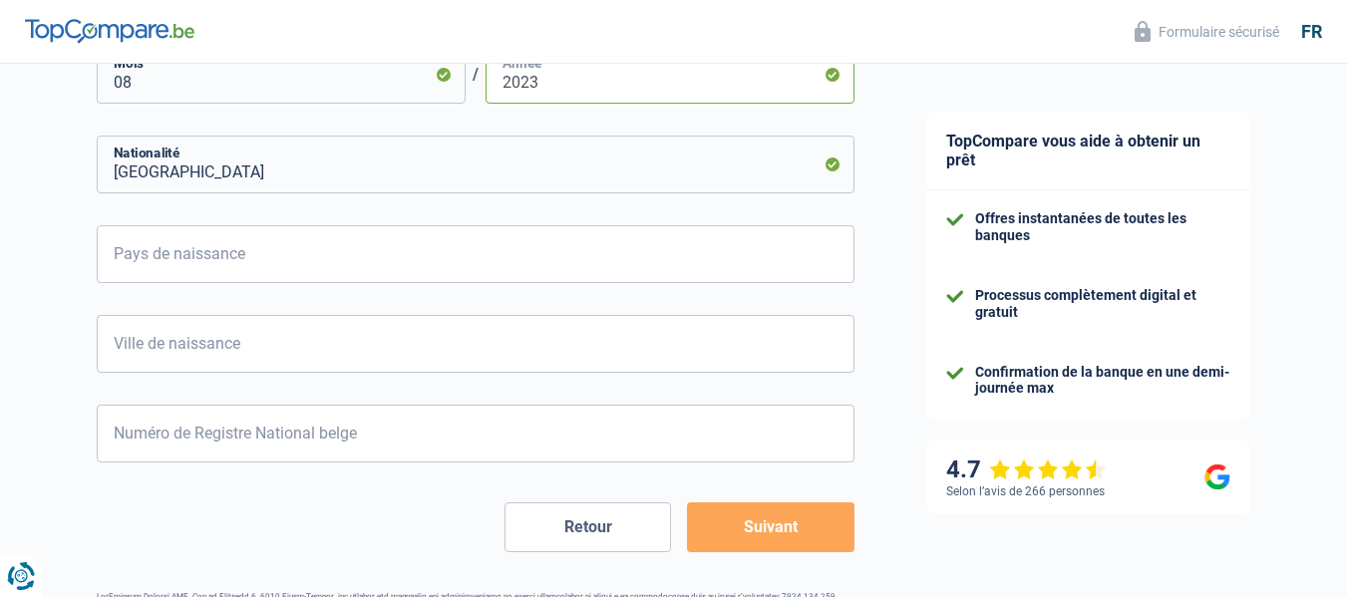
type input "2023"
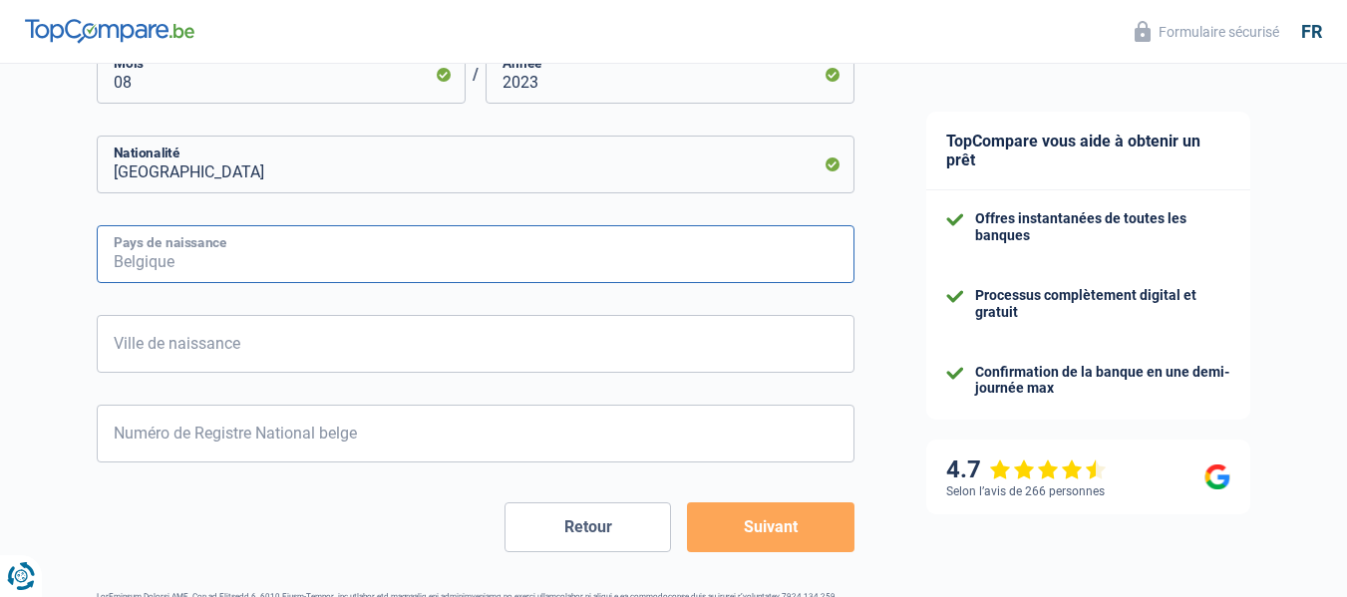
click at [166, 263] on input "Pays de naissance" at bounding box center [475, 254] width 757 height 58
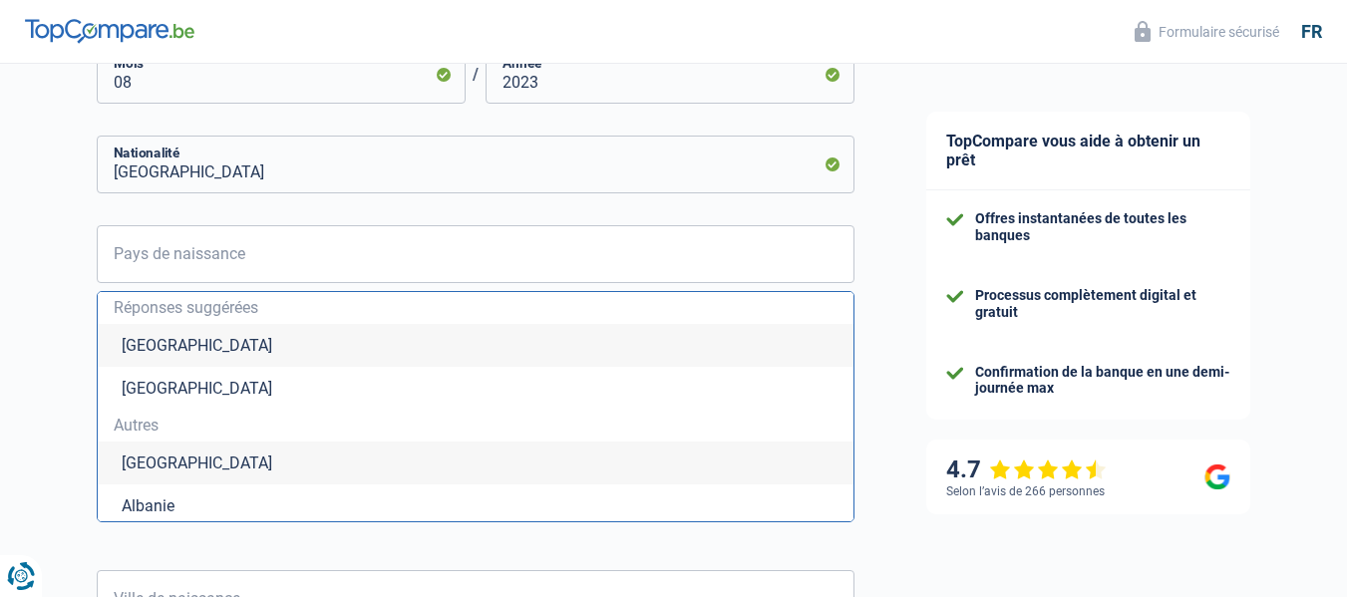
click at [174, 354] on li "Belgique" at bounding box center [475, 345] width 755 height 43
type input "Belgique"
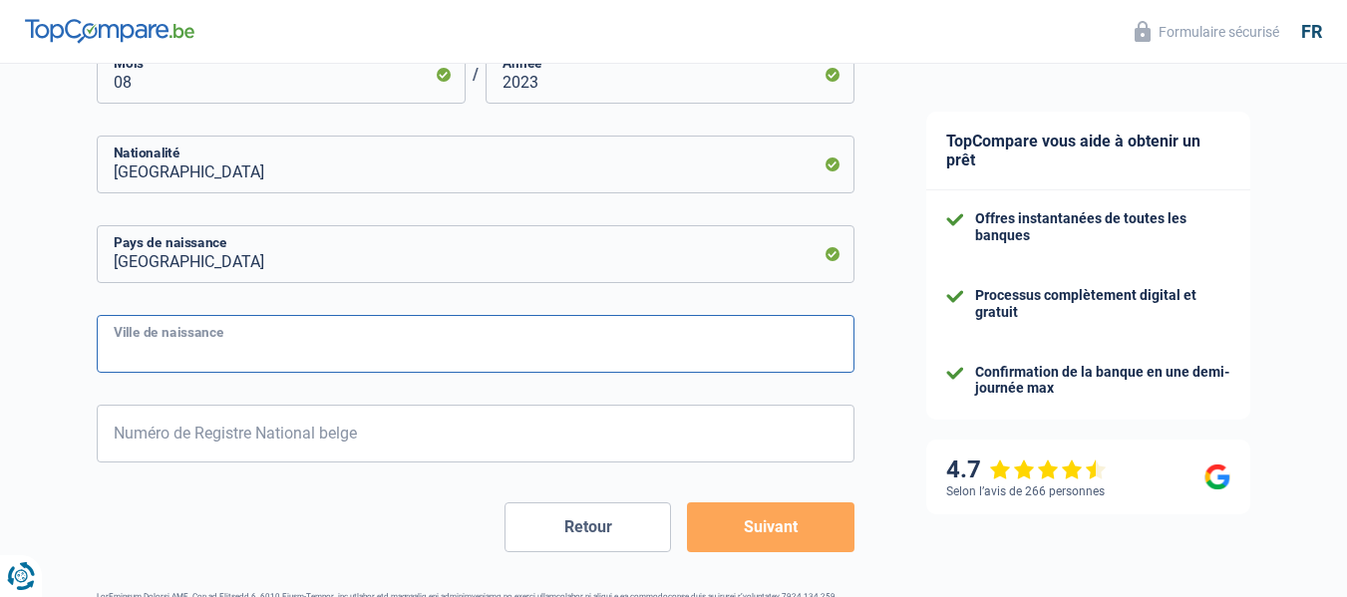
click at [225, 343] on input "Ville de naissance" at bounding box center [475, 344] width 757 height 58
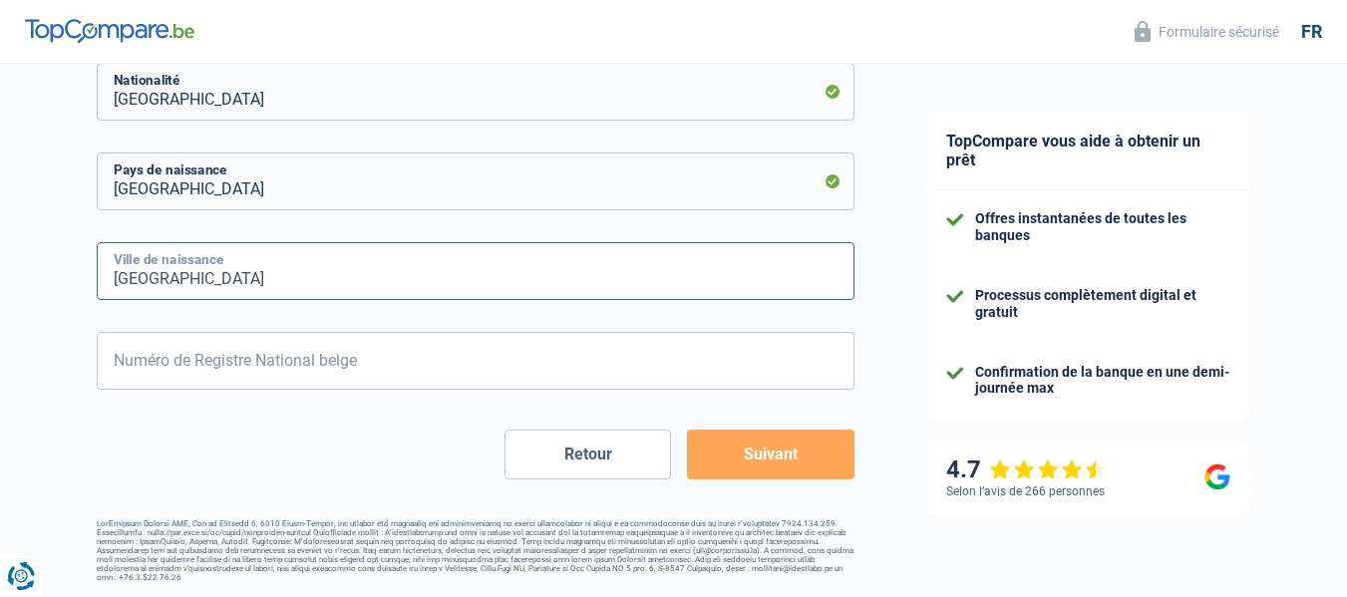
type input "namur"
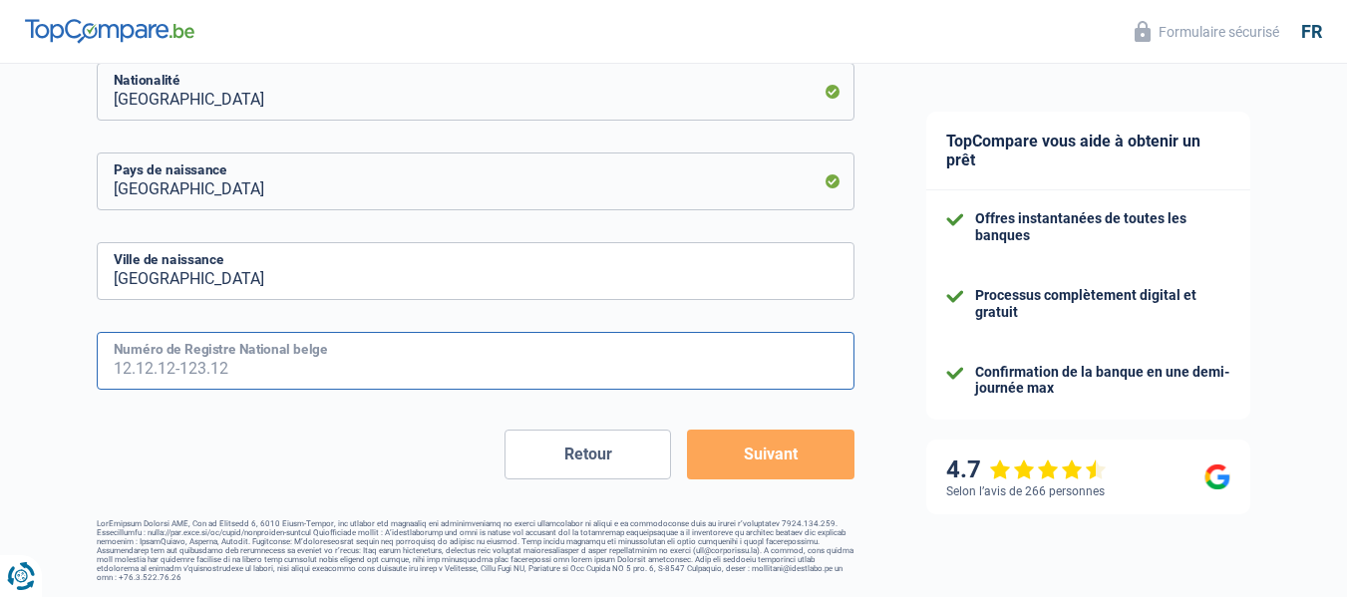
click at [254, 369] on input "Numéro de Registre National belge" at bounding box center [475, 361] width 757 height 58
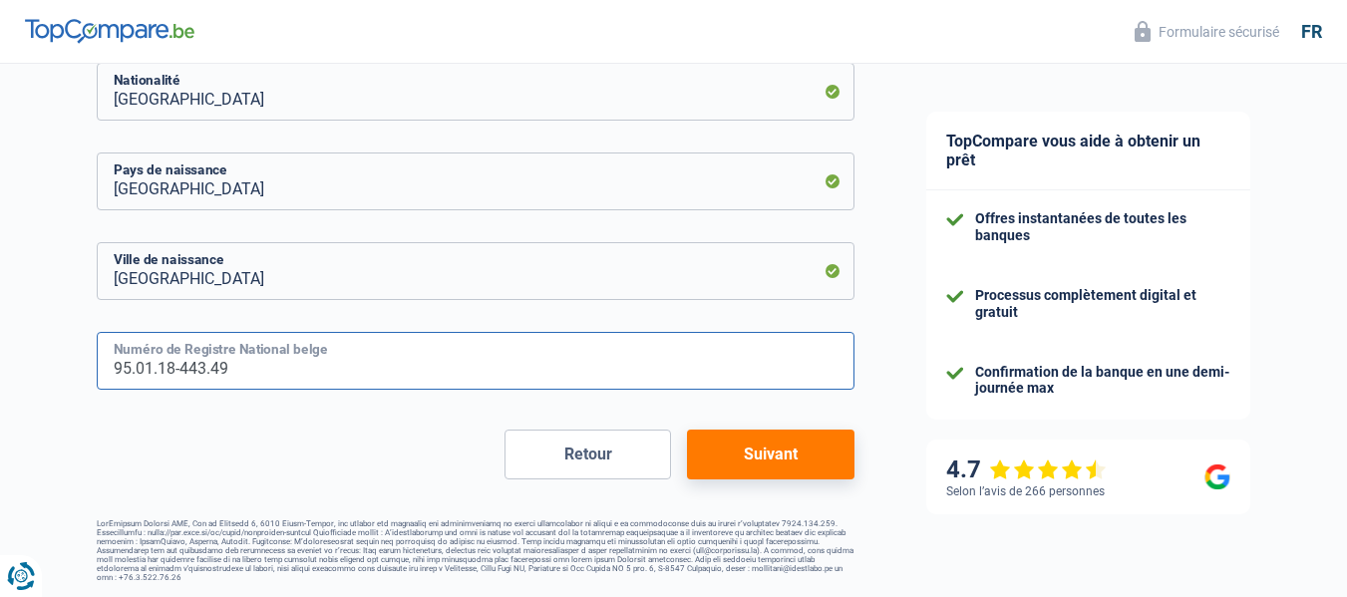
type input "95.01.18-443.49"
click at [763, 452] on button "Suivant" at bounding box center [770, 455] width 166 height 50
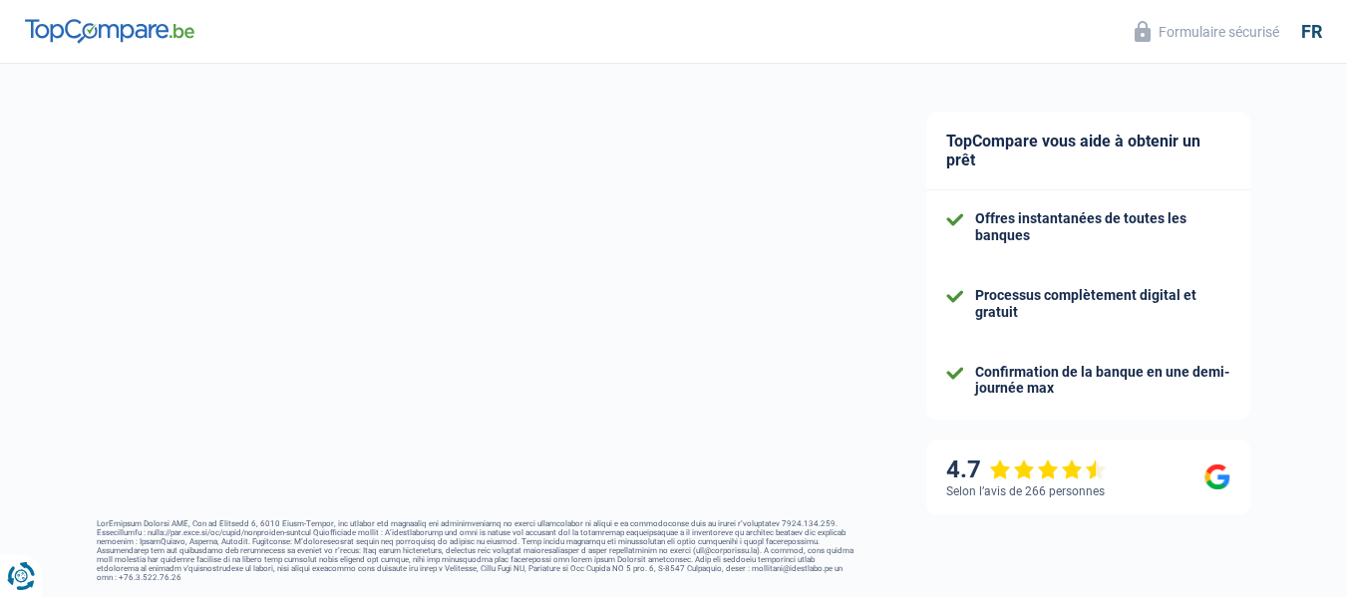
select select "unemployment"
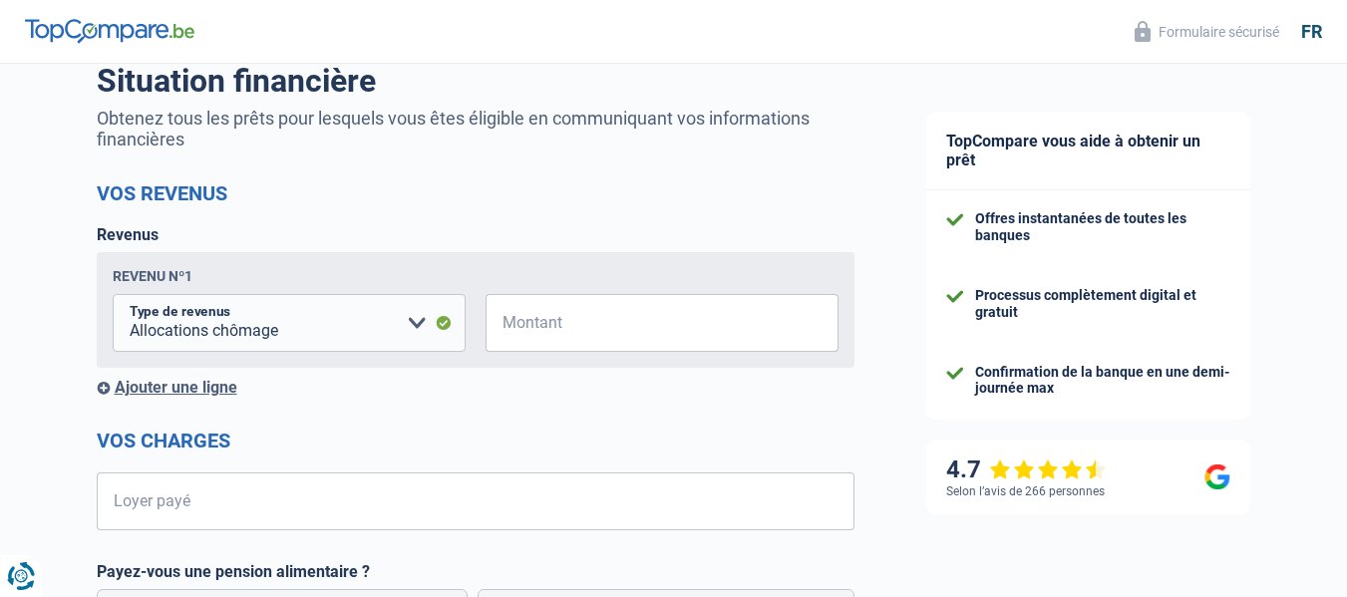
scroll to position [199, 0]
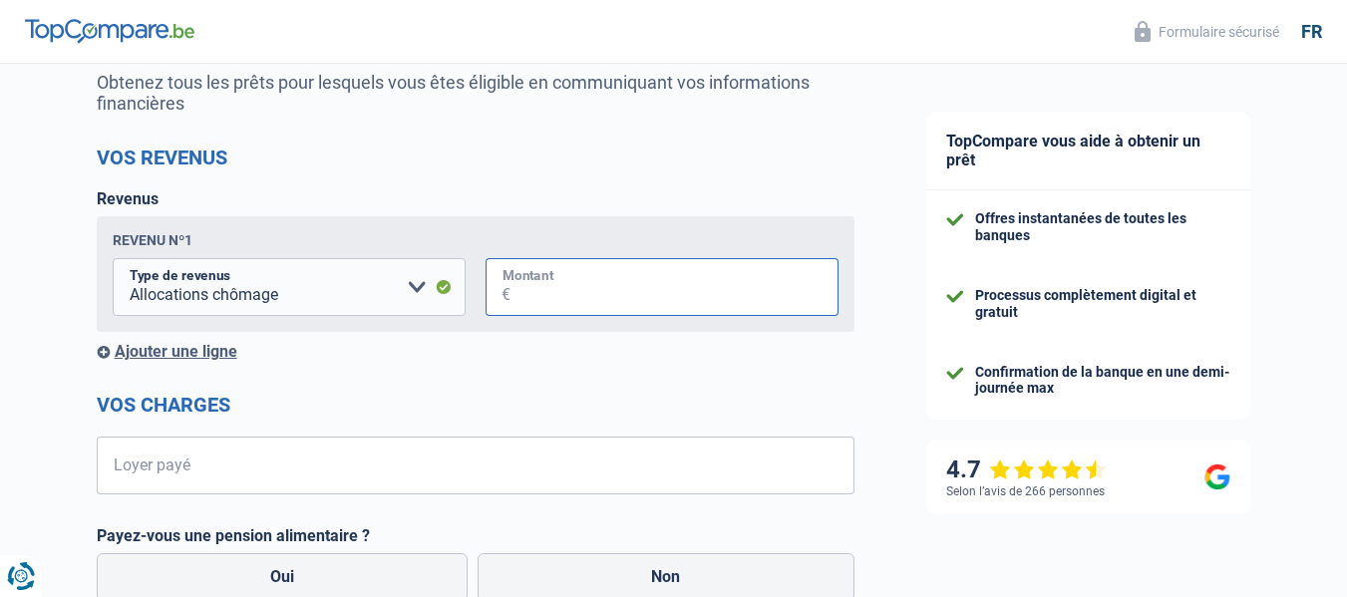
click at [600, 293] on input "Montant" at bounding box center [674, 287] width 328 height 58
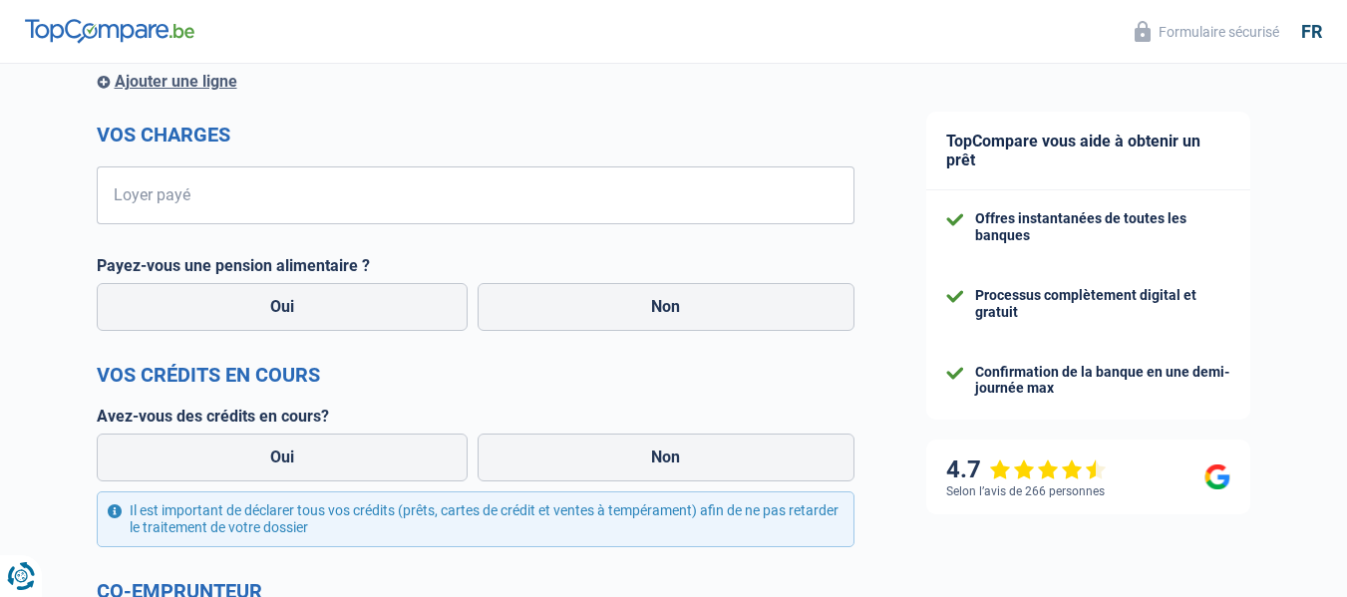
scroll to position [498, 0]
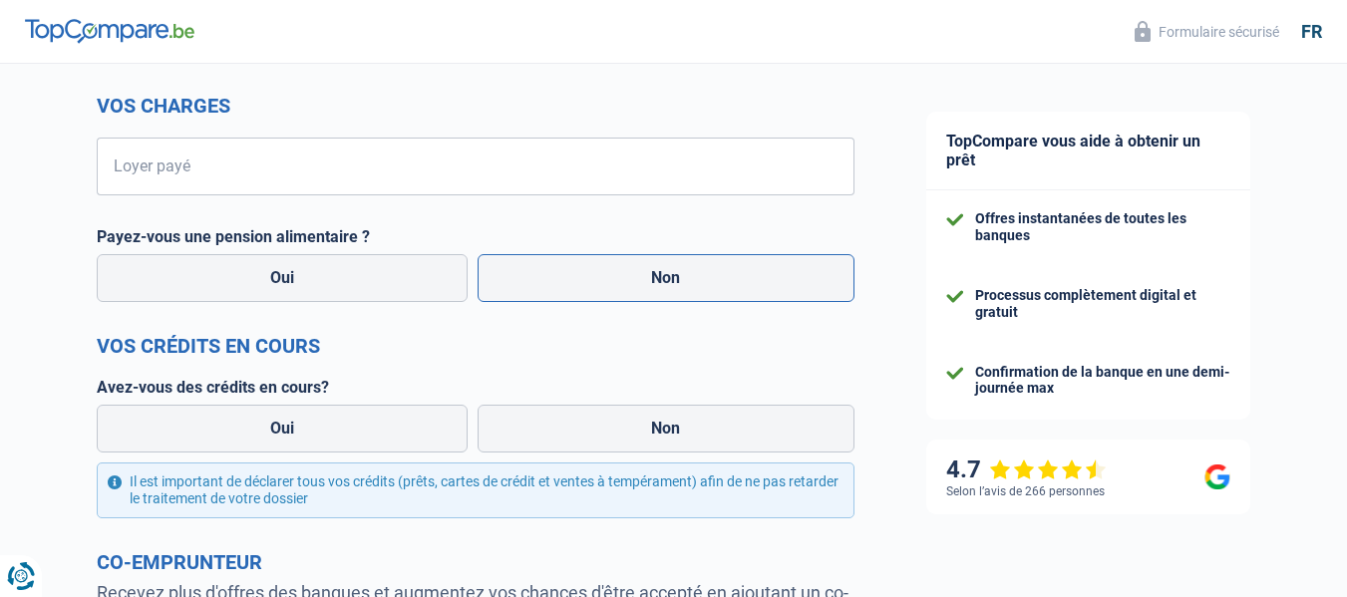
type input "1.475"
click at [672, 279] on label "Non" at bounding box center [665, 278] width 377 height 48
click at [672, 279] on input "Non" at bounding box center [665, 278] width 377 height 48
radio input "true"
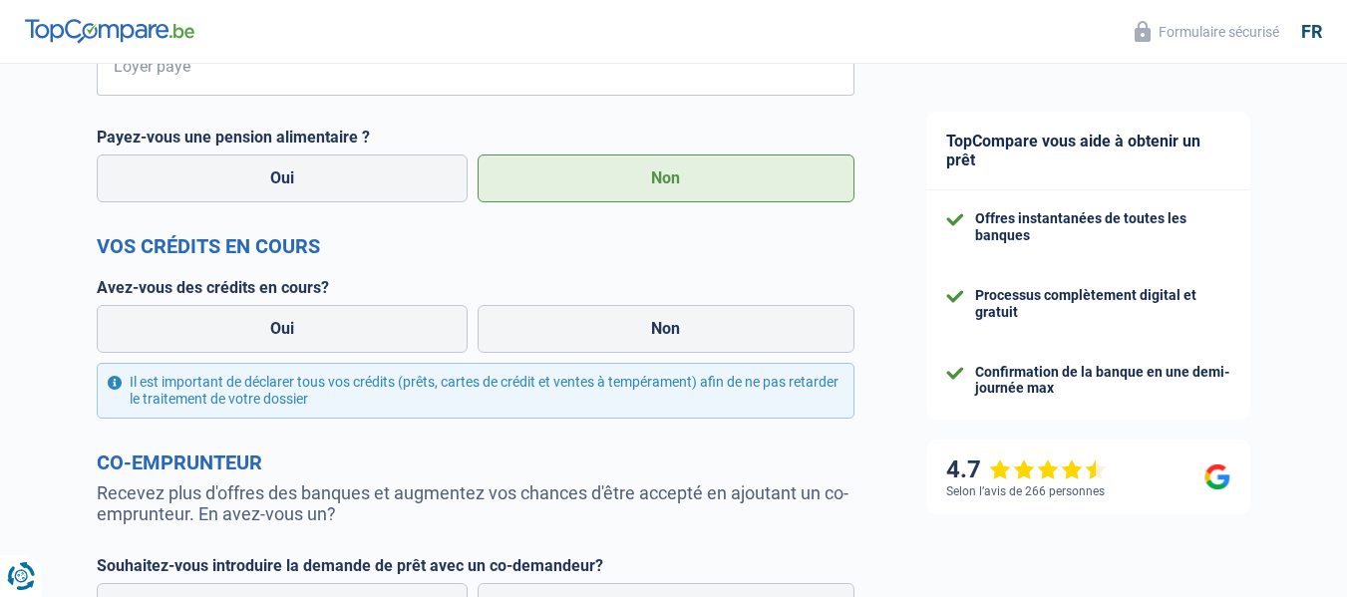
scroll to position [698, 0]
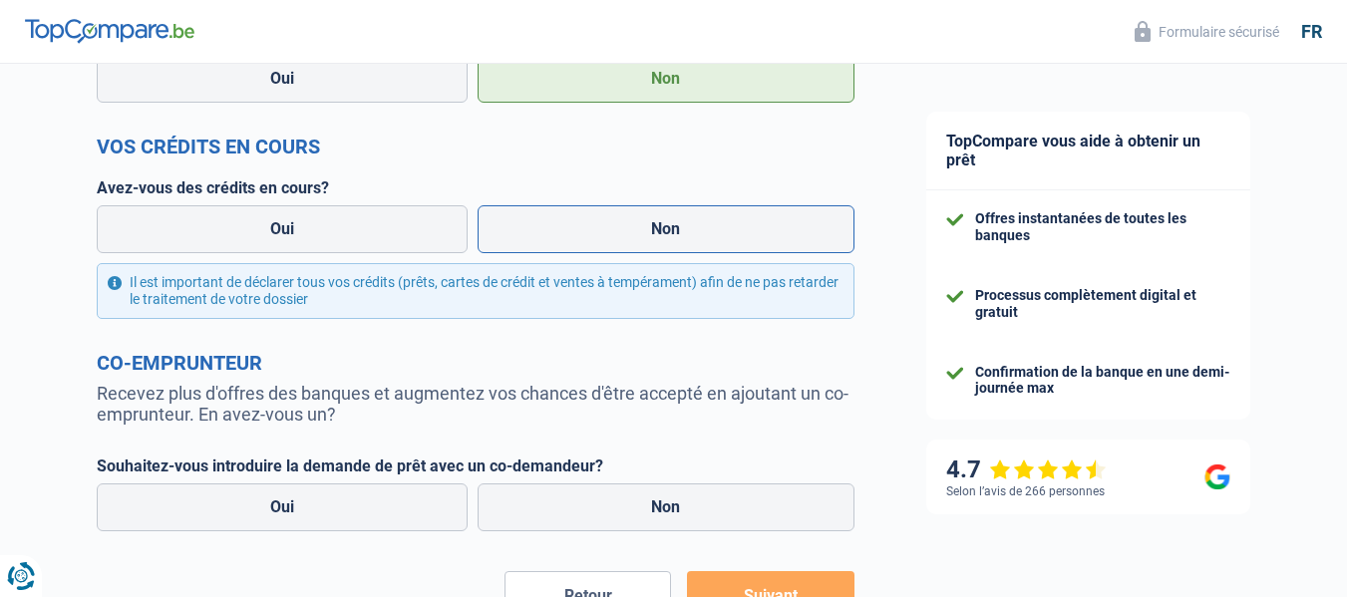
click at [651, 235] on label "Non" at bounding box center [665, 229] width 377 height 48
click at [651, 235] on input "Non" at bounding box center [665, 229] width 377 height 48
radio input "true"
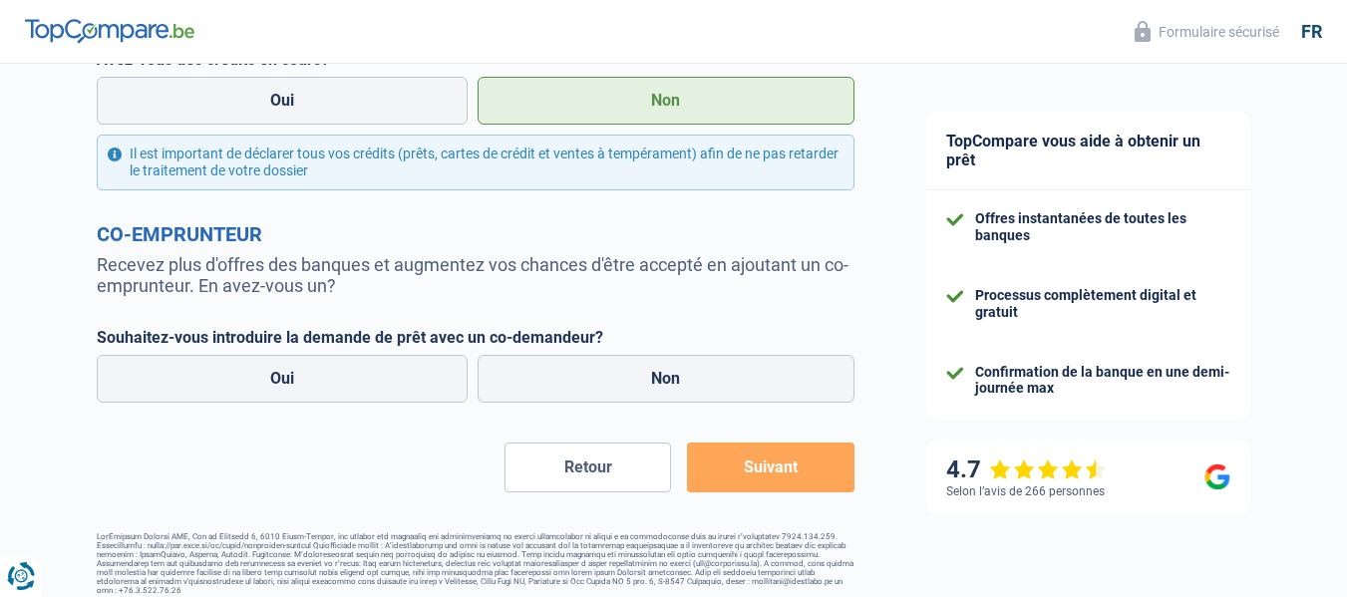
scroll to position [842, 0]
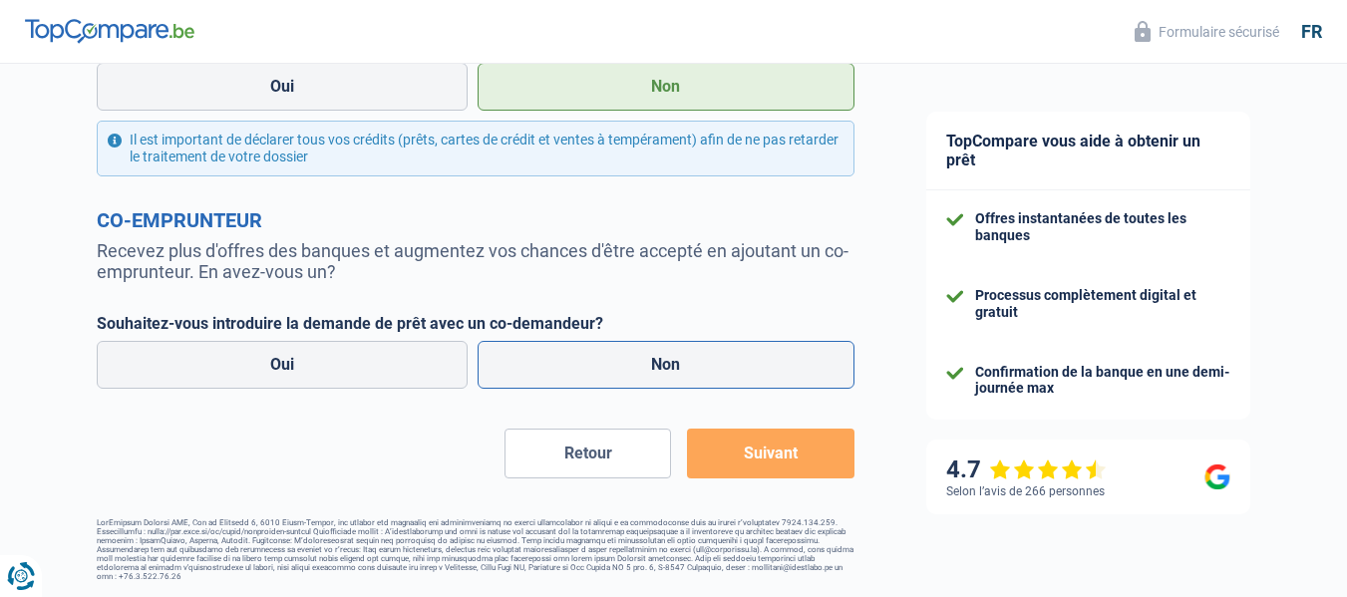
click at [601, 365] on label "Non" at bounding box center [665, 365] width 377 height 48
click at [601, 365] on input "Non" at bounding box center [665, 365] width 377 height 48
radio input "true"
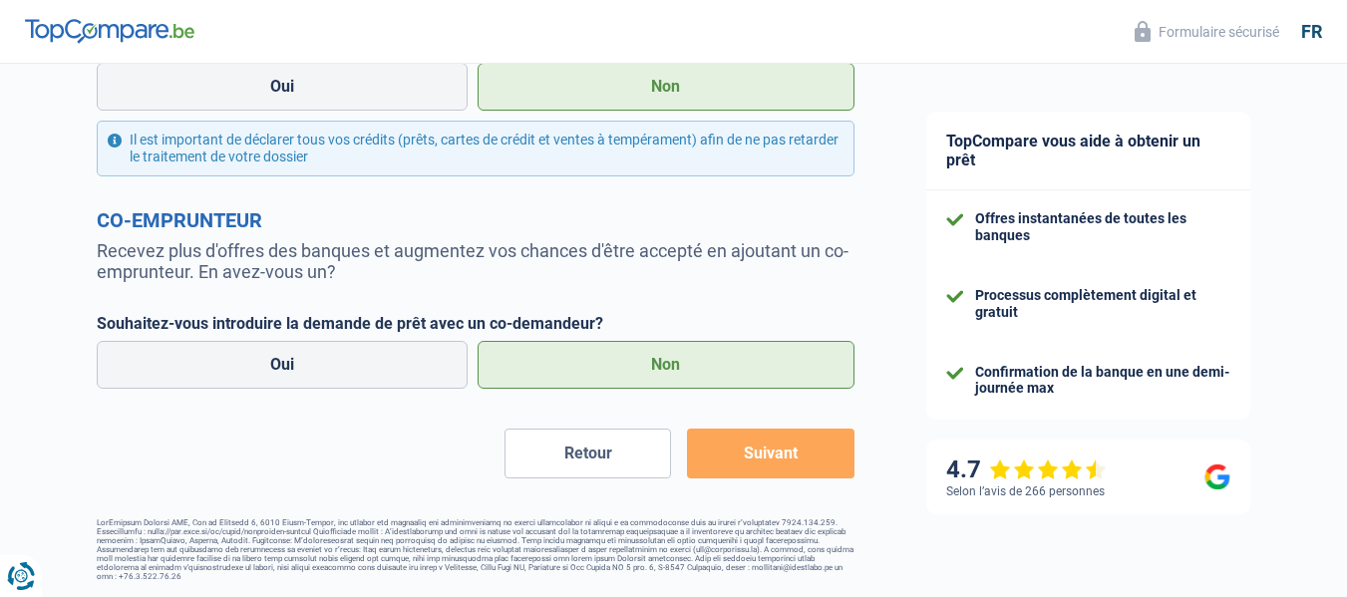
click at [765, 457] on button "Suivant" at bounding box center [770, 454] width 166 height 50
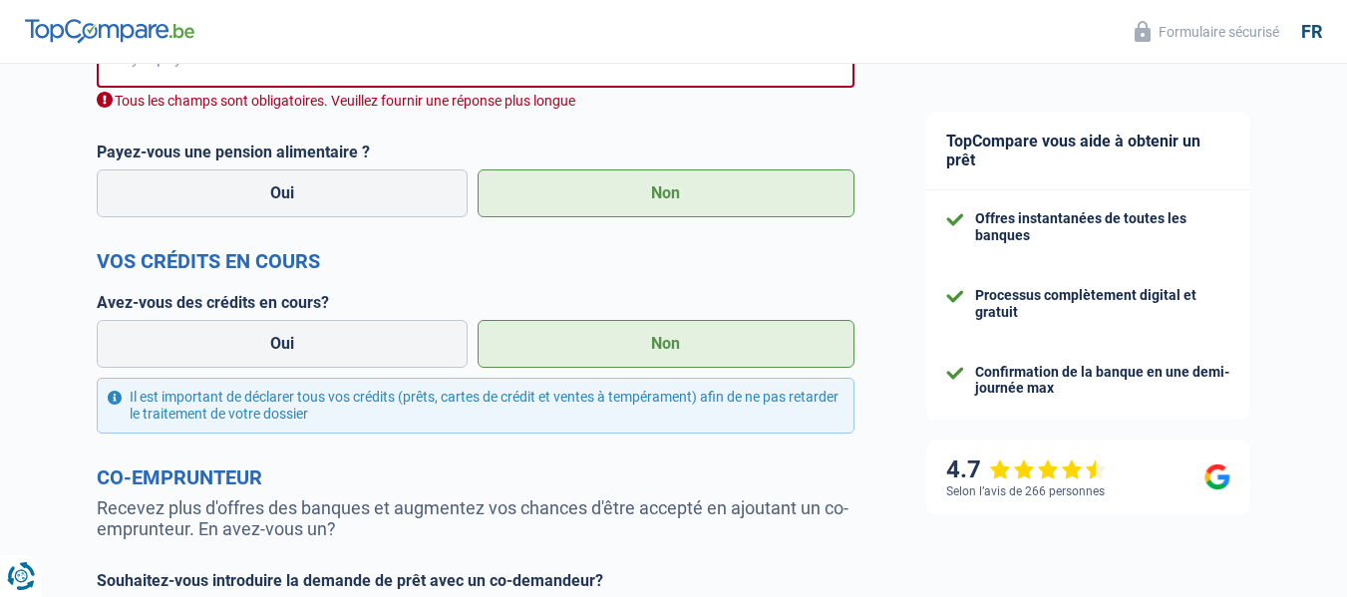
scroll to position [571, 0]
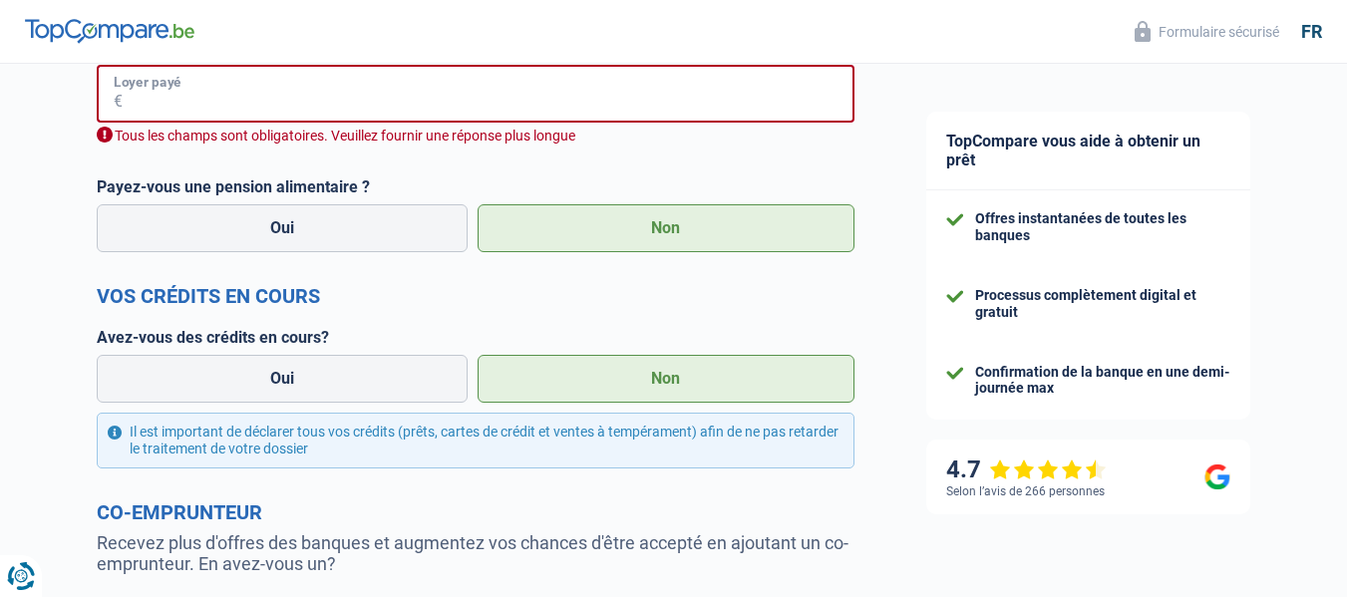
click at [218, 92] on input "Loyer payé" at bounding box center [489, 94] width 732 height 58
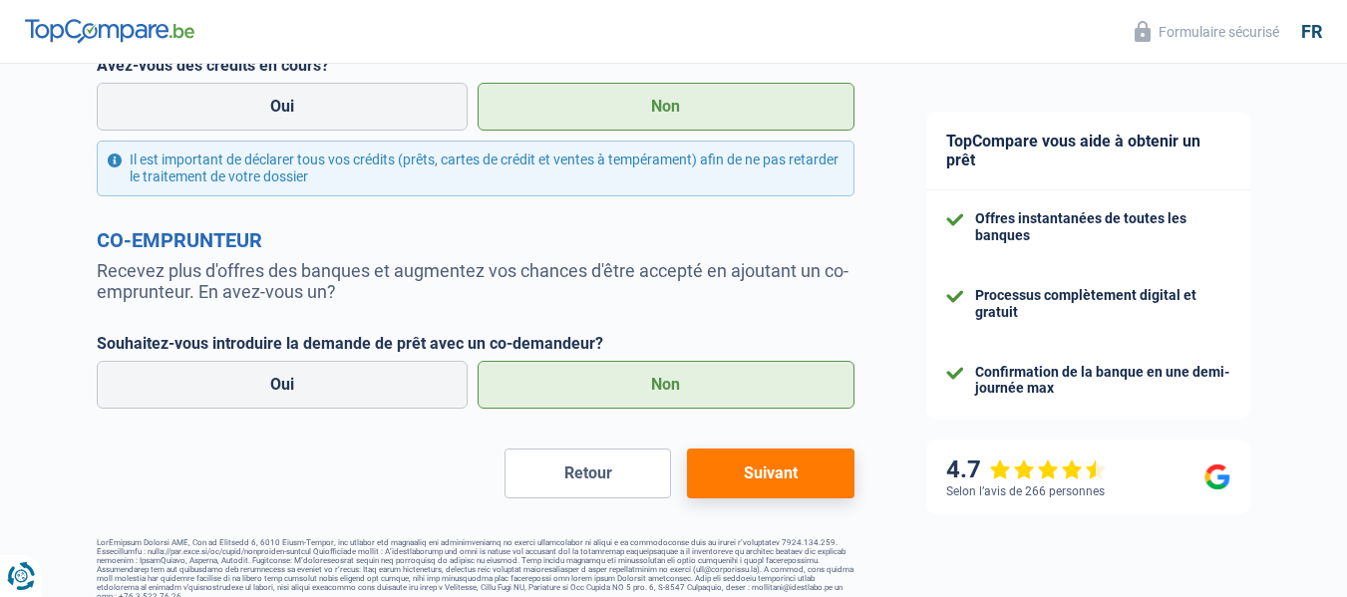
scroll to position [842, 0]
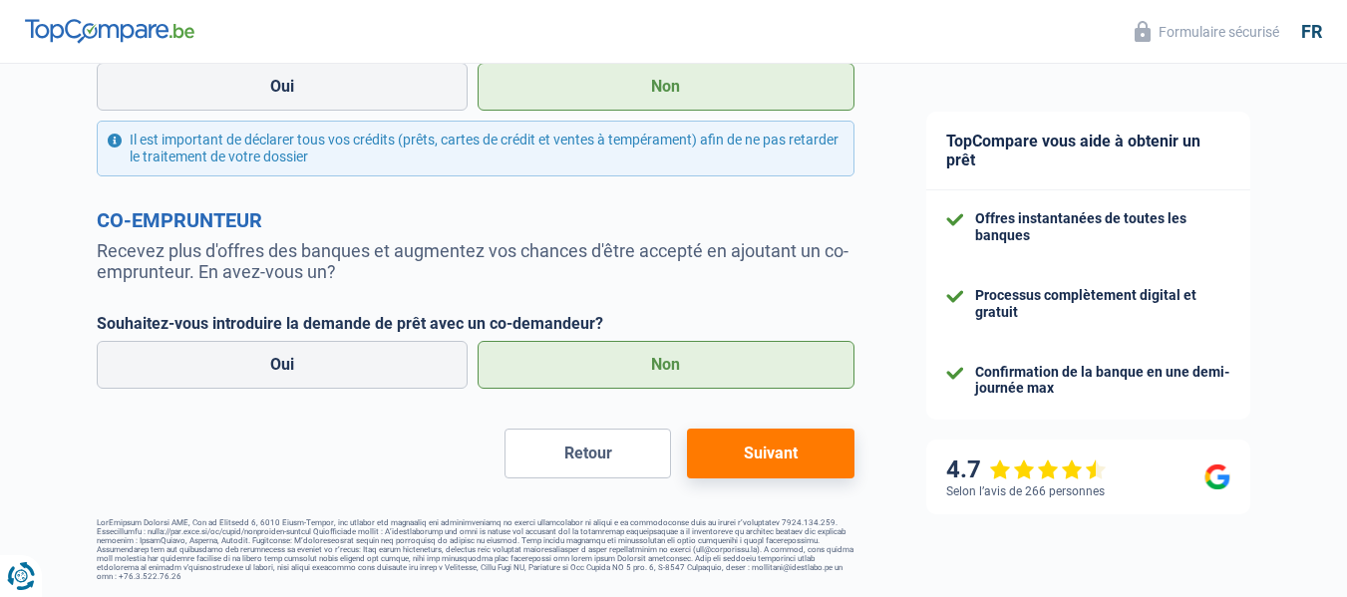
type input "25"
click at [789, 461] on button "Suivant" at bounding box center [770, 454] width 166 height 50
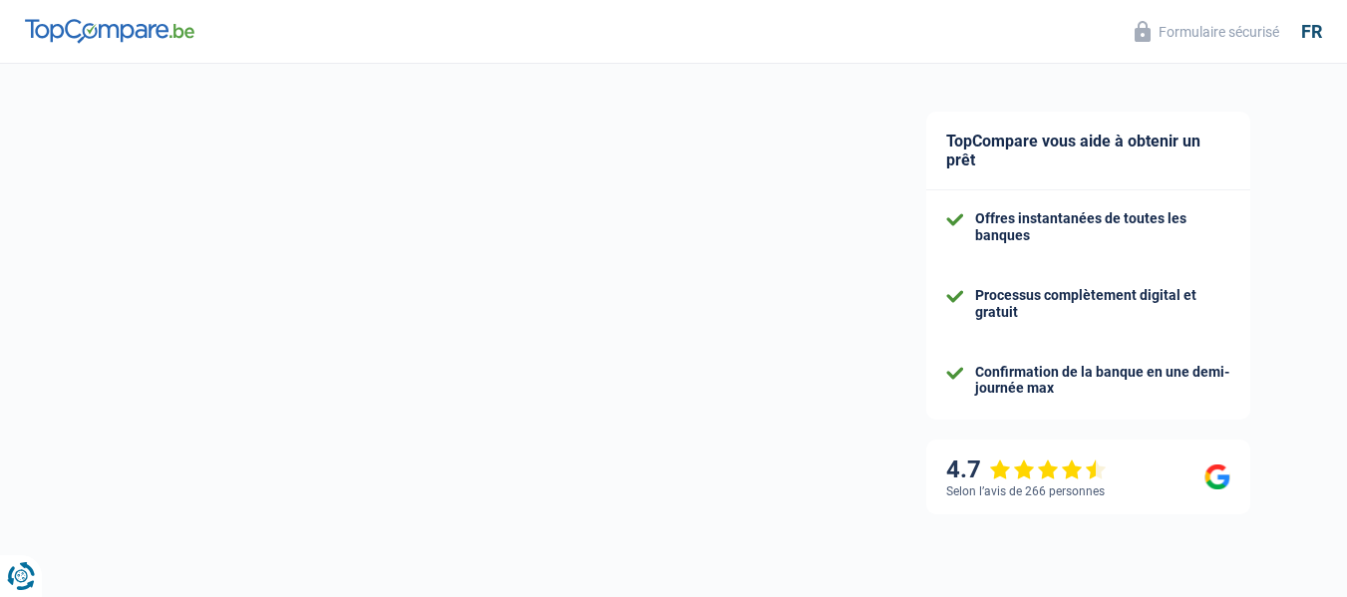
select select "48"
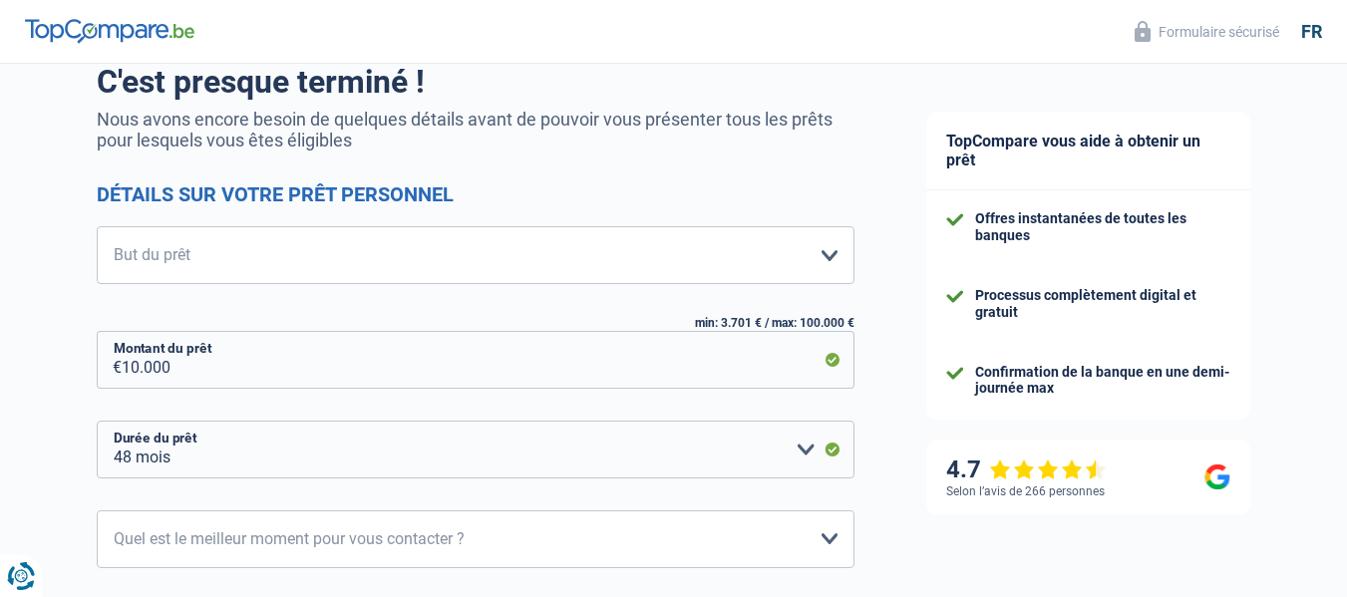
scroll to position [199, 0]
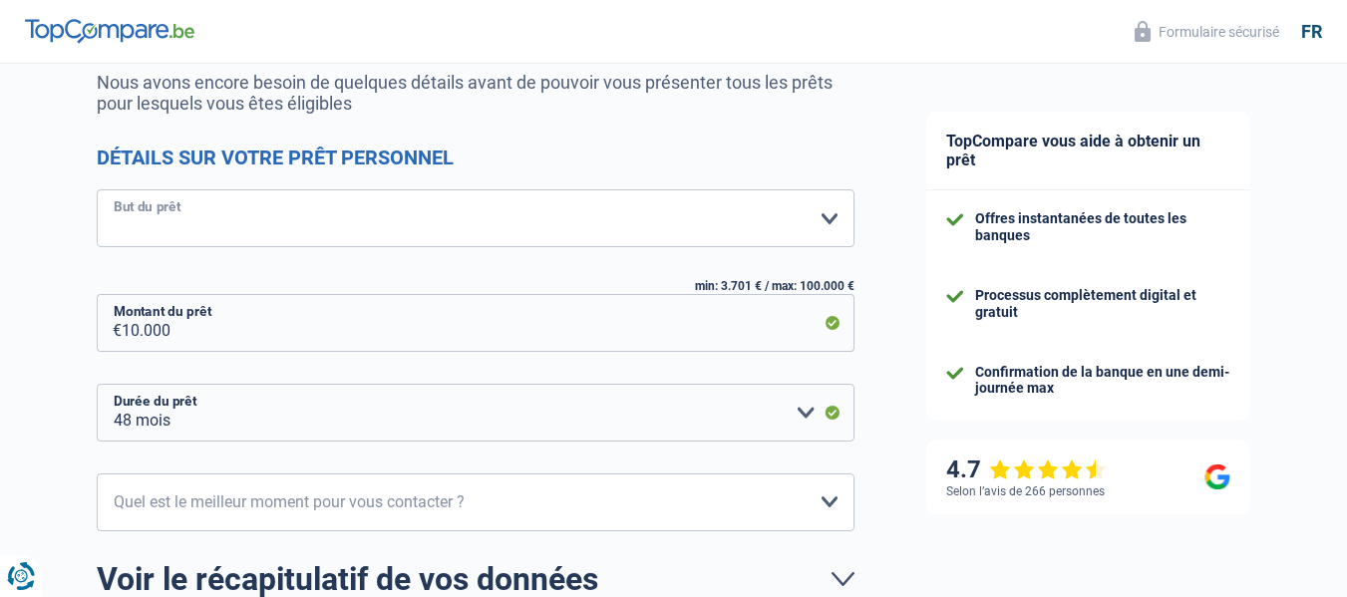
click at [830, 216] on select "Confort maison: meubles, textile, peinture, électroménager, outillage non-profe…" at bounding box center [475, 218] width 757 height 58
select select "judicial"
click at [97, 191] on select "Confort maison: meubles, textile, peinture, électroménager, outillage non-profe…" at bounding box center [475, 218] width 757 height 58
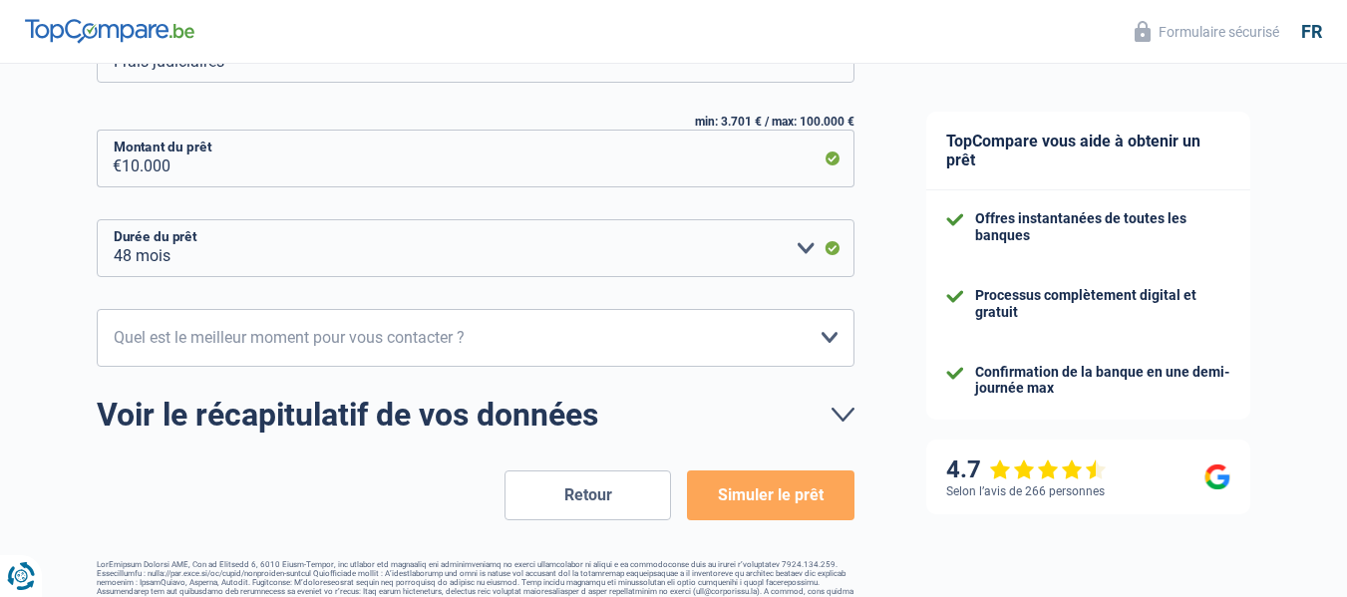
scroll to position [399, 0]
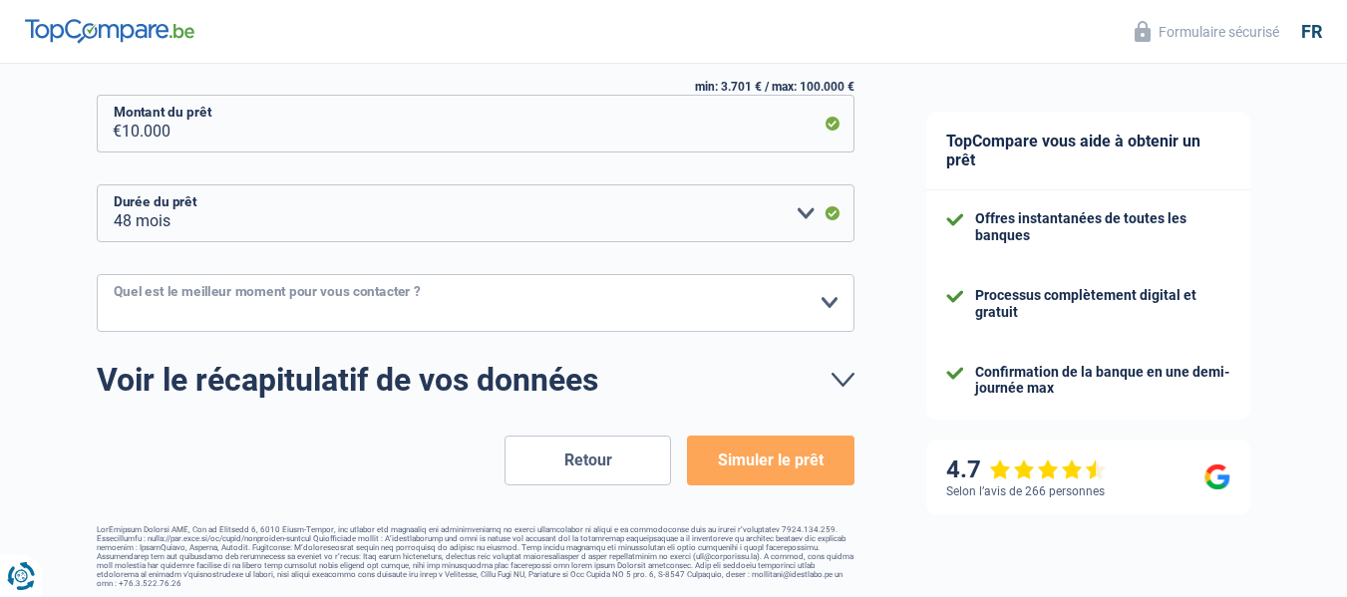
click at [826, 307] on select "10h-12h 12h-14h 14h-16h 16h-18h Veuillez sélectionner une option" at bounding box center [475, 303] width 757 height 58
select select "14-16"
click at [97, 275] on select "10h-12h 12h-14h 14h-16h 16h-18h Veuillez sélectionner une option" at bounding box center [475, 303] width 757 height 58
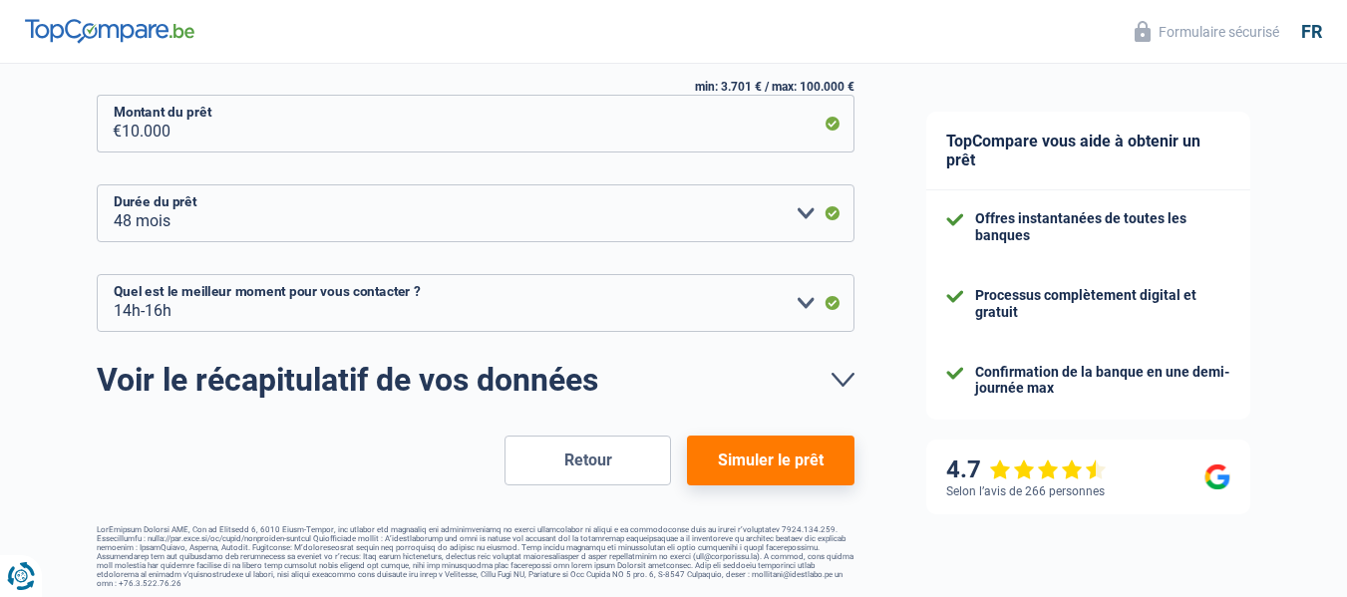
click at [792, 466] on button "Simuler le prêt" at bounding box center [770, 461] width 166 height 50
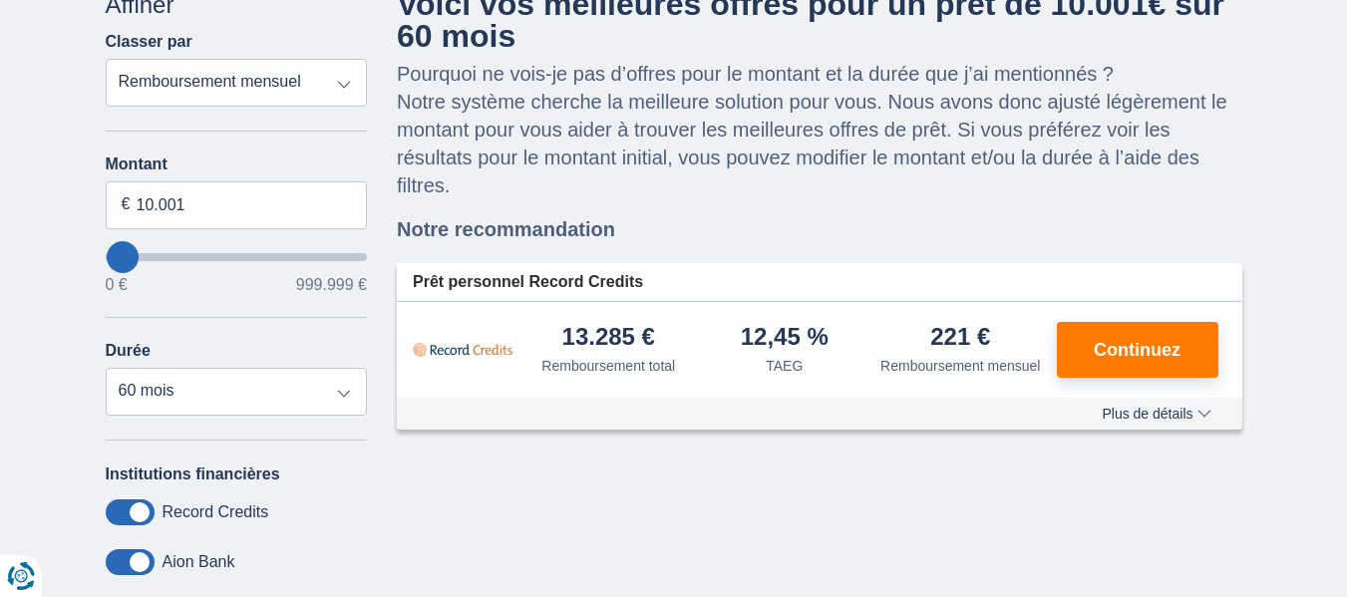
scroll to position [199, 0]
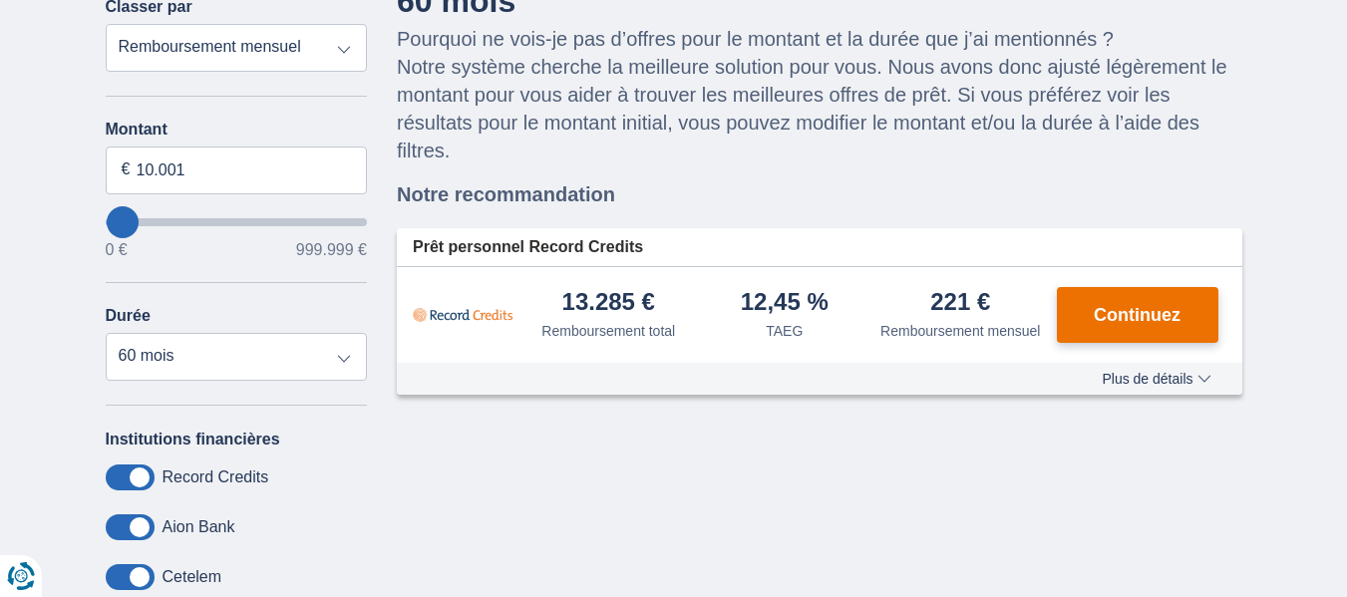
click at [1122, 317] on span "Continuez" at bounding box center [1136, 315] width 87 height 18
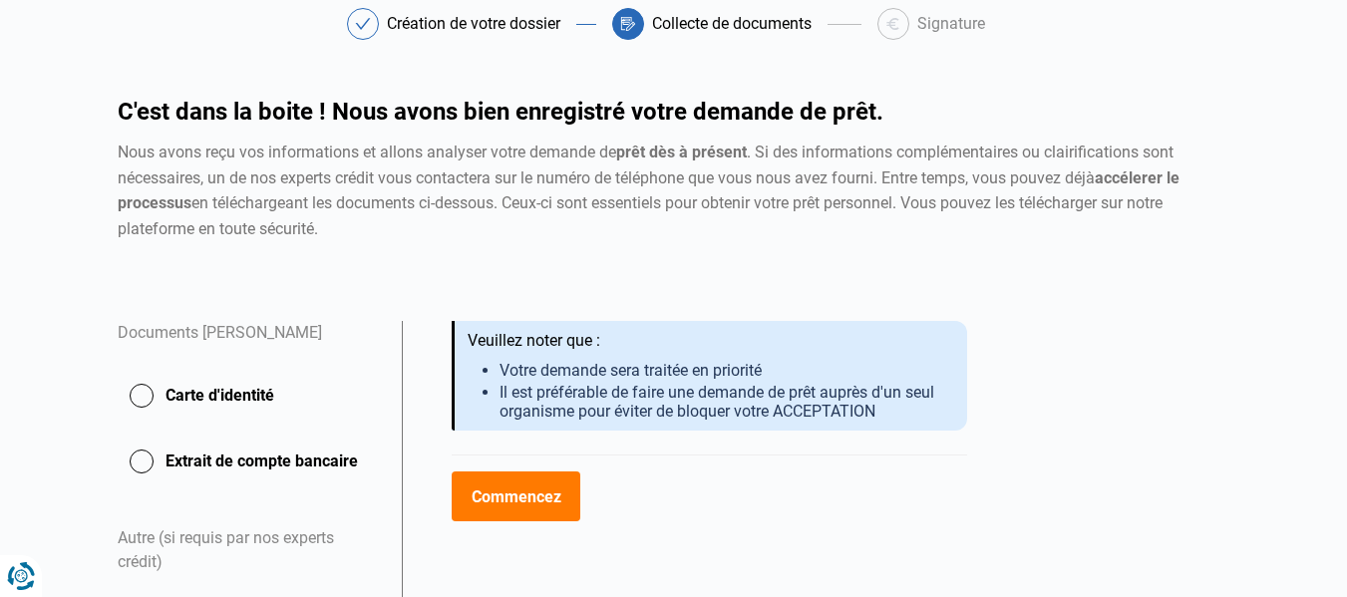
scroll to position [199, 0]
